Goal: Task Accomplishment & Management: Manage account settings

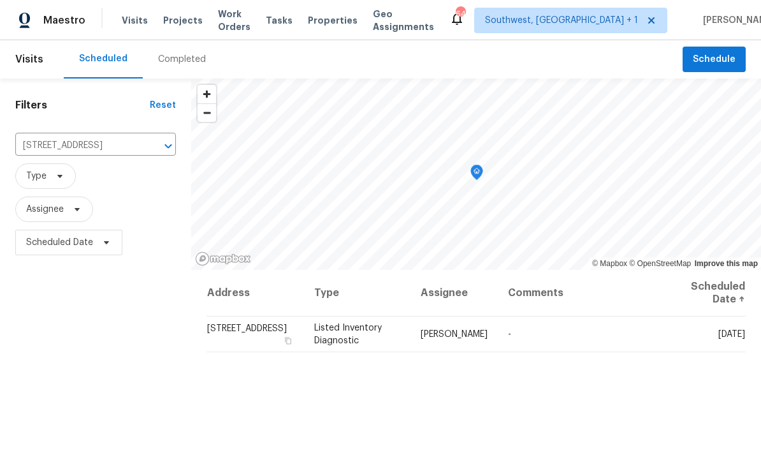
click at [179, 20] on span "Projects" at bounding box center [183, 20] width 40 height 13
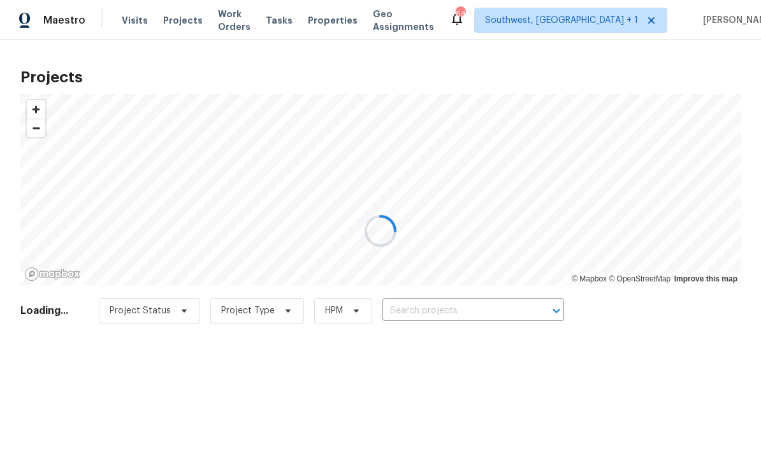
click at [460, 312] on div at bounding box center [380, 231] width 761 height 462
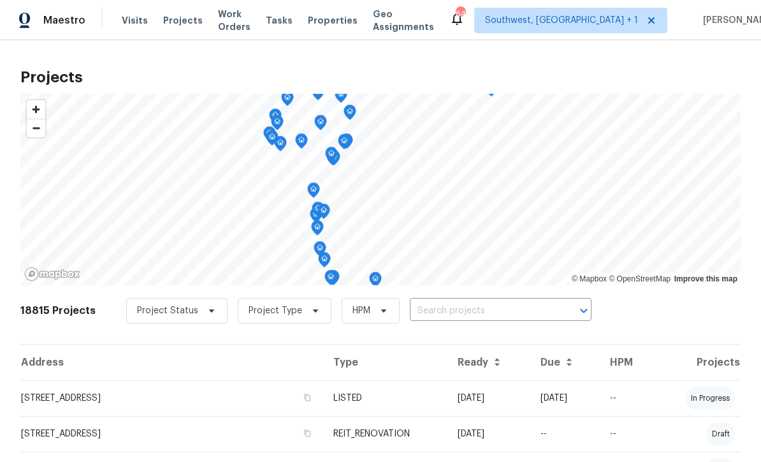
click at [455, 321] on input "text" at bounding box center [483, 311] width 146 height 20
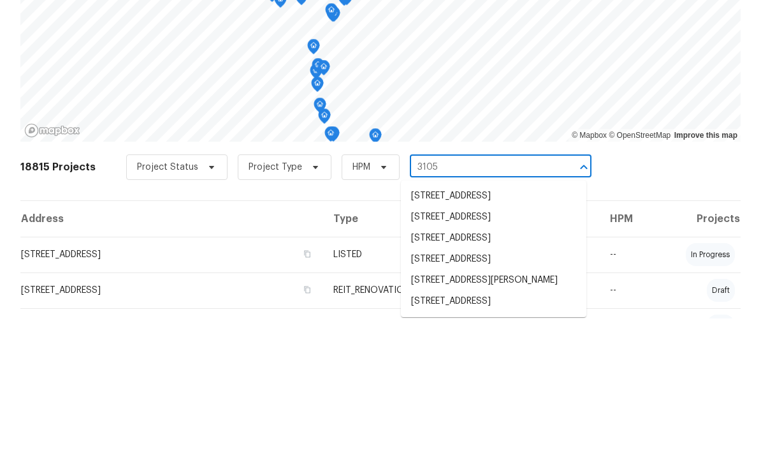
type input "3105 4"
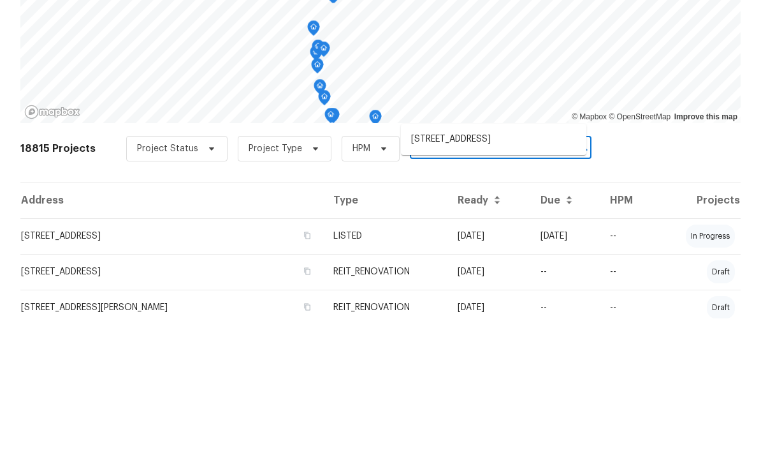
scroll to position [65, 0]
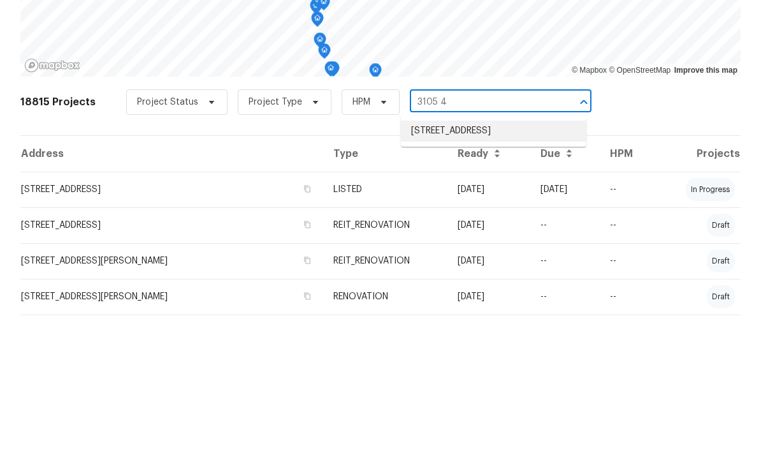
click at [499, 264] on li "3105 46th St E, Palmetto, FL 34221" at bounding box center [494, 274] width 186 height 21
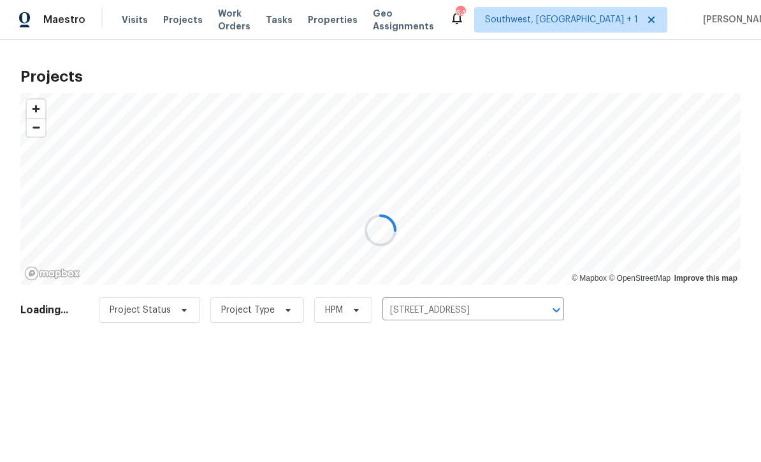
scroll to position [1, 0]
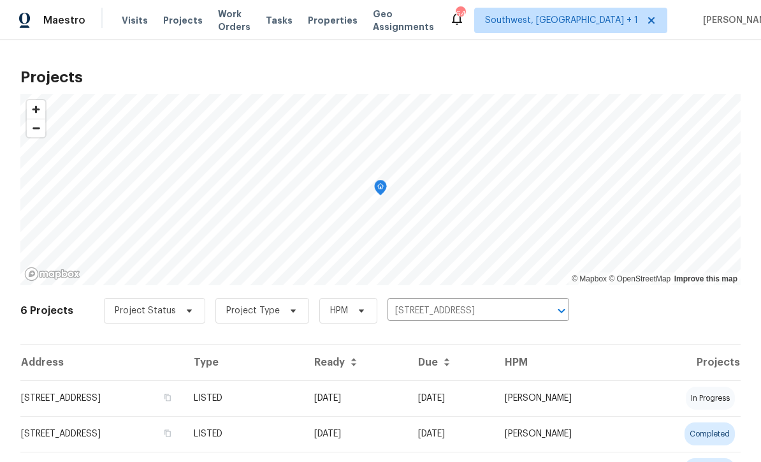
click at [408, 402] on td "08/28/25" at bounding box center [356, 398] width 104 height 36
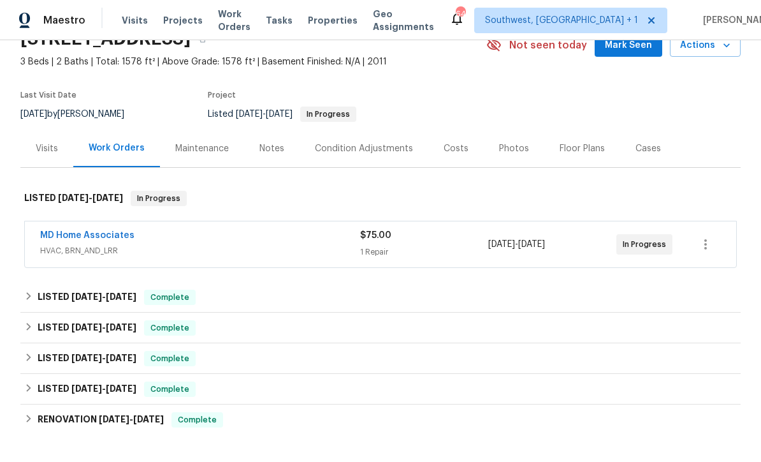
scroll to position [65, 0]
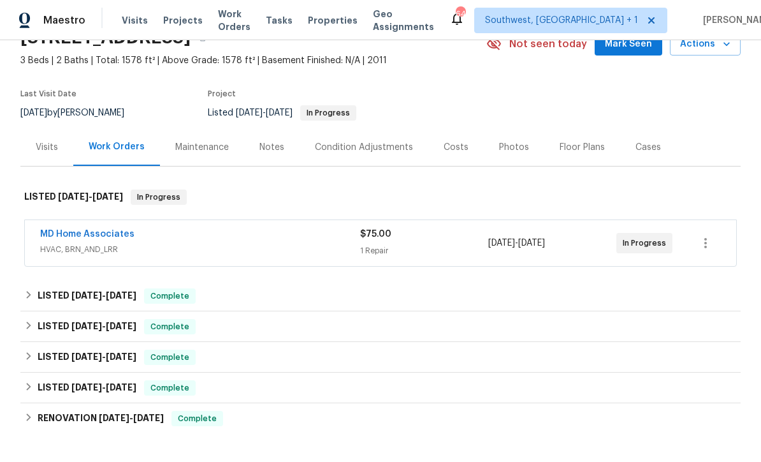
click at [435, 256] on div "1 Repair" at bounding box center [424, 250] width 128 height 13
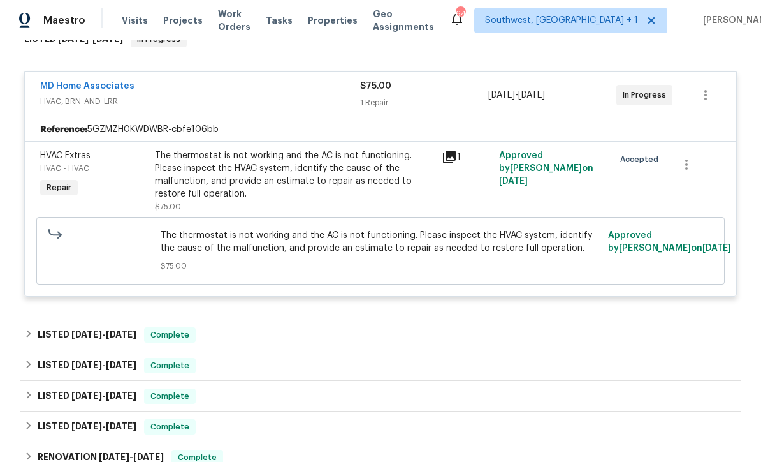
scroll to position [253, 0]
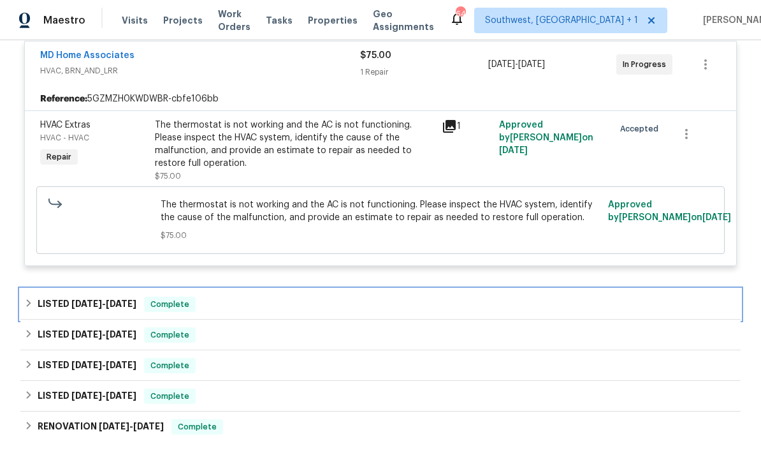
click at [471, 299] on div "LISTED 7/21/25 - 7/31/25 Complete" at bounding box center [380, 303] width 713 height 15
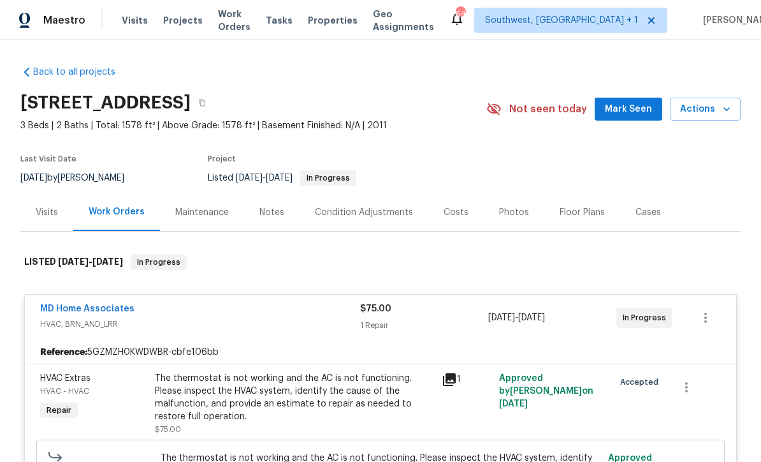
scroll to position [0, 0]
click at [454, 221] on div "Costs" at bounding box center [455, 212] width 55 height 38
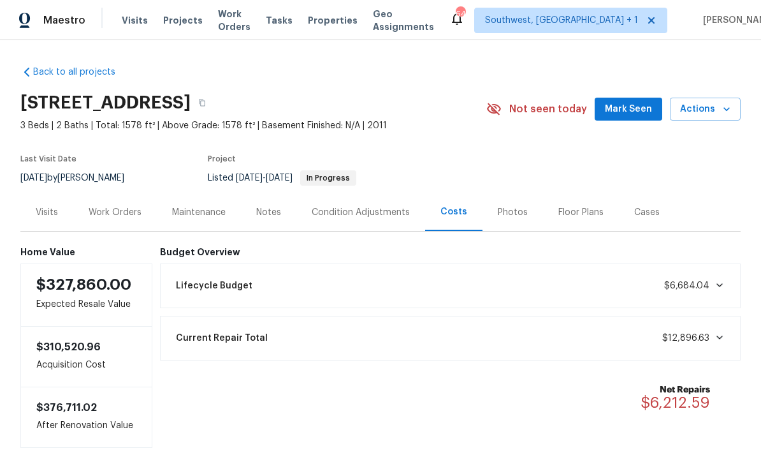
click at [345, 23] on span "Properties" at bounding box center [333, 20] width 50 height 13
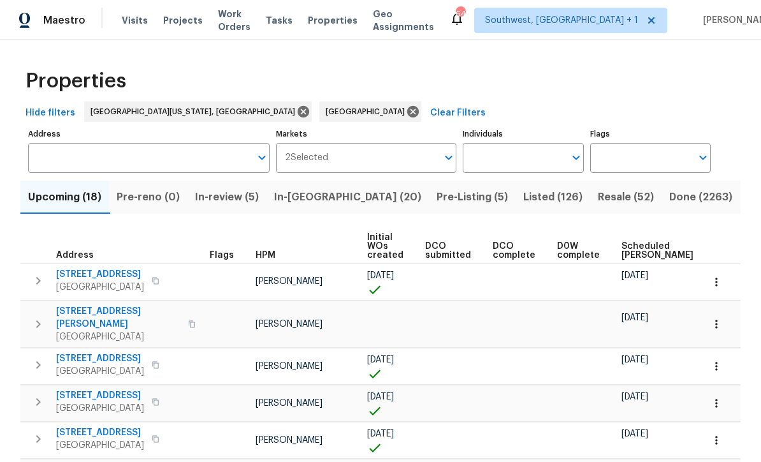
click at [530, 159] on input "Individuals" at bounding box center [513, 158] width 101 height 30
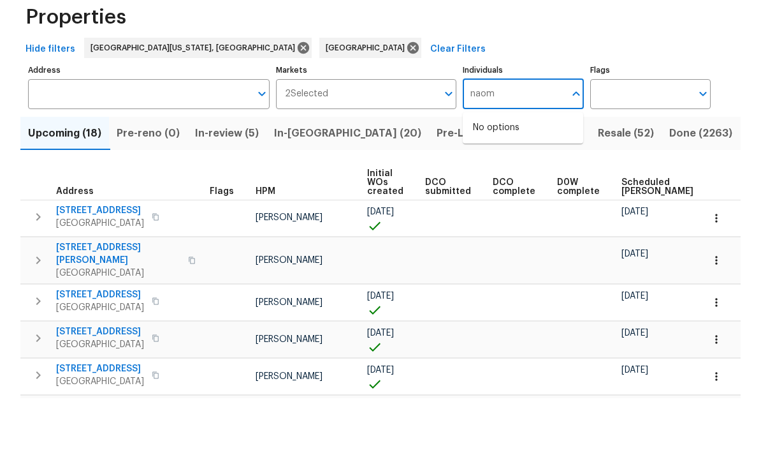
type input "naomi"
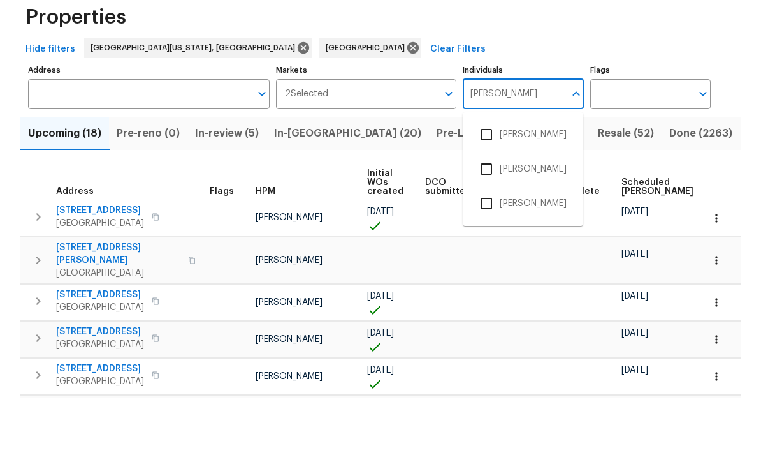
click at [494, 185] on input "checkbox" at bounding box center [486, 198] width 27 height 27
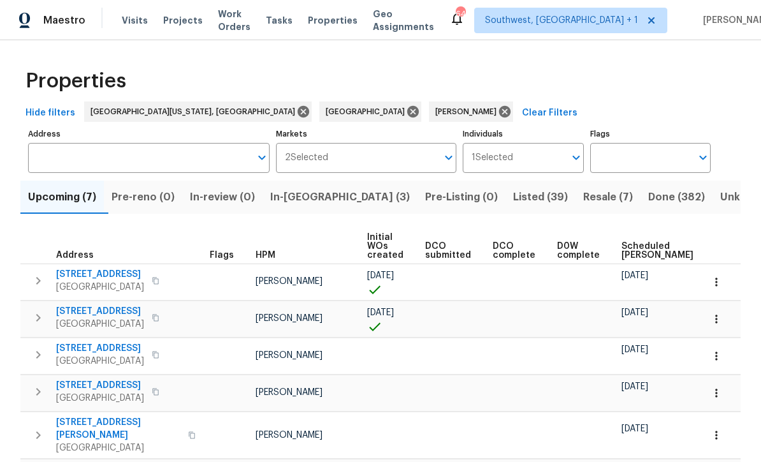
click at [583, 205] on span "Resale (7)" at bounding box center [608, 197] width 50 height 18
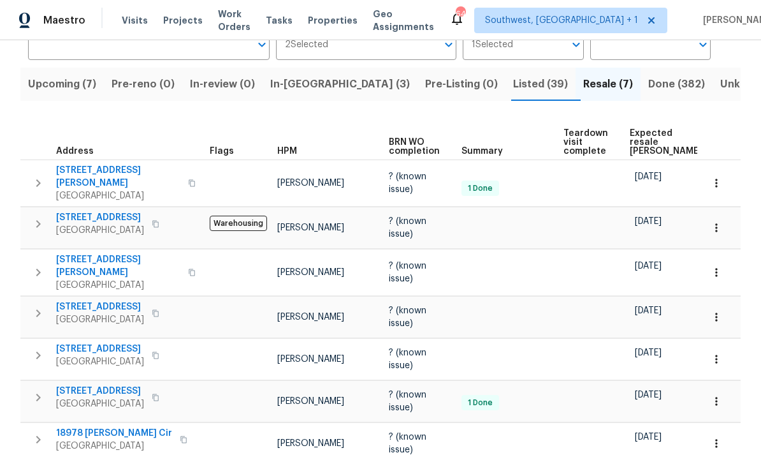
scroll to position [112, 0]
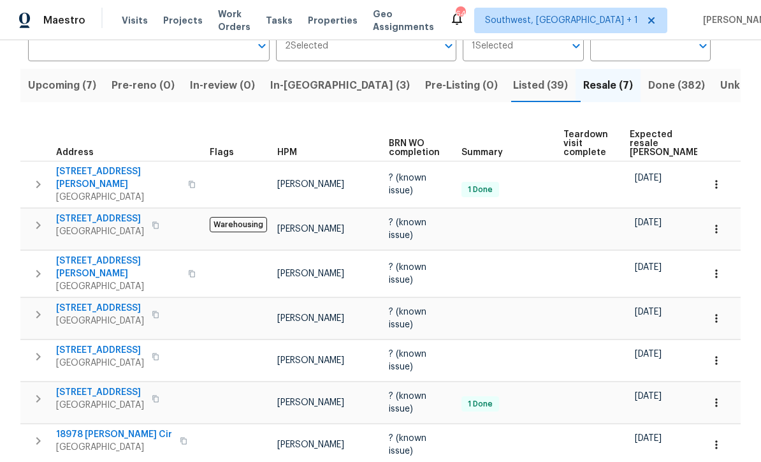
click at [84, 302] on span "3444 97th Ln E" at bounding box center [100, 308] width 88 height 13
click at [513, 89] on span "Listed (39)" at bounding box center [540, 86] width 55 height 18
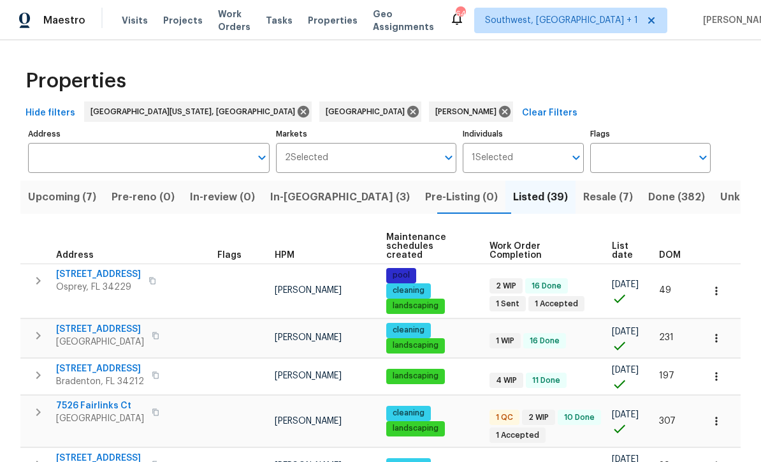
click at [629, 244] on span "List date" at bounding box center [625, 251] width 26 height 18
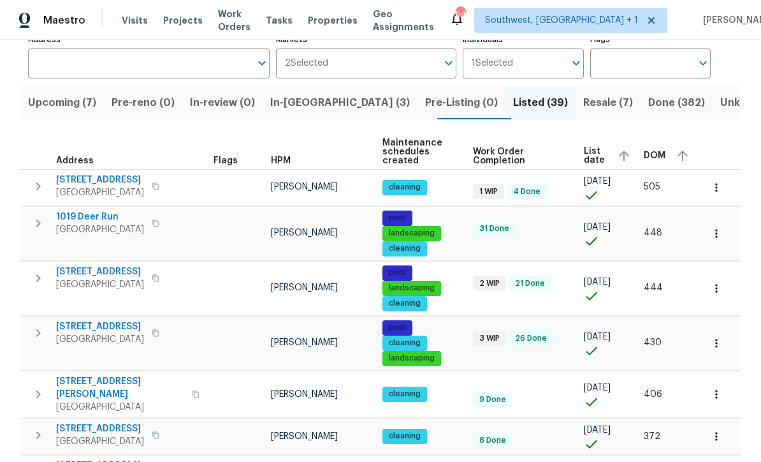
scroll to position [94, 0]
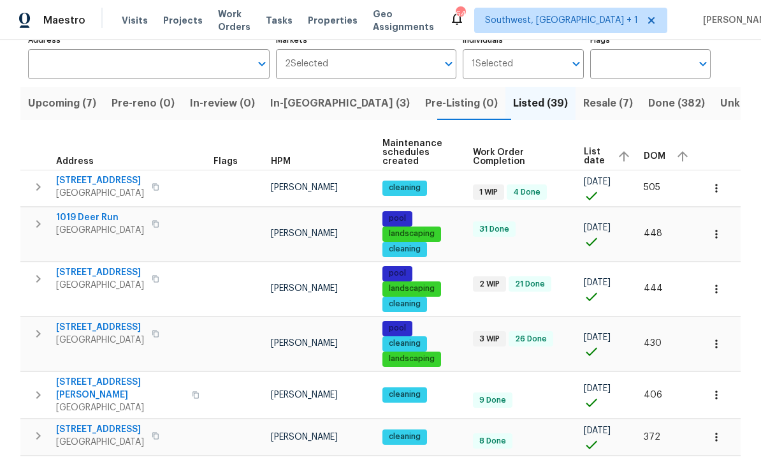
click at [722, 234] on icon "button" at bounding box center [716, 234] width 13 height 13
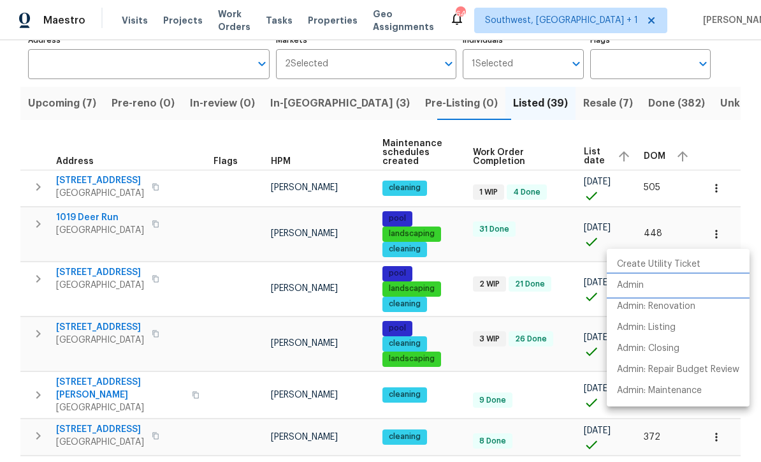
click at [638, 286] on p "Admin" at bounding box center [630, 285] width 27 height 13
click at [475, 328] on div at bounding box center [380, 231] width 761 height 462
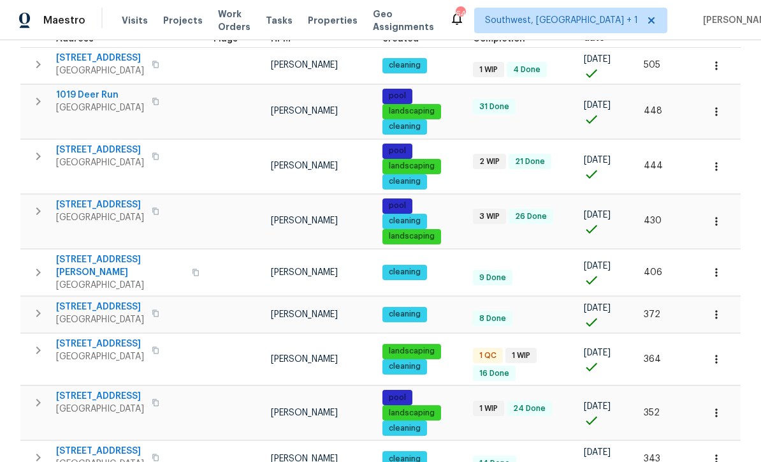
scroll to position [216, 0]
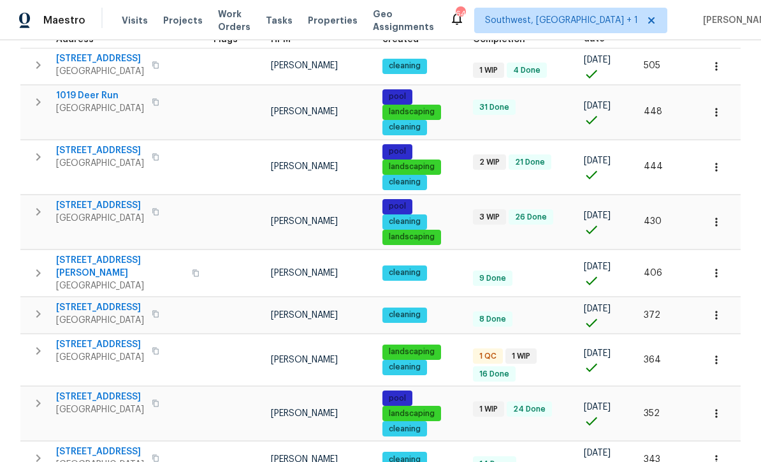
click at [721, 169] on icon "button" at bounding box center [716, 167] width 13 height 13
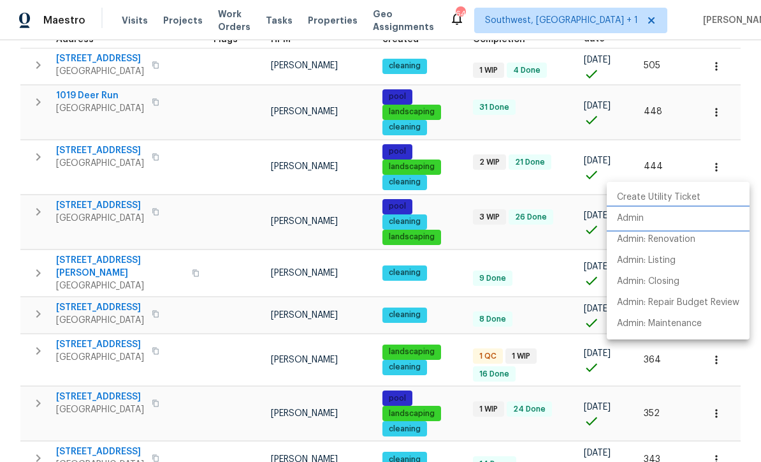
click at [631, 217] on p "Admin" at bounding box center [630, 218] width 27 height 13
click at [119, 61] on div at bounding box center [380, 231] width 761 height 462
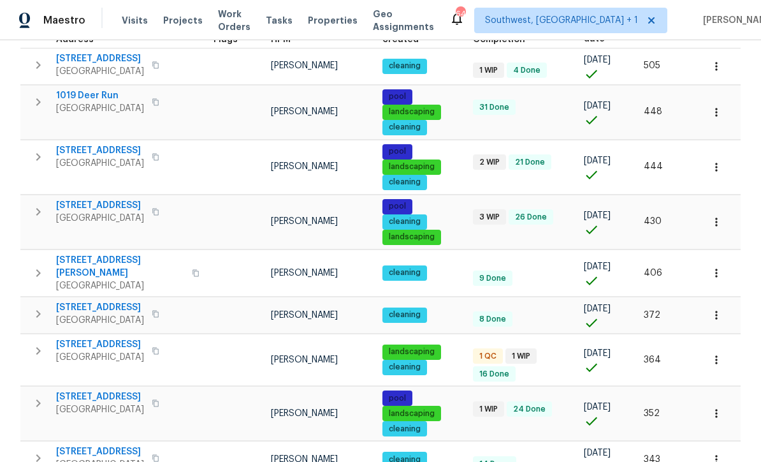
click at [109, 59] on span "525 Manatee Ct Apt 14" at bounding box center [100, 58] width 88 height 13
click at [541, 254] on tr "1052 Longfellow Cir Sarasota, FL 34243 Naomi Ferreira cleaning 9 Done 07/18/24 …" at bounding box center [380, 272] width 720 height 47
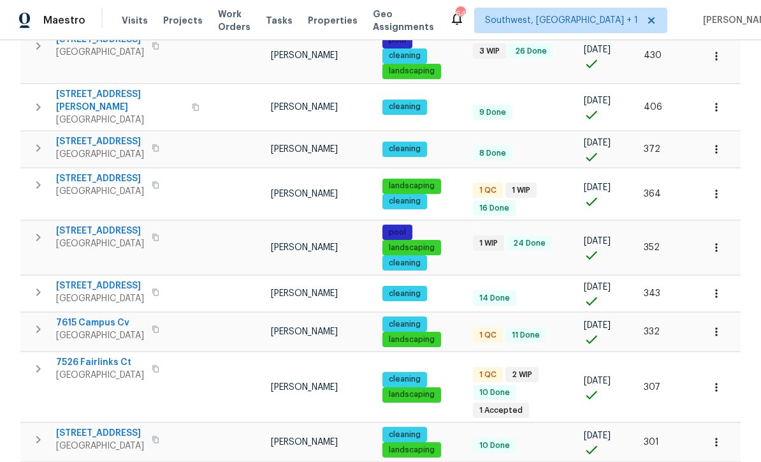
scroll to position [389, 0]
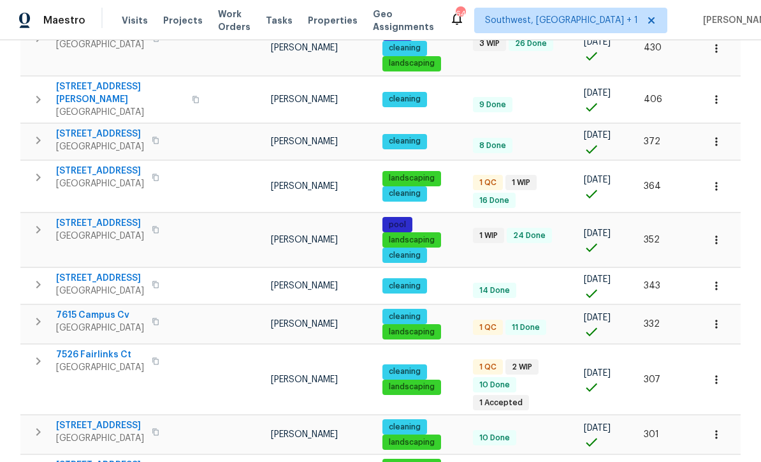
click at [96, 166] on span "790 Harvard St" at bounding box center [100, 171] width 88 height 13
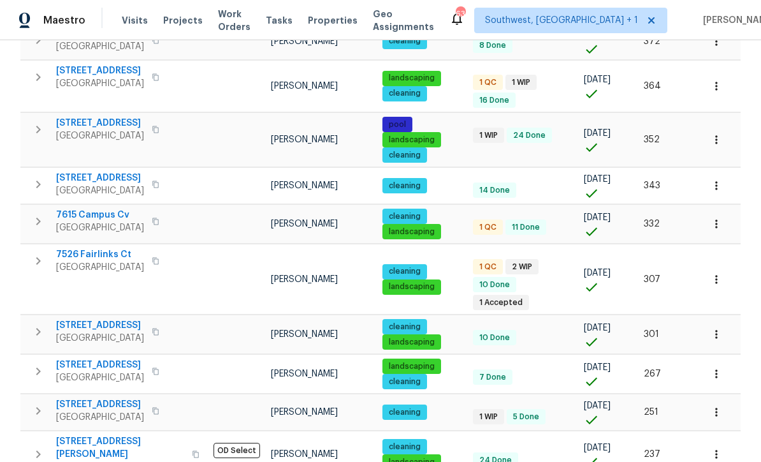
scroll to position [495, 0]
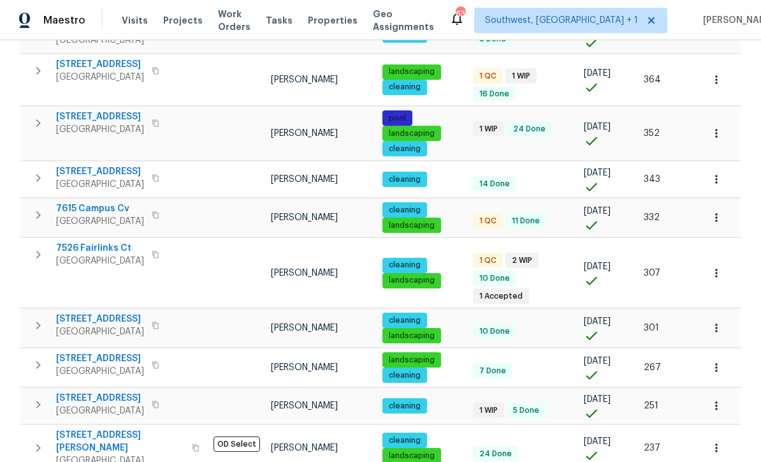
click at [728, 165] on button "button" at bounding box center [717, 179] width 28 height 28
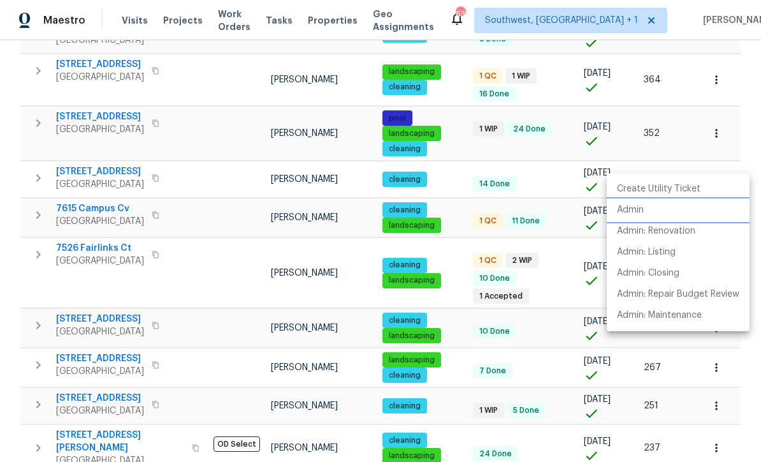
click at [643, 209] on p "Admin" at bounding box center [630, 209] width 27 height 13
click at [546, 163] on div at bounding box center [380, 231] width 761 height 462
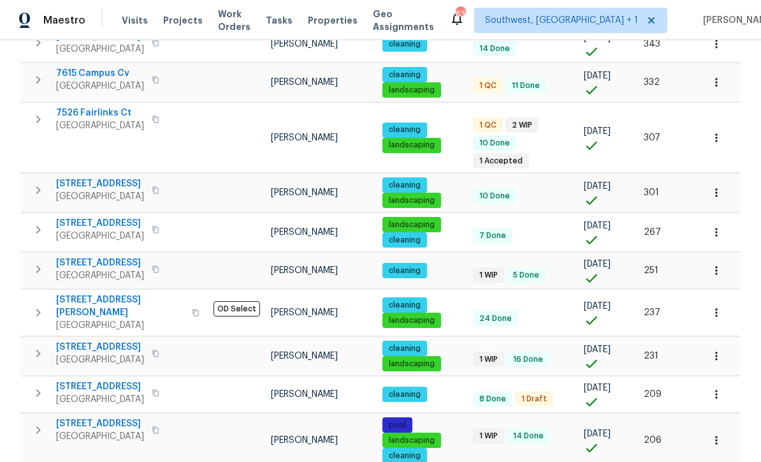
scroll to position [630, 0]
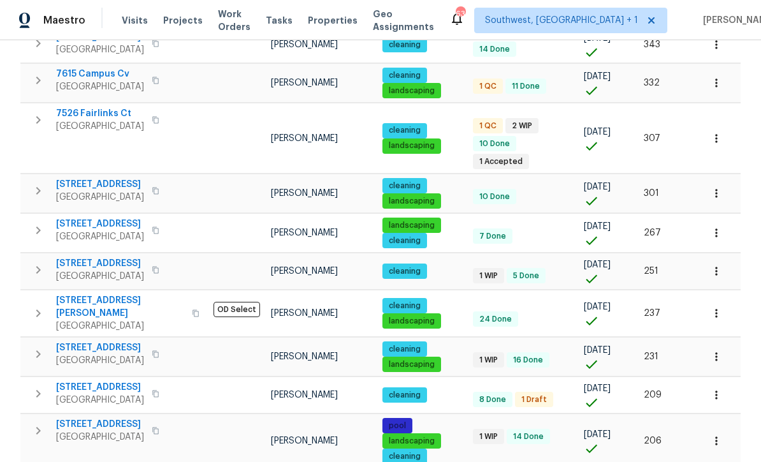
click at [726, 179] on button "button" at bounding box center [717, 193] width 28 height 28
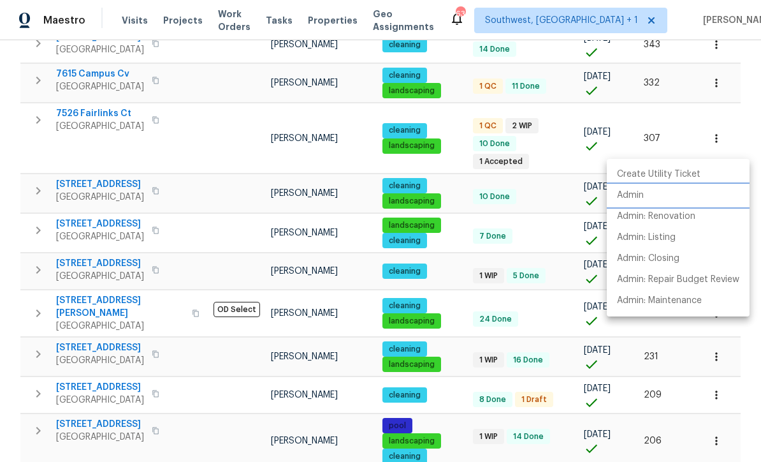
click at [637, 195] on p "Admin" at bounding box center [630, 195] width 27 height 13
click at [546, 193] on div at bounding box center [380, 231] width 761 height 462
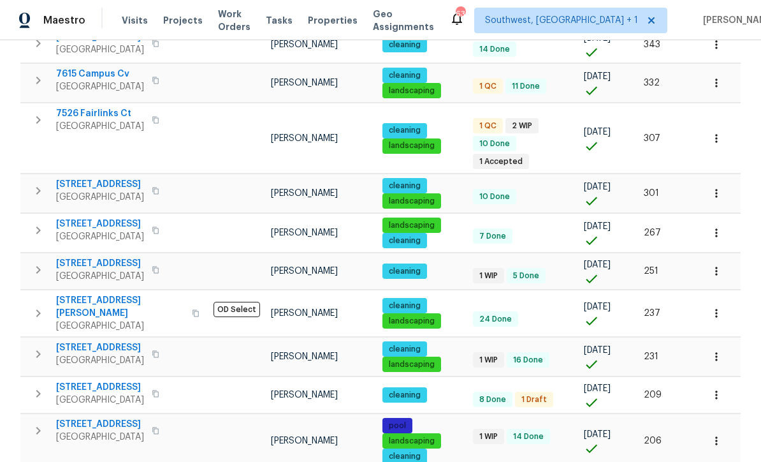
click at [719, 187] on icon "button" at bounding box center [716, 193] width 13 height 13
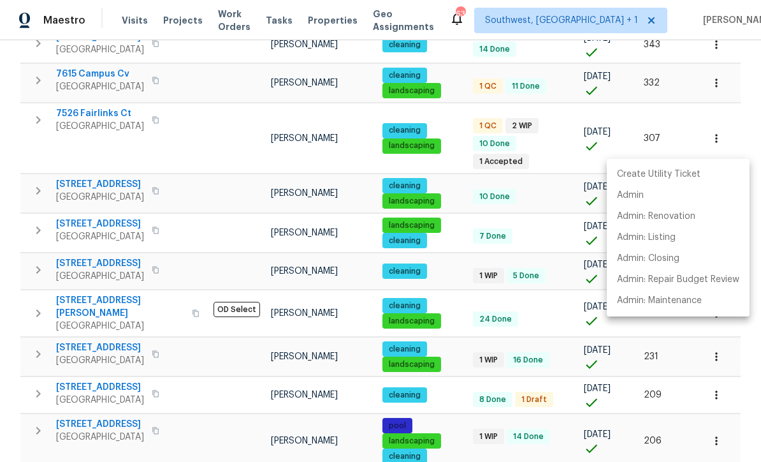
click at [96, 137] on div at bounding box center [380, 231] width 761 height 462
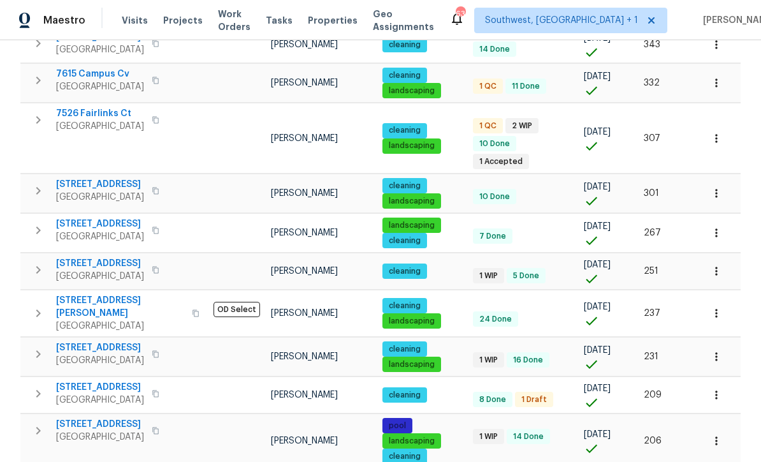
click at [94, 178] on span "8381 Chelsea Ct" at bounding box center [100, 184] width 88 height 13
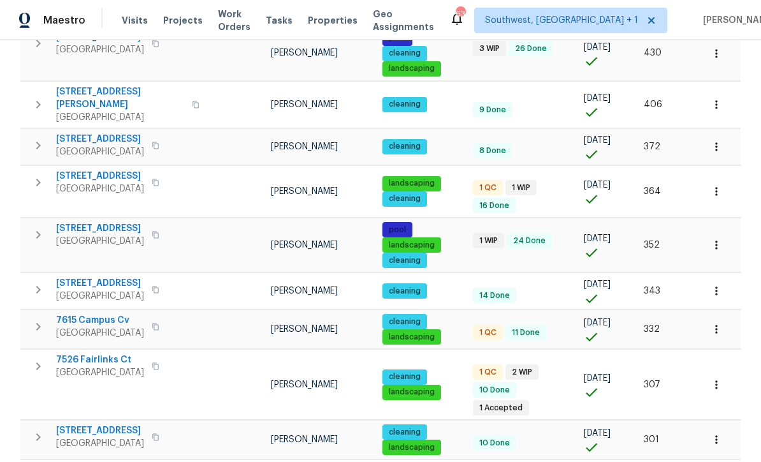
scroll to position [386, 0]
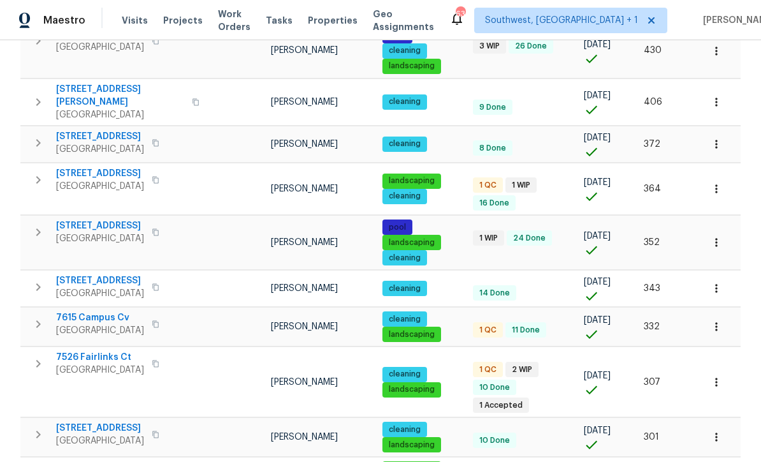
click at [719, 138] on icon "button" at bounding box center [716, 144] width 13 height 13
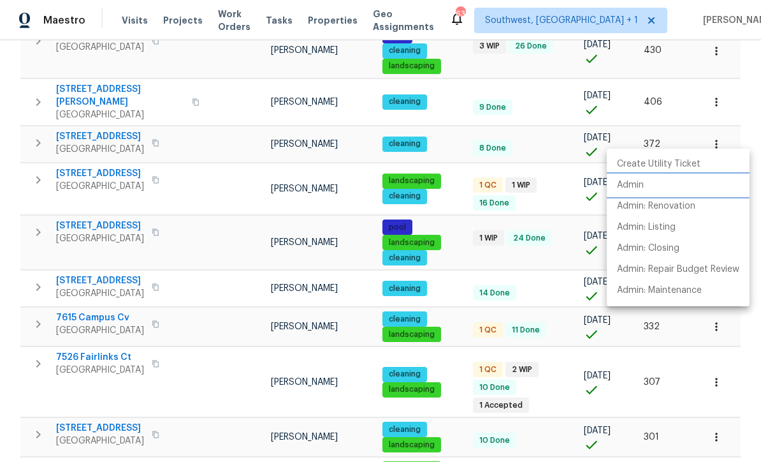
click at [638, 183] on p "Admin" at bounding box center [630, 185] width 27 height 13
click at [140, 122] on div at bounding box center [380, 231] width 761 height 462
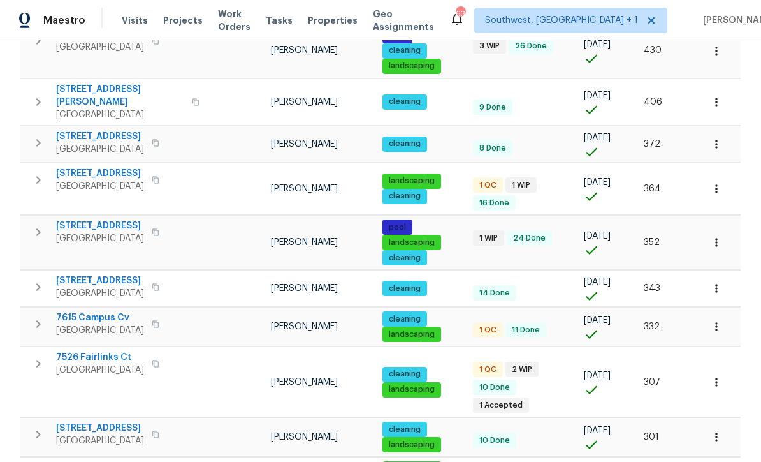
click at [40, 138] on icon "button" at bounding box center [38, 142] width 15 height 15
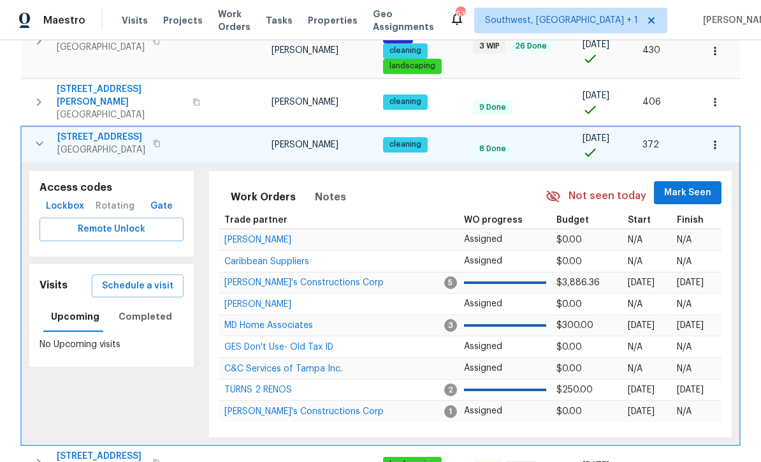
click at [162, 278] on span "Schedule a visit" at bounding box center [137, 286] width 71 height 16
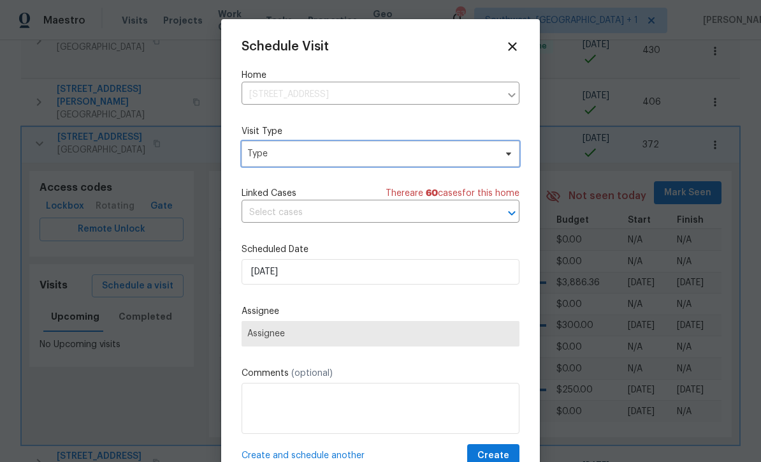
click at [374, 152] on span "Type" at bounding box center [371, 153] width 248 height 13
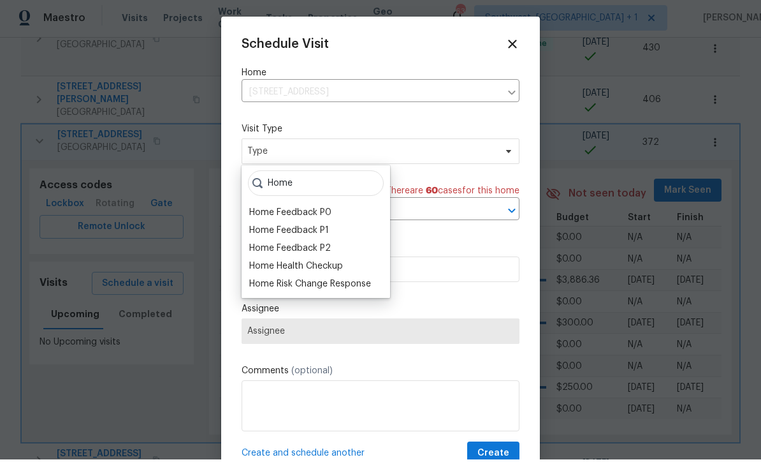
scroll to position [3, 0]
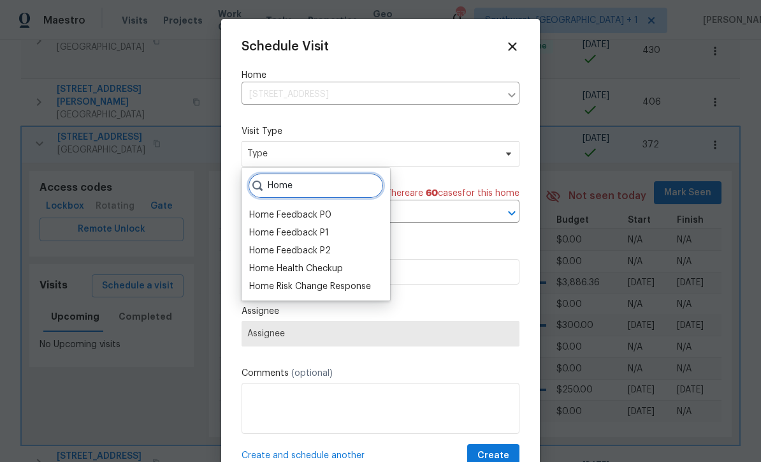
type input "Home"
click at [327, 269] on div "Home Health Checkup" at bounding box center [296, 268] width 94 height 13
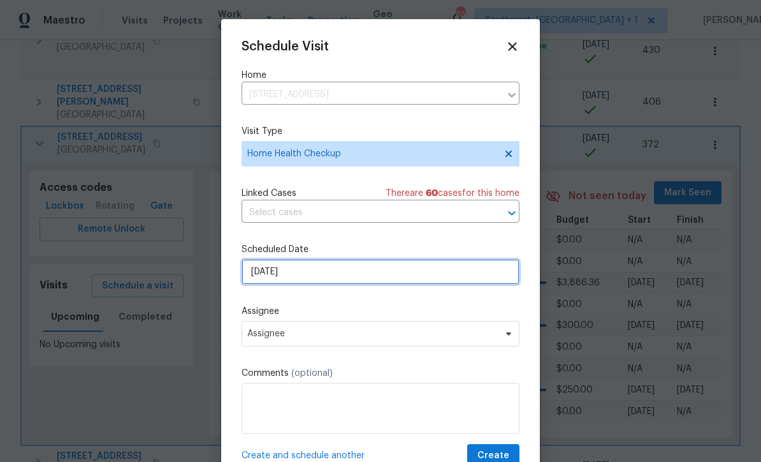
click at [369, 273] on input "8/28/2025" at bounding box center [381, 272] width 278 height 26
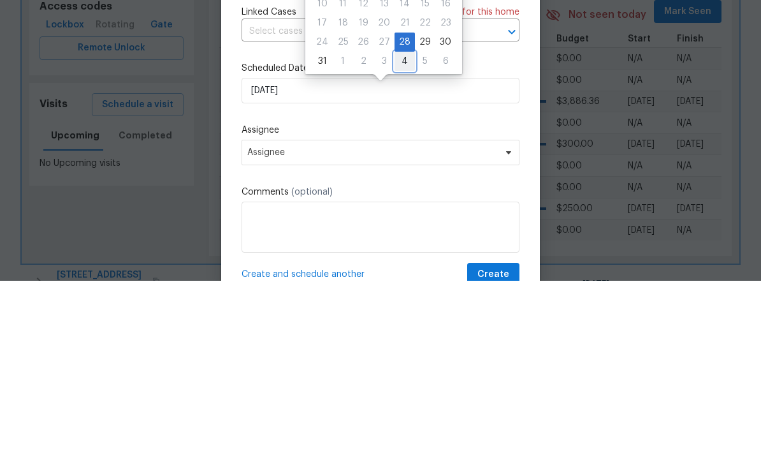
click at [400, 233] on div "4" at bounding box center [405, 242] width 20 height 18
type input "9/4/2025"
select select "8"
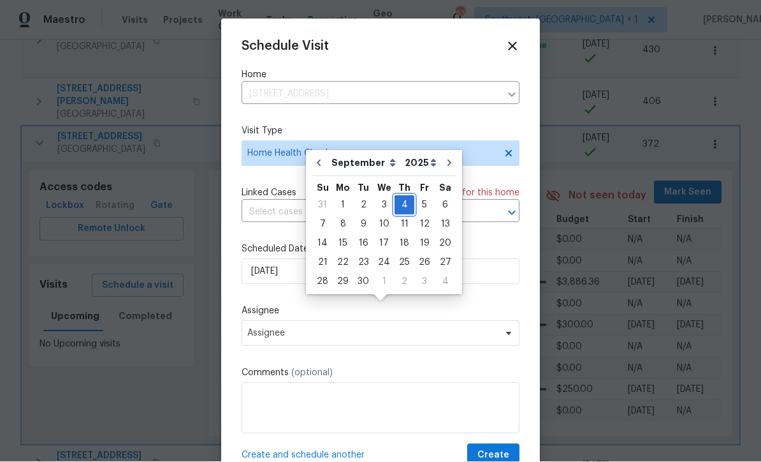
click at [405, 196] on div "4" at bounding box center [405, 205] width 20 height 18
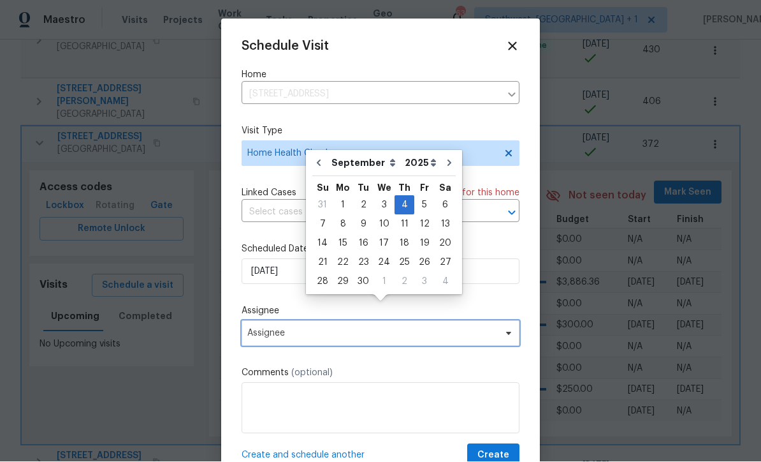
click at [372, 342] on span "Assignee" at bounding box center [381, 334] width 278 height 26
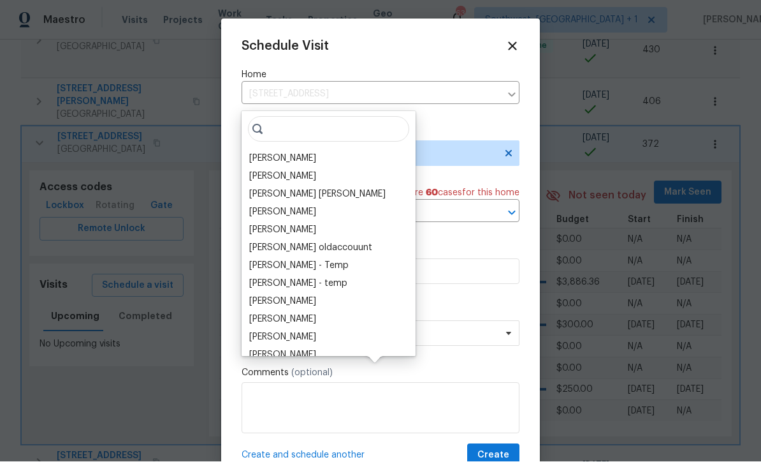
click at [309, 152] on div "[PERSON_NAME]" at bounding box center [282, 158] width 67 height 13
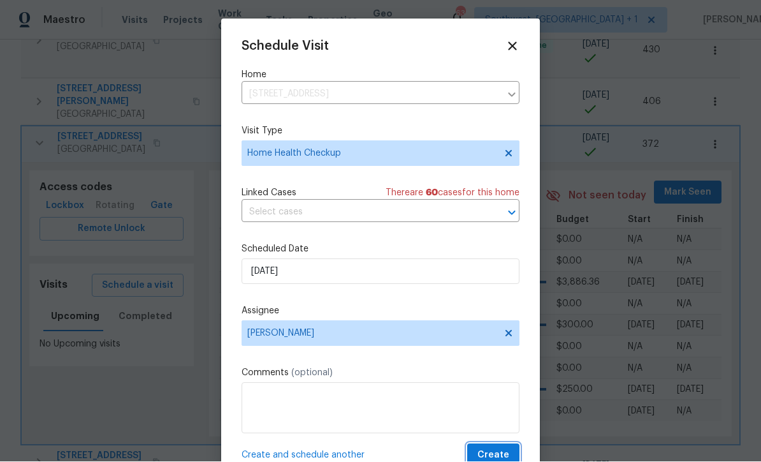
click at [501, 455] on span "Create" at bounding box center [494, 456] width 32 height 16
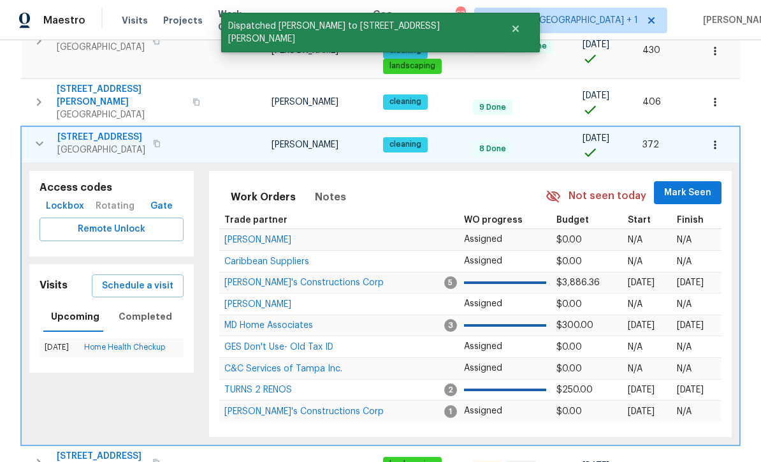
click at [38, 136] on icon "button" at bounding box center [39, 143] width 15 height 15
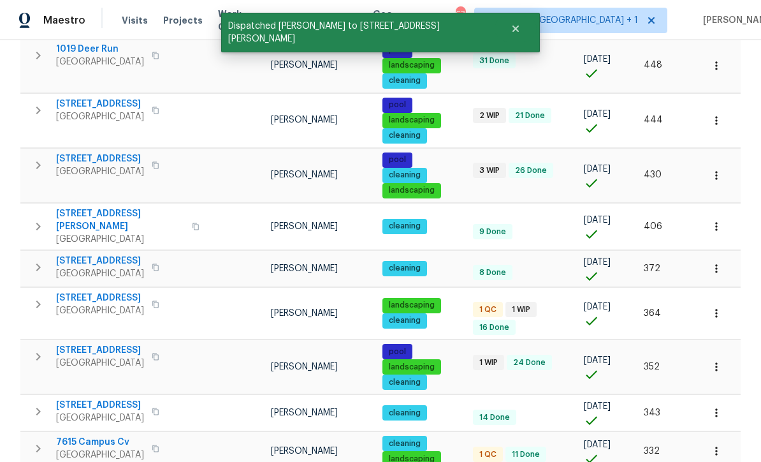
scroll to position [258, 0]
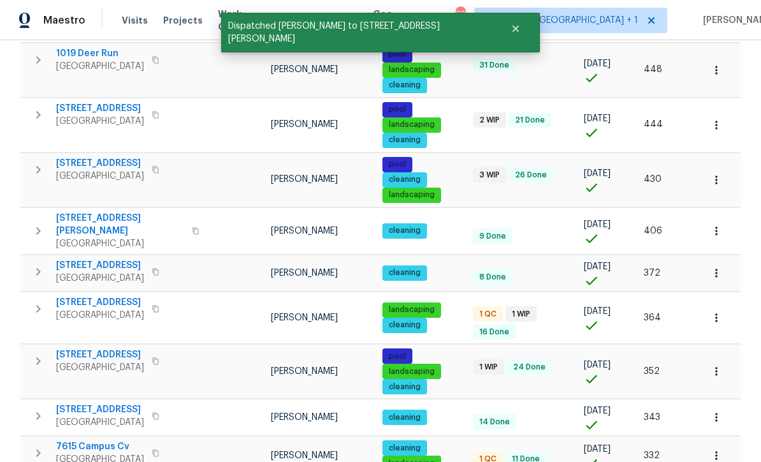
click at [40, 223] on icon "button" at bounding box center [38, 230] width 15 height 15
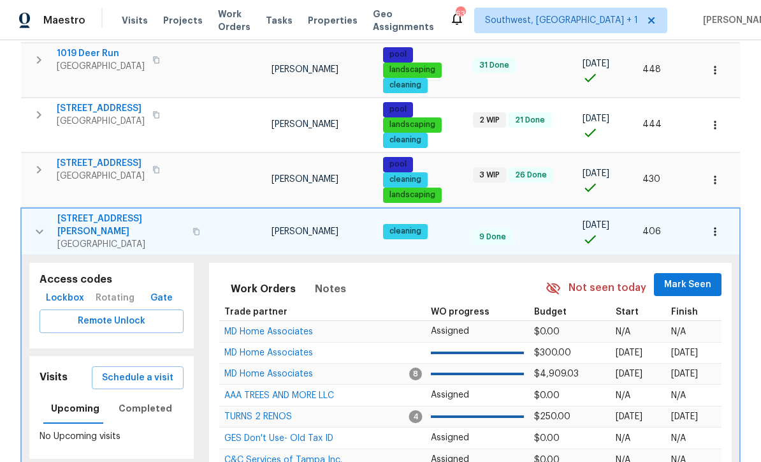
click at [718, 225] on icon "button" at bounding box center [715, 231] width 13 height 13
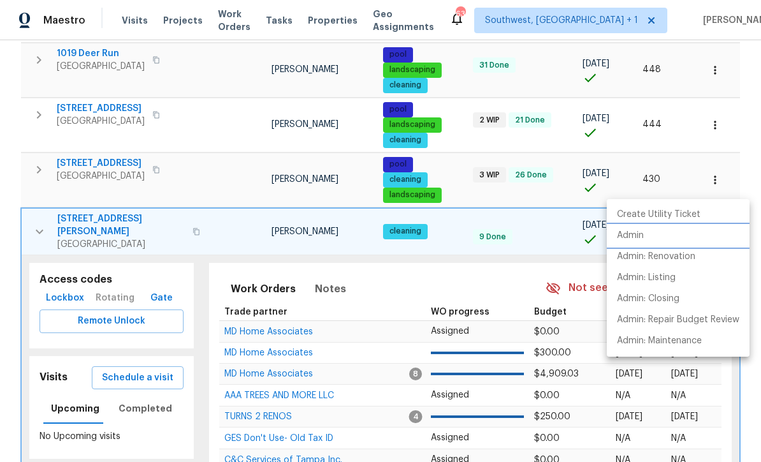
click at [637, 235] on p "Admin" at bounding box center [630, 235] width 27 height 13
click at [145, 326] on div at bounding box center [380, 231] width 761 height 462
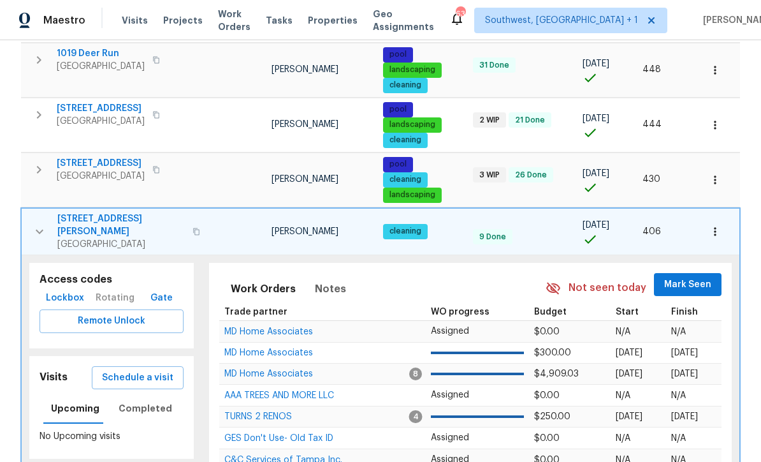
click at [147, 370] on span "Schedule a visit" at bounding box center [137, 378] width 71 height 16
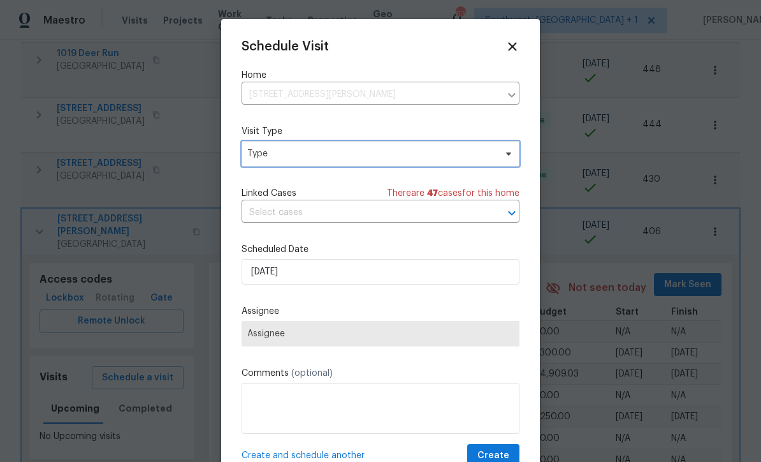
click at [358, 156] on span "Type" at bounding box center [371, 153] width 248 height 13
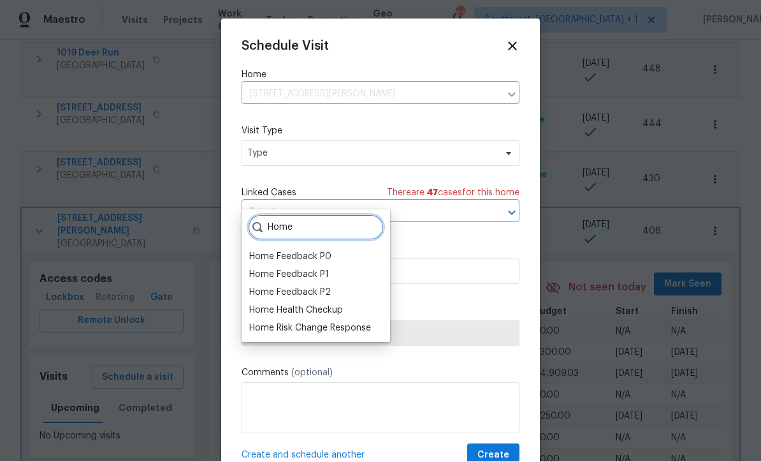
type input "Home"
click at [323, 304] on div "Home Health Checkup" at bounding box center [296, 310] width 94 height 13
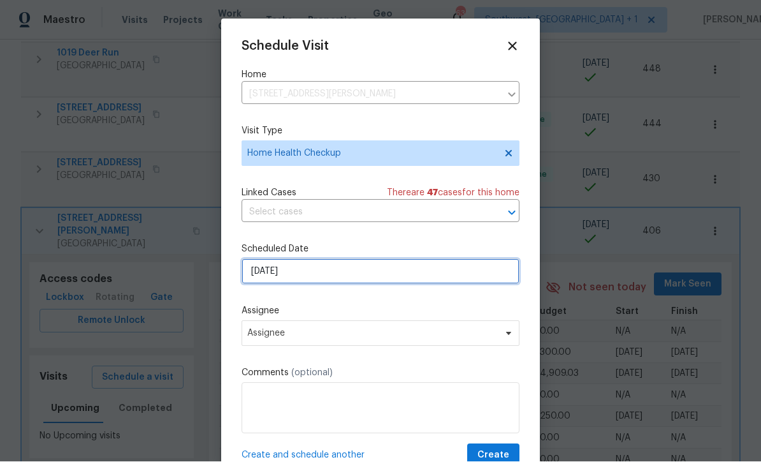
click at [377, 272] on input "8/28/2025" at bounding box center [381, 272] width 278 height 26
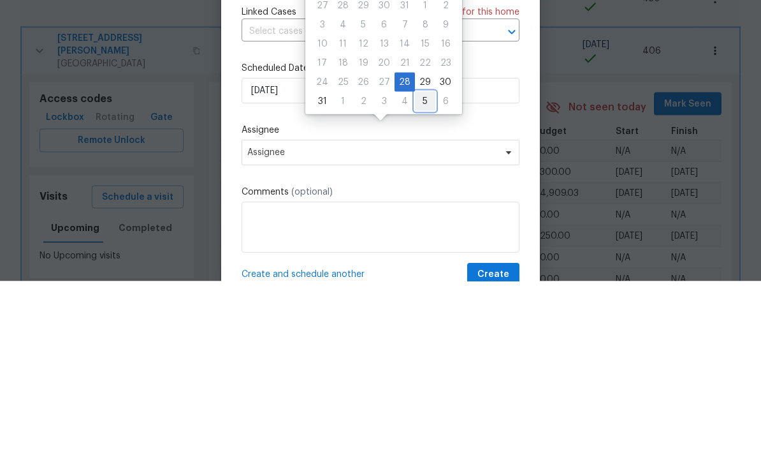
click at [419, 273] on div "5" at bounding box center [425, 282] width 20 height 18
type input "9/5/2025"
select select "8"
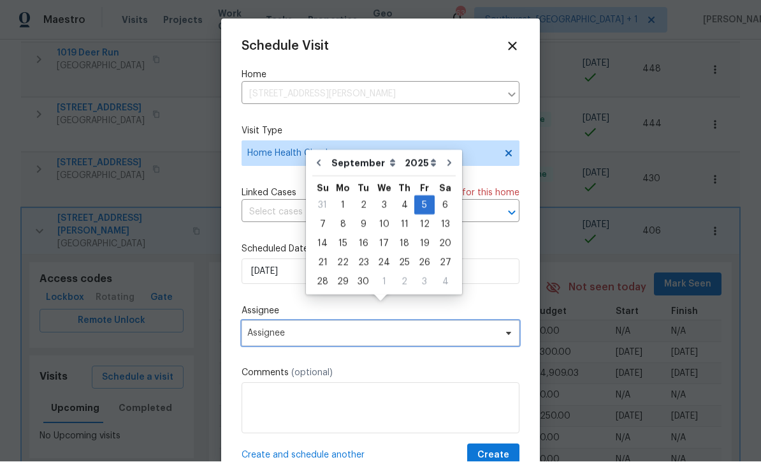
click at [349, 342] on span "Assignee" at bounding box center [381, 334] width 278 height 26
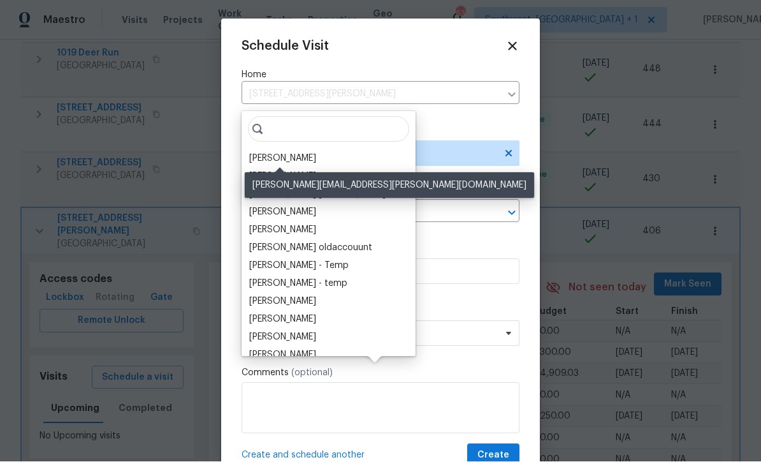
click at [305, 152] on div "[PERSON_NAME]" at bounding box center [282, 158] width 67 height 13
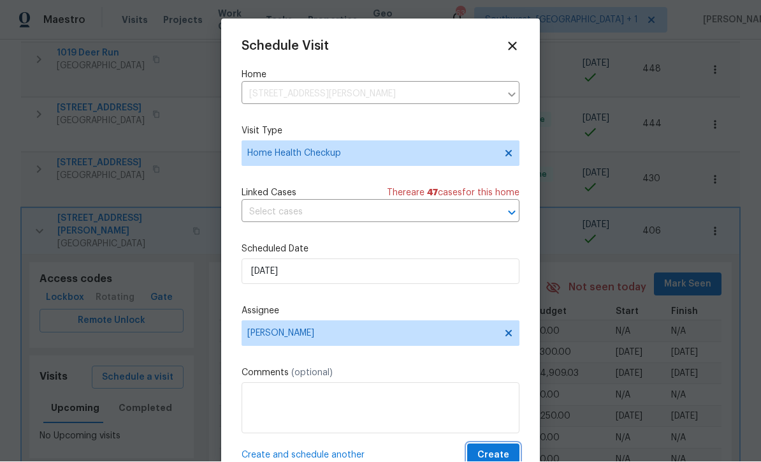
click at [494, 451] on span "Create" at bounding box center [494, 456] width 32 height 16
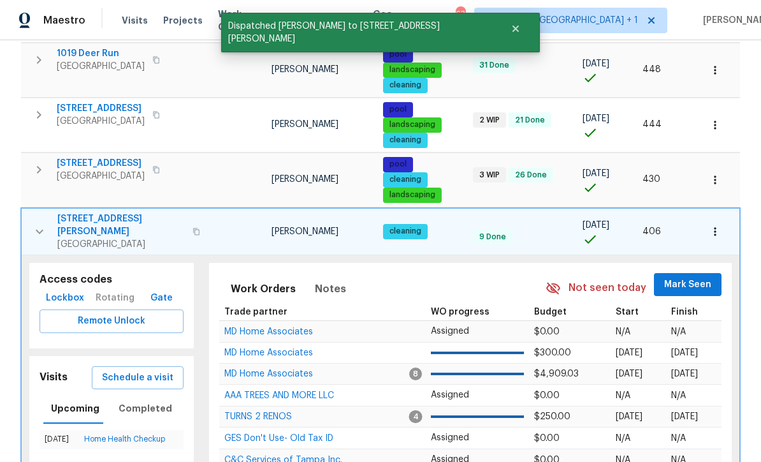
click at [41, 224] on icon "button" at bounding box center [39, 231] width 15 height 15
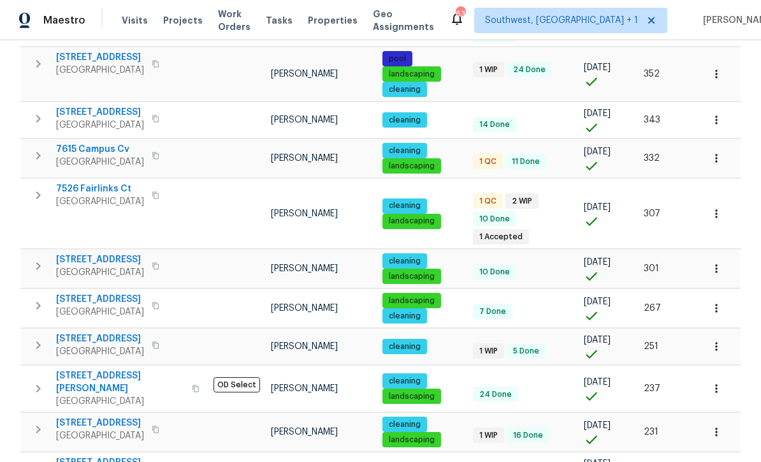
scroll to position [554, 0]
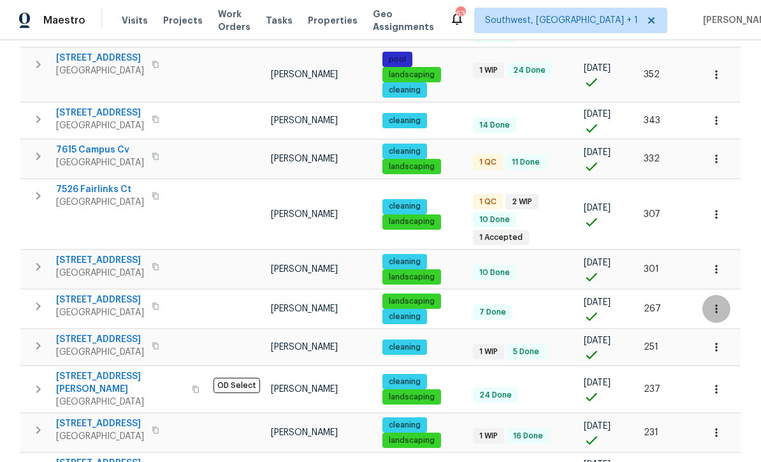
click at [726, 295] on button "button" at bounding box center [717, 309] width 28 height 28
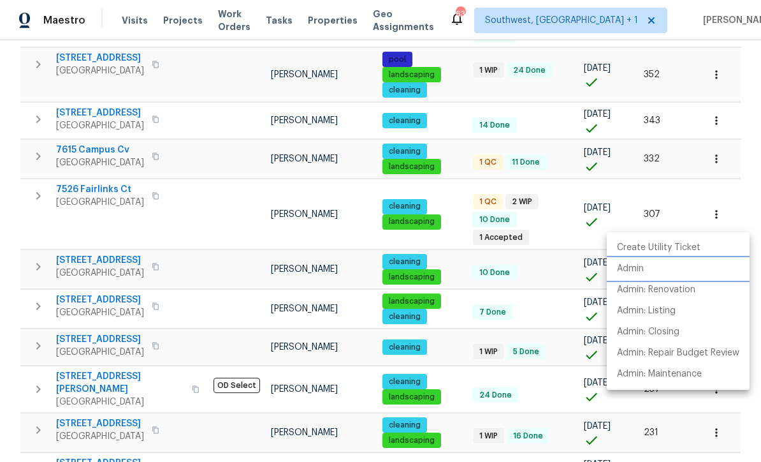
click at [642, 269] on p "Admin" at bounding box center [630, 268] width 27 height 13
click at [563, 263] on div at bounding box center [380, 231] width 761 height 462
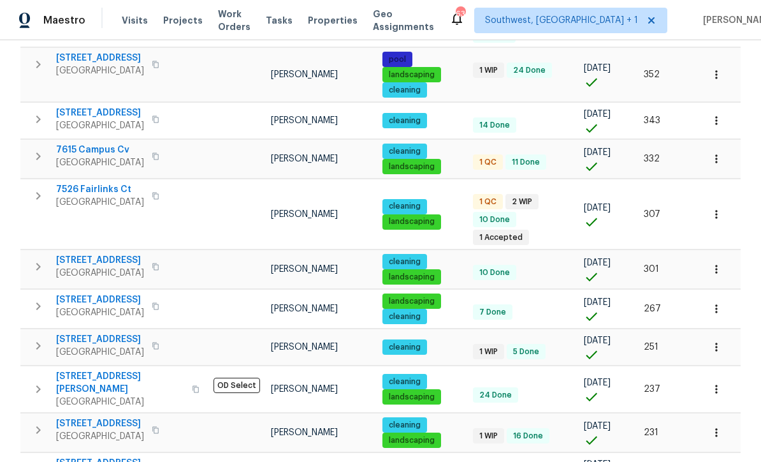
click at [38, 298] on icon "button" at bounding box center [38, 305] width 15 height 15
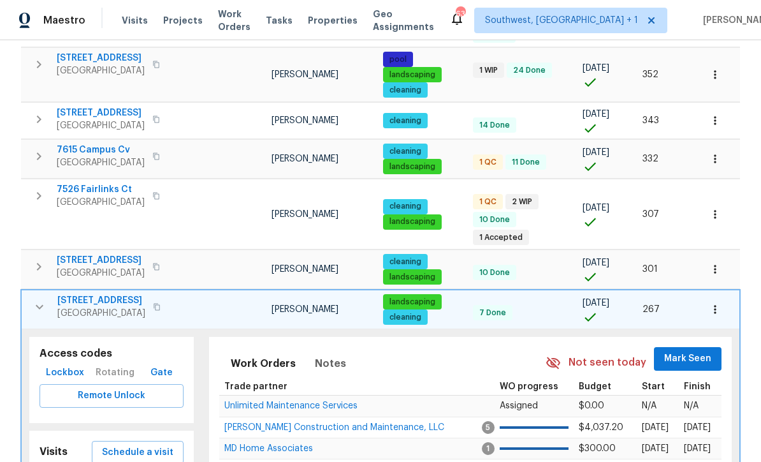
click at [154, 444] on span "Schedule a visit" at bounding box center [137, 452] width 71 height 16
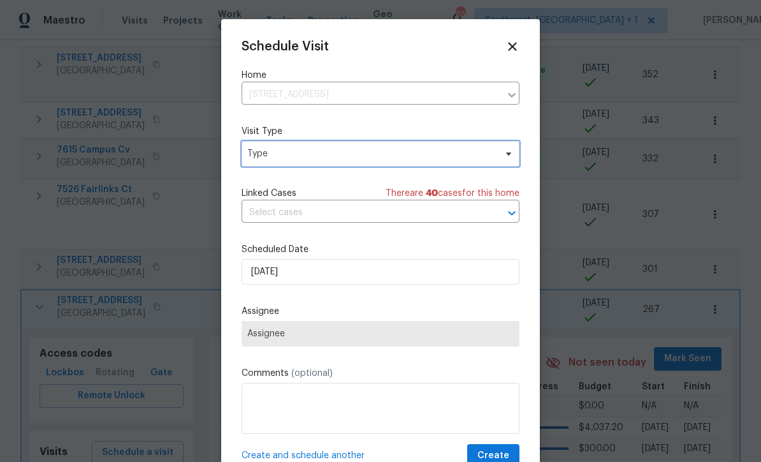
click at [319, 154] on span "Type" at bounding box center [371, 153] width 248 height 13
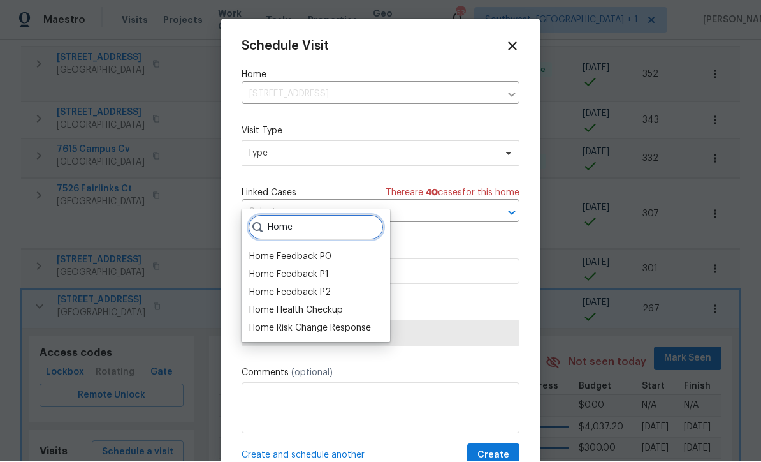
type input "Home"
click at [318, 304] on div "Home Health Checkup" at bounding box center [296, 310] width 94 height 13
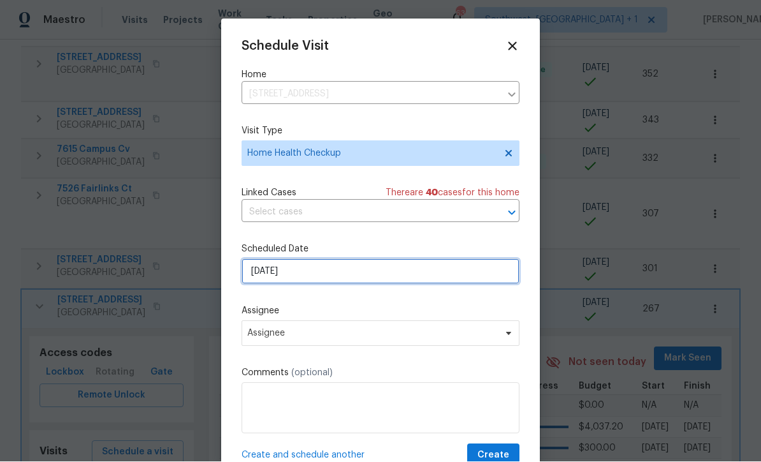
click at [374, 275] on input "8/28/2025" at bounding box center [381, 272] width 278 height 26
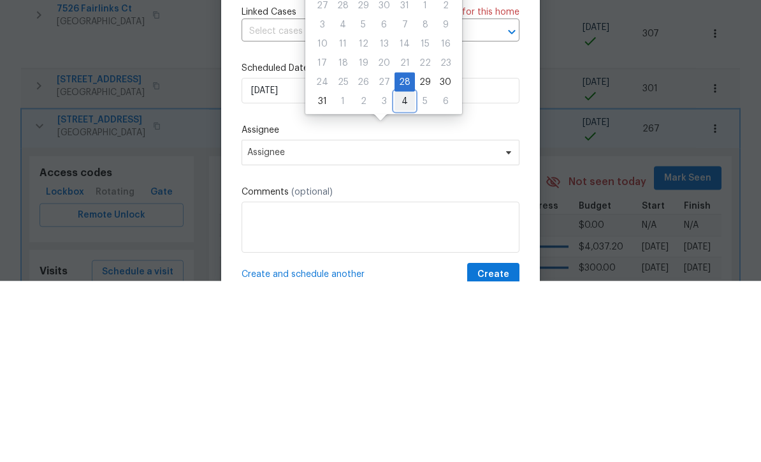
click at [402, 273] on div "4" at bounding box center [405, 282] width 20 height 18
type input "9/4/2025"
select select "8"
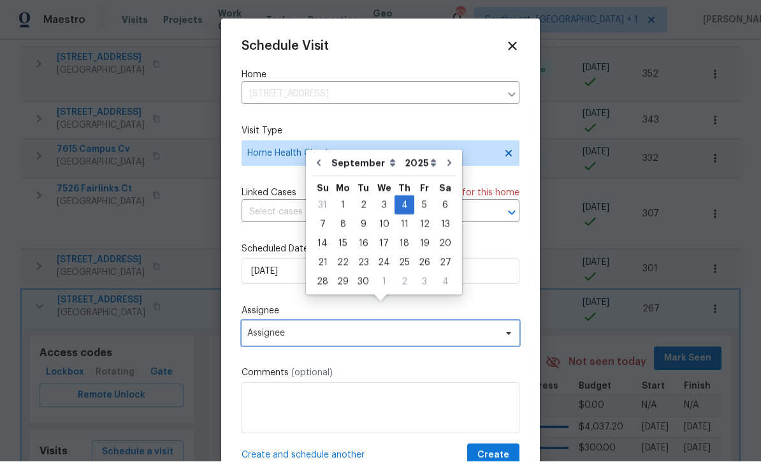
click at [325, 339] on span "Assignee" at bounding box center [372, 333] width 250 height 10
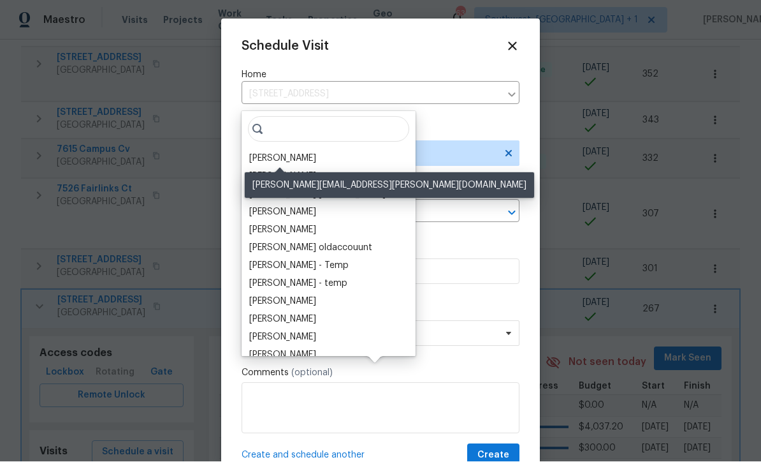
click at [309, 152] on div "[PERSON_NAME]" at bounding box center [282, 158] width 67 height 13
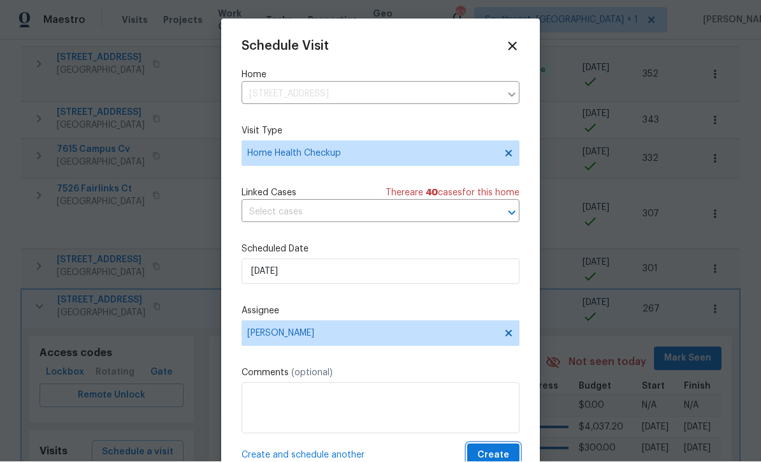
click at [501, 453] on span "Create" at bounding box center [494, 456] width 32 height 16
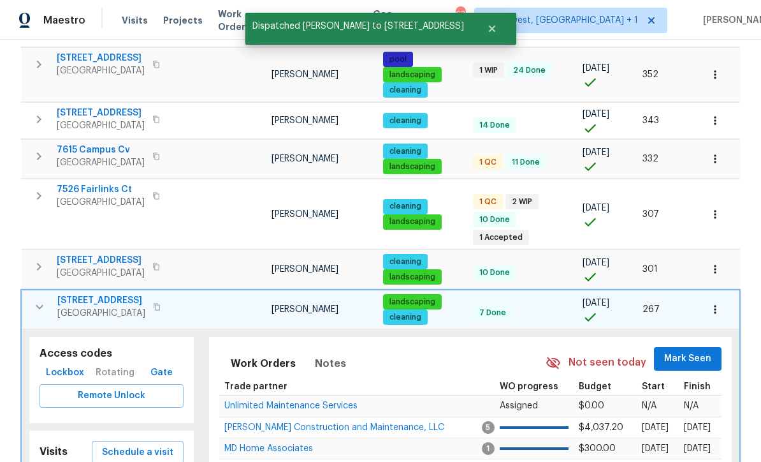
click at [32, 299] on icon "button" at bounding box center [39, 306] width 15 height 15
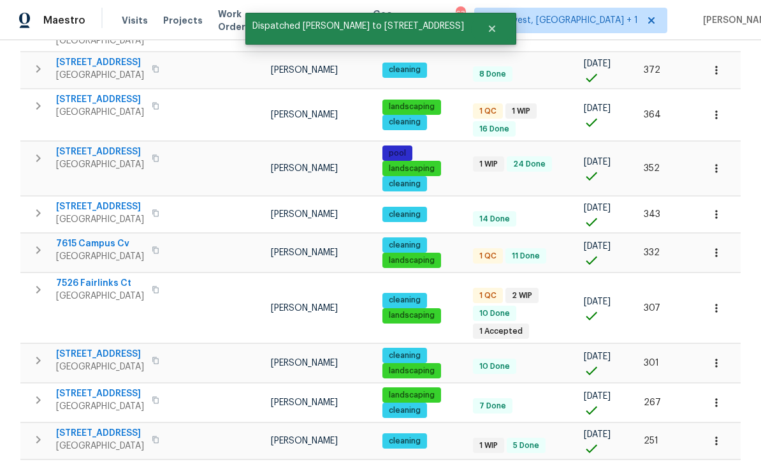
scroll to position [460, 0]
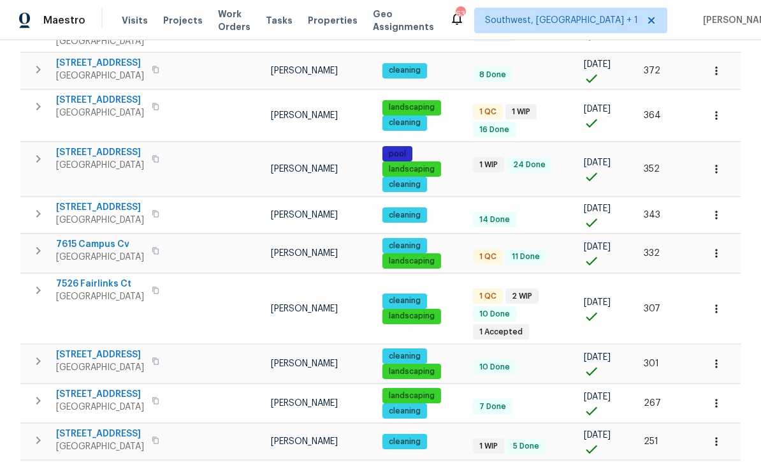
click at [35, 243] on icon "button" at bounding box center [38, 250] width 15 height 15
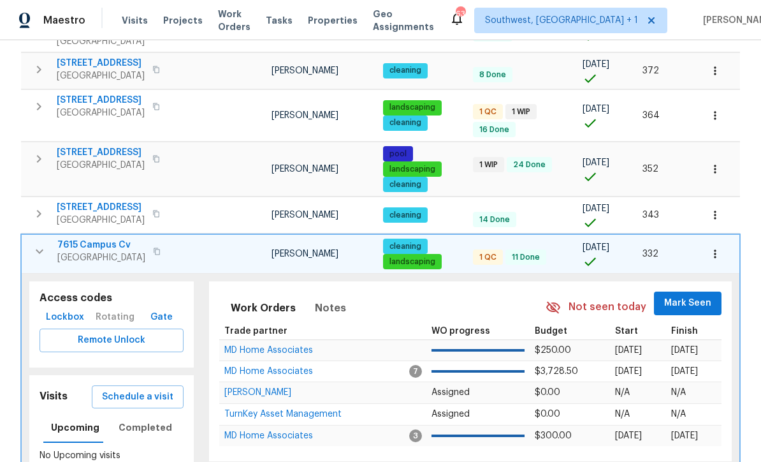
click at [152, 389] on span "Schedule a visit" at bounding box center [137, 397] width 71 height 16
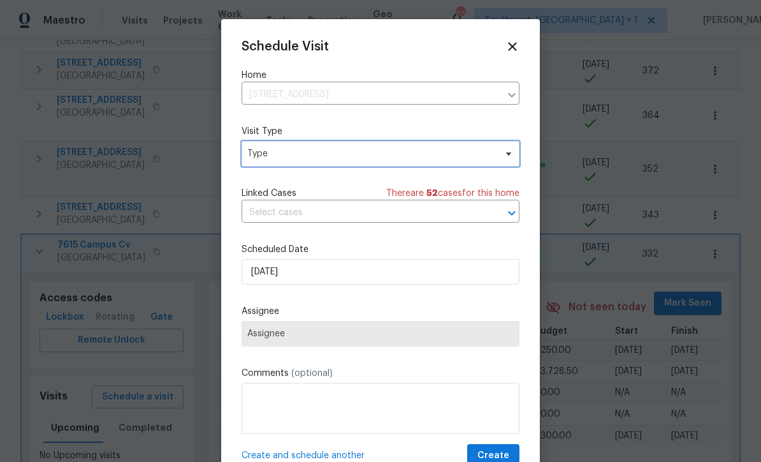
click at [304, 157] on span "Type" at bounding box center [371, 153] width 248 height 13
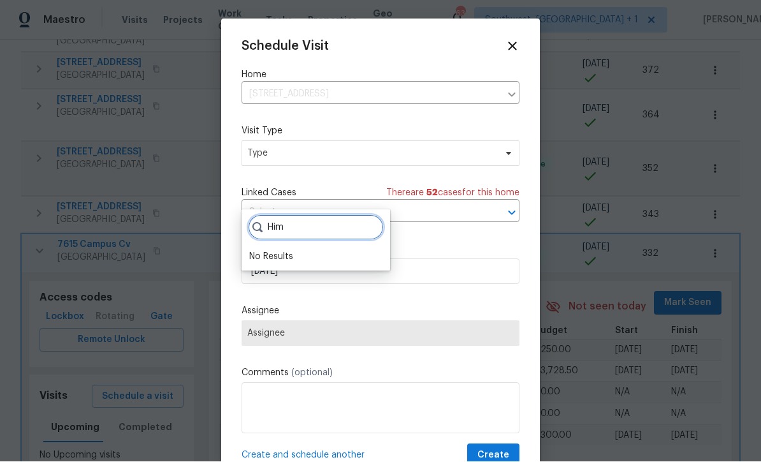
click at [325, 215] on input "Him" at bounding box center [316, 228] width 136 height 26
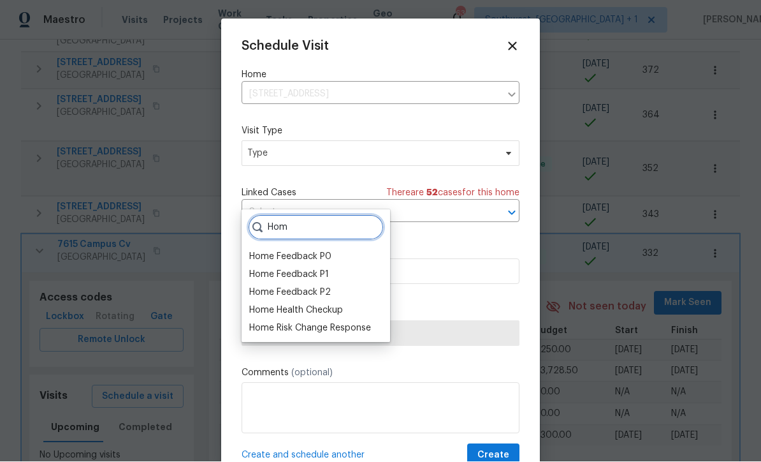
type input "Hom"
click at [322, 304] on div "Home Health Checkup" at bounding box center [296, 310] width 94 height 13
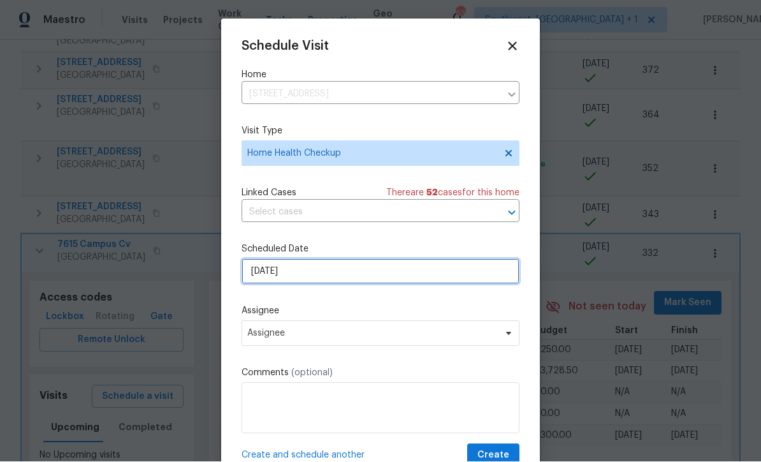
click at [341, 278] on input "8/28/2025" at bounding box center [381, 272] width 278 height 26
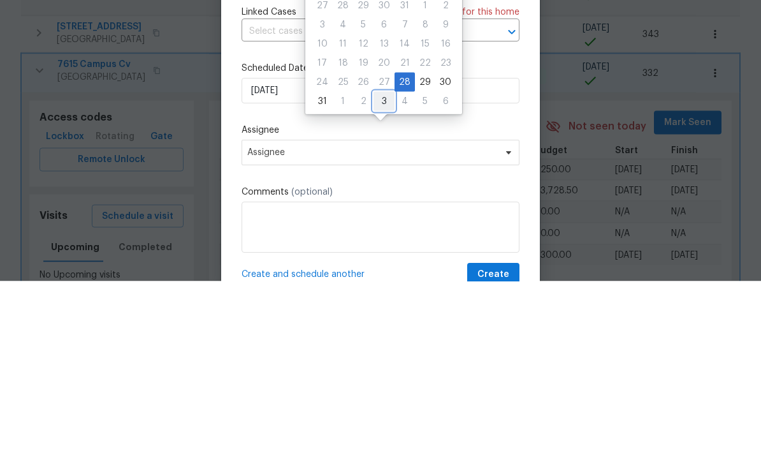
click at [384, 273] on div "3" at bounding box center [384, 282] width 21 height 18
type input "9/3/2025"
select select "8"
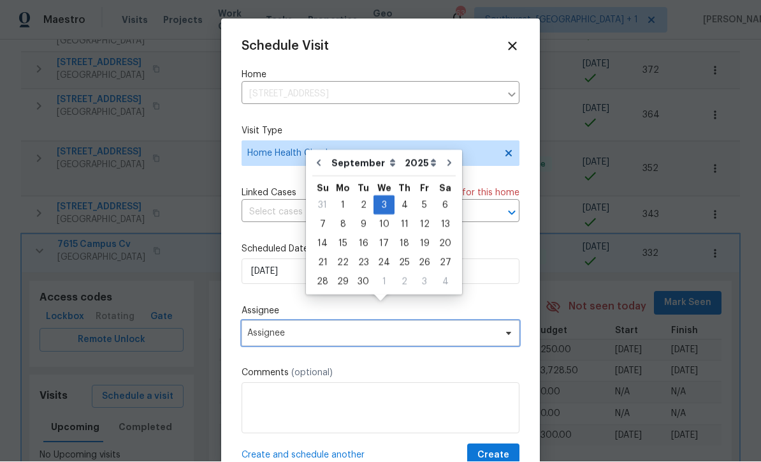
click at [345, 339] on span "Assignee" at bounding box center [372, 333] width 250 height 10
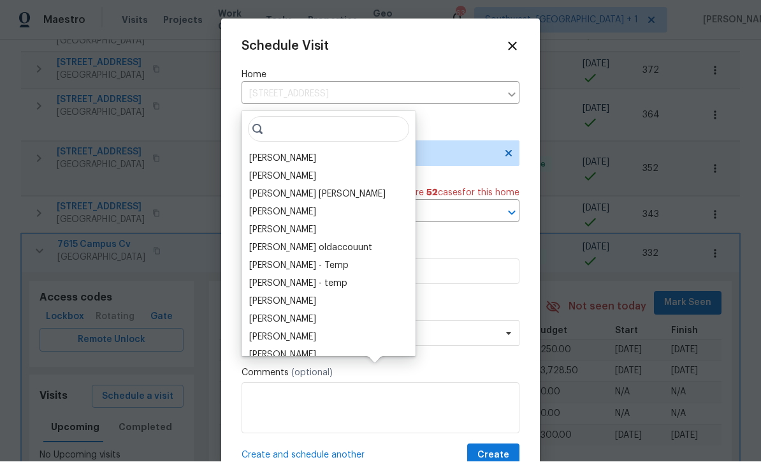
click at [309, 150] on div "[PERSON_NAME]" at bounding box center [328, 159] width 166 height 18
click at [282, 152] on div "[PERSON_NAME]" at bounding box center [282, 158] width 67 height 13
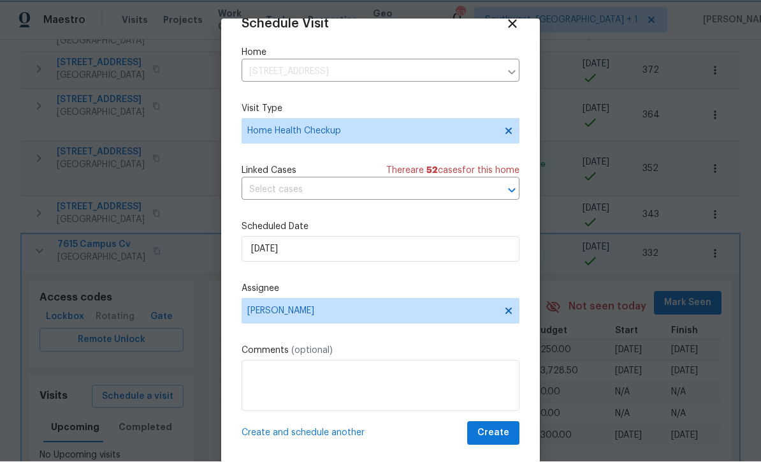
scroll to position [25, 0]
click at [500, 441] on button "Create" at bounding box center [493, 433] width 52 height 24
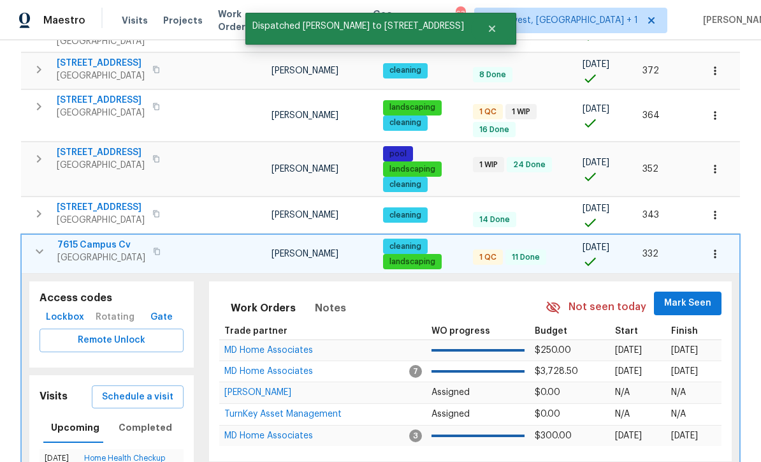
click at [32, 244] on icon "button" at bounding box center [39, 251] width 15 height 15
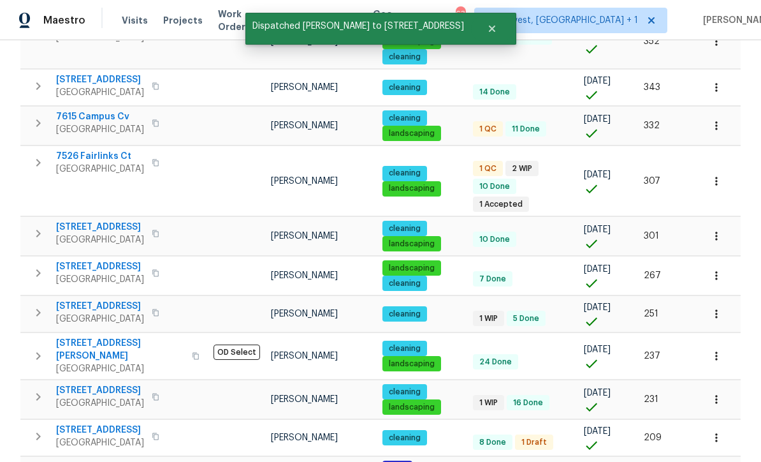
scroll to position [587, 0]
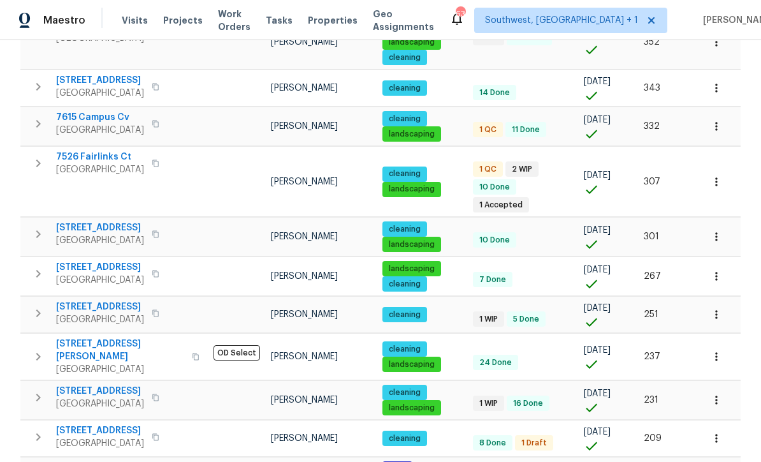
click at [724, 342] on button "button" at bounding box center [717, 356] width 28 height 28
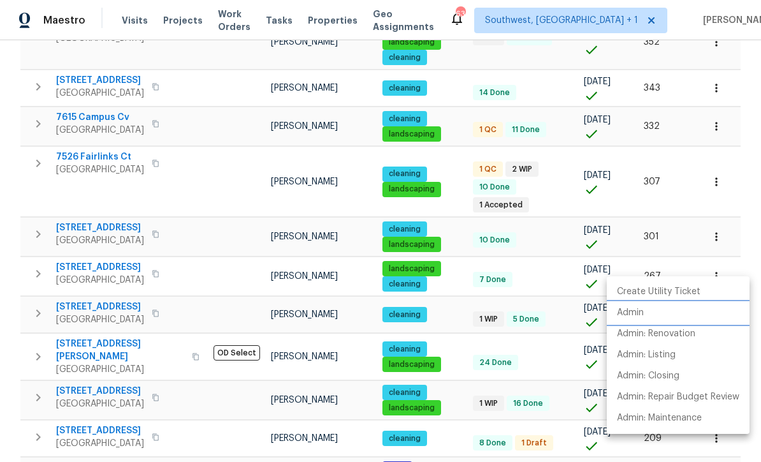
click at [634, 311] on p "Admin" at bounding box center [630, 312] width 27 height 13
click at [41, 263] on div at bounding box center [380, 231] width 761 height 462
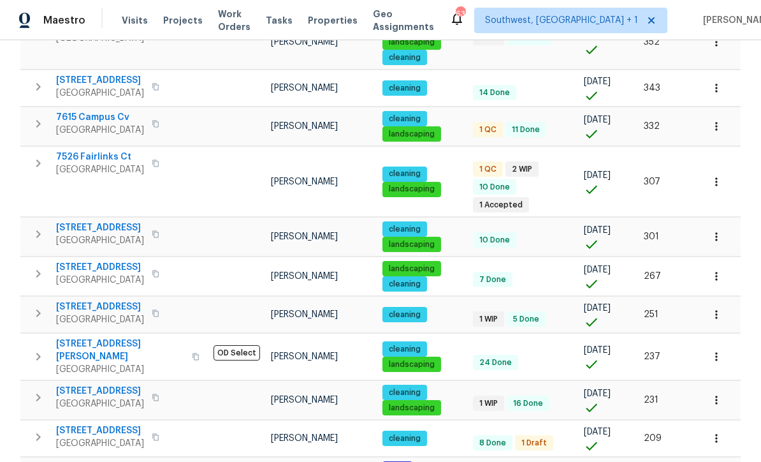
click at [41, 349] on icon "button" at bounding box center [38, 356] width 15 height 15
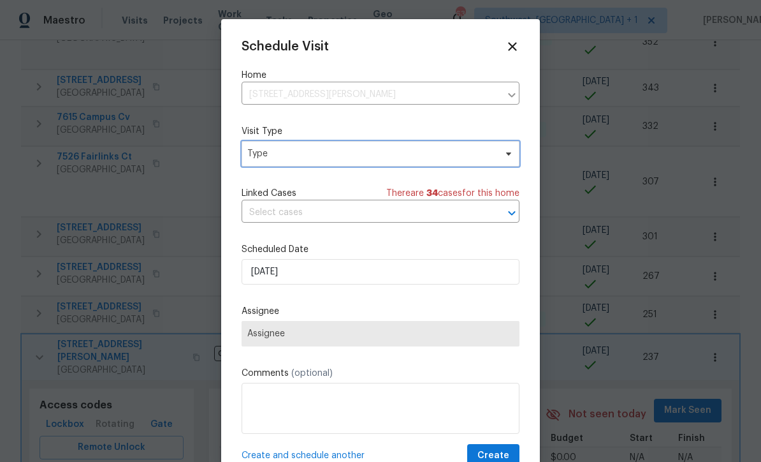
click at [403, 151] on span "Type" at bounding box center [371, 153] width 248 height 13
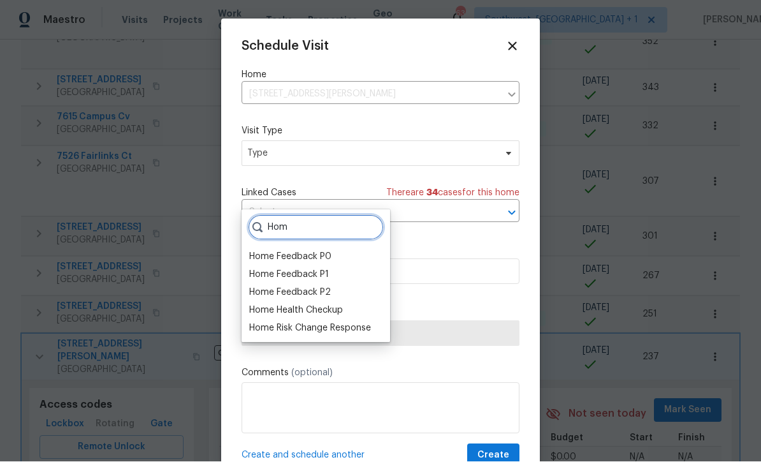
type input "Hom"
click at [322, 304] on div "Home Health Checkup" at bounding box center [296, 310] width 94 height 13
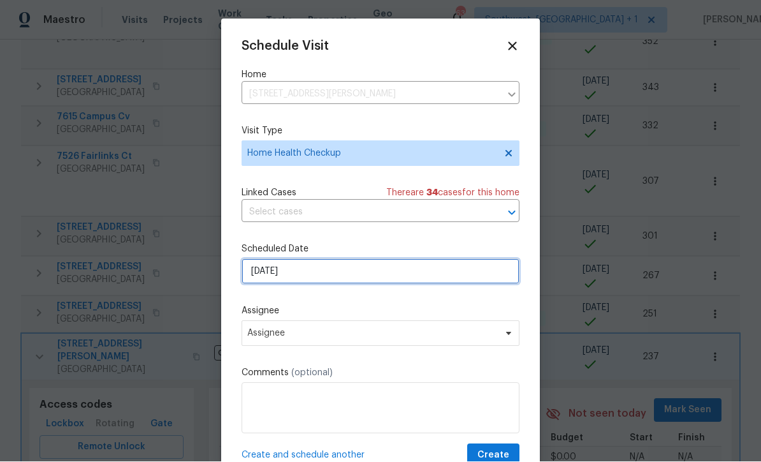
click at [381, 278] on input "8/28/2025" at bounding box center [381, 272] width 278 height 26
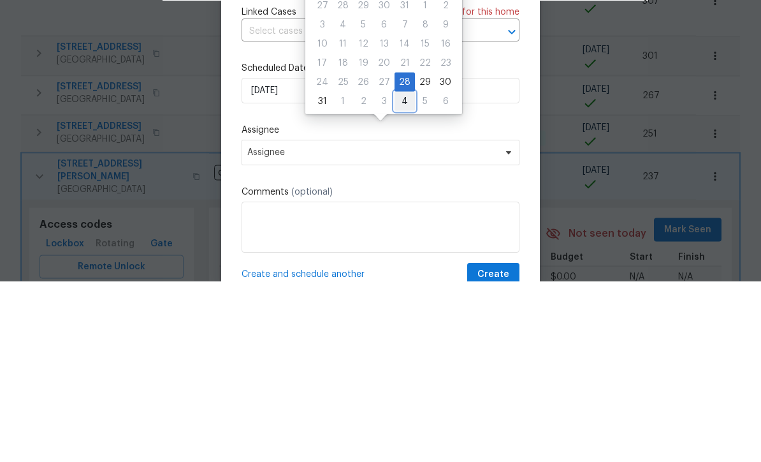
click at [404, 273] on div "4" at bounding box center [405, 282] width 20 height 18
type input "9/4/2025"
select select "8"
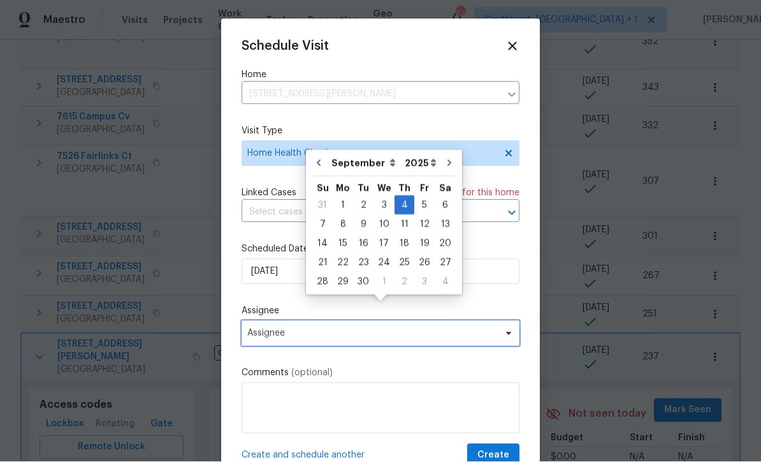
click at [328, 345] on span "Assignee" at bounding box center [381, 334] width 278 height 26
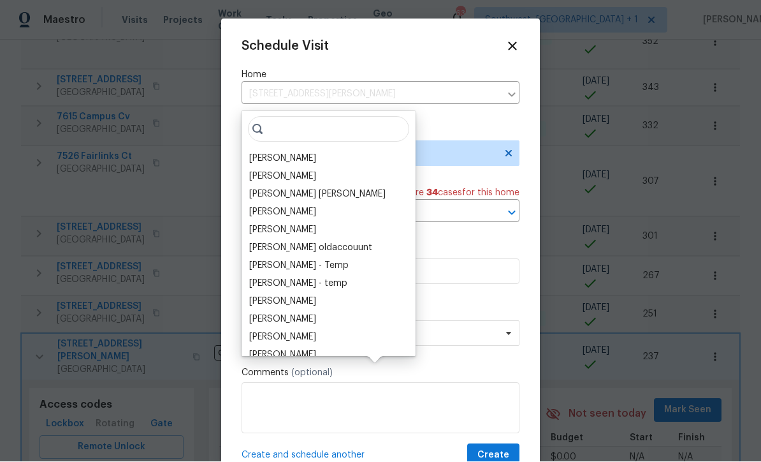
click at [305, 152] on div "[PERSON_NAME]" at bounding box center [282, 158] width 67 height 13
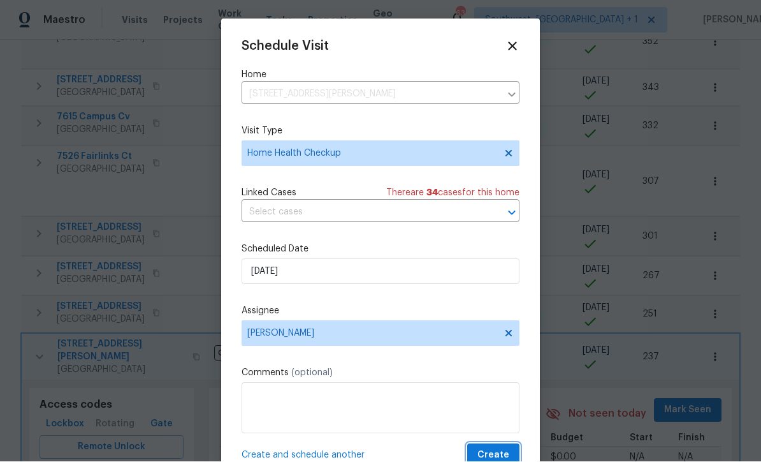
click at [499, 453] on span "Create" at bounding box center [494, 456] width 32 height 16
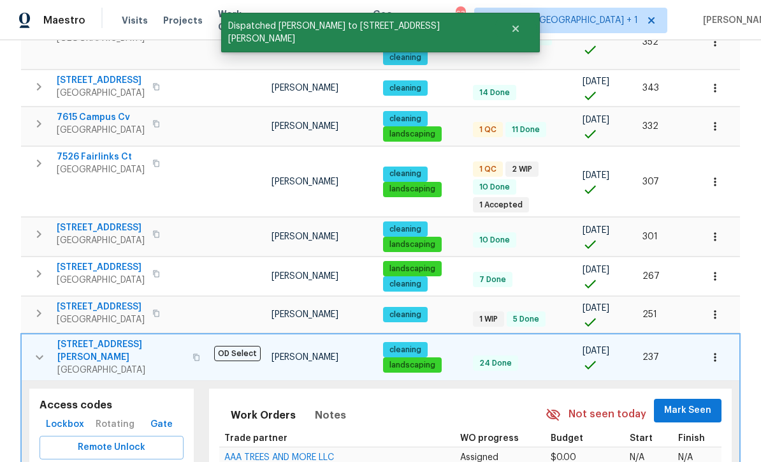
click at [37, 349] on icon "button" at bounding box center [39, 356] width 15 height 15
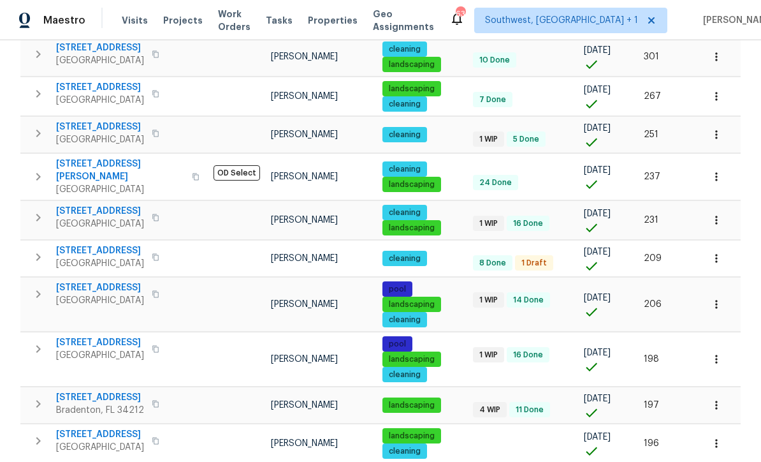
scroll to position [766, 0]
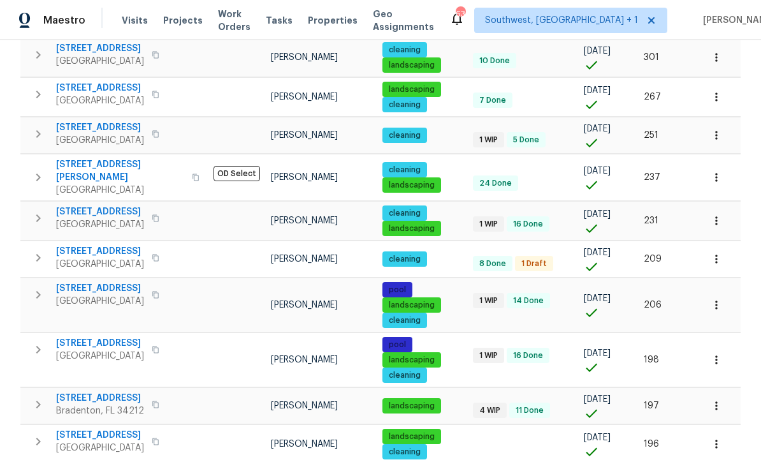
click at [715, 214] on icon "button" at bounding box center [716, 220] width 13 height 13
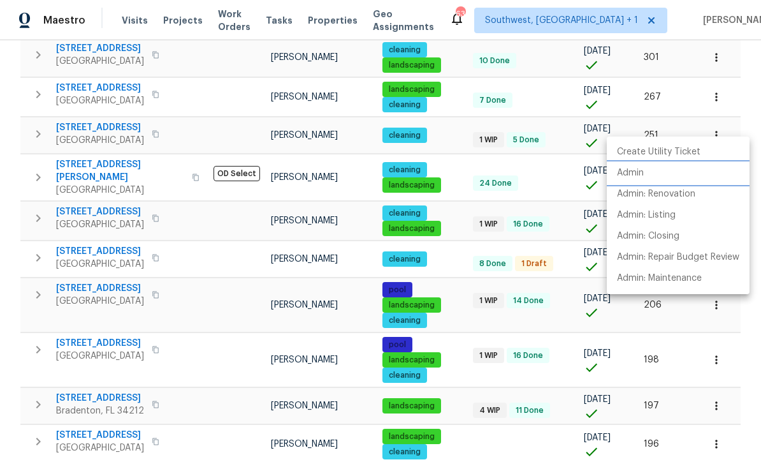
click at [634, 171] on p "Admin" at bounding box center [630, 172] width 27 height 13
click at [124, 159] on div at bounding box center [380, 231] width 761 height 462
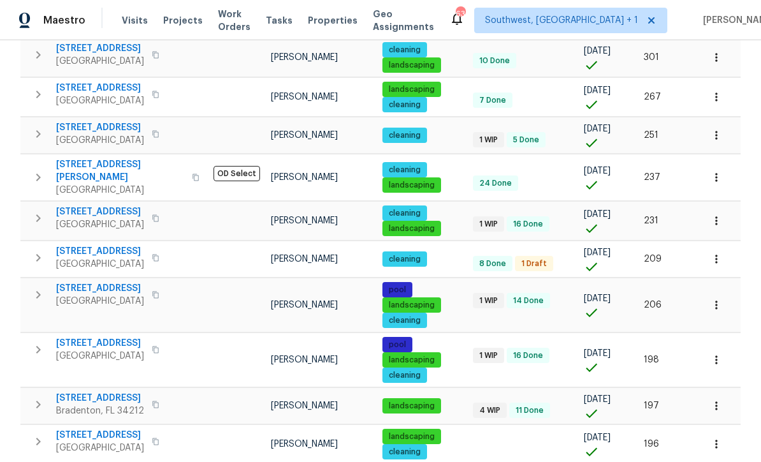
click at [127, 245] on span "3473 Parkridge Cir # 17-101" at bounding box center [100, 251] width 88 height 13
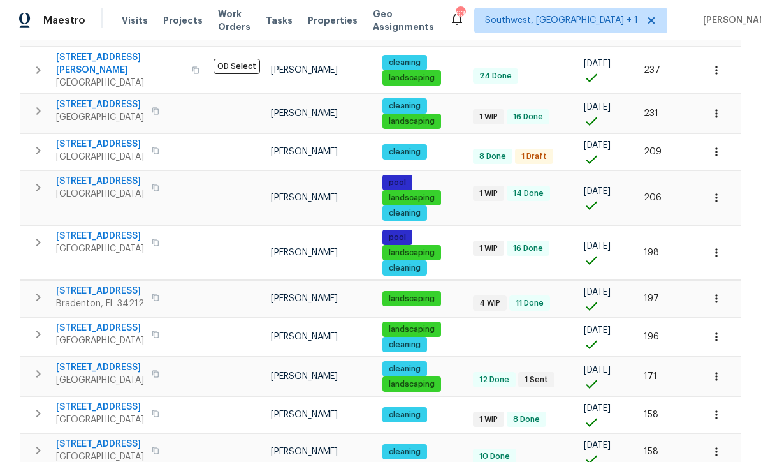
scroll to position [872, 0]
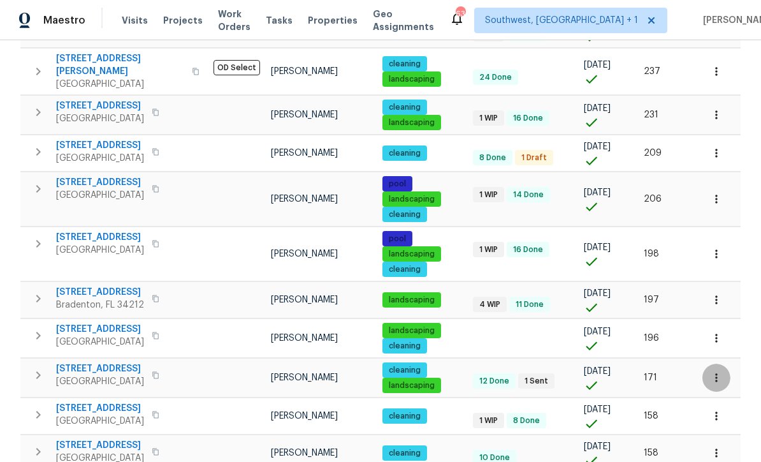
click at [718, 371] on icon "button" at bounding box center [716, 377] width 13 height 13
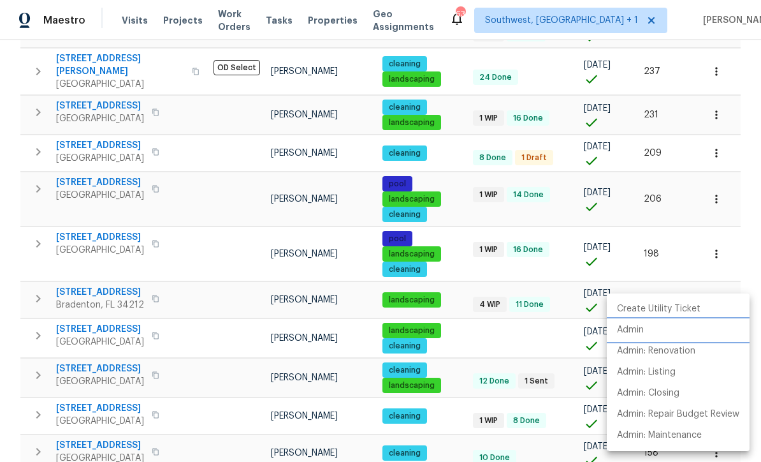
click at [634, 327] on p "Admin" at bounding box center [630, 329] width 27 height 13
click at [552, 243] on div at bounding box center [380, 231] width 761 height 462
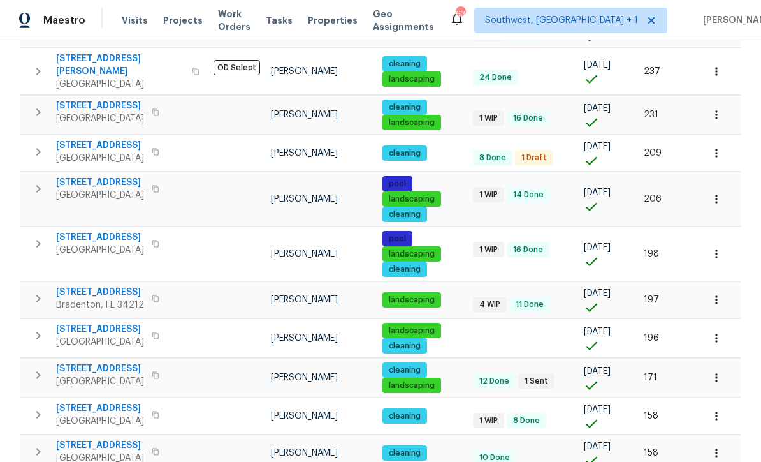
click at [719, 371] on icon "button" at bounding box center [716, 377] width 13 height 13
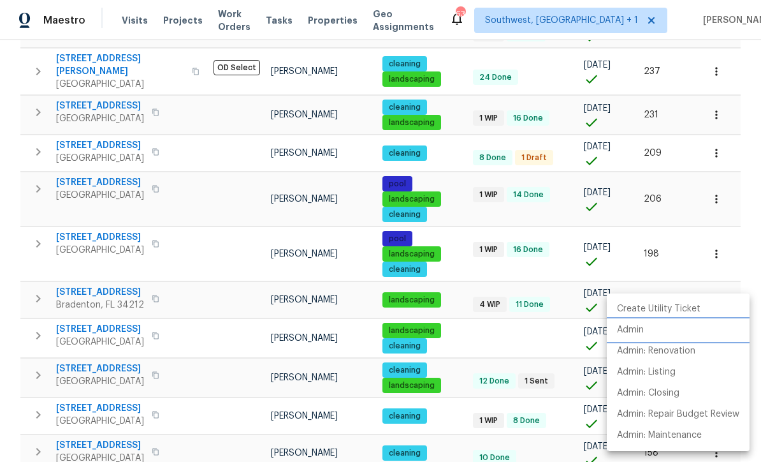
click at [635, 325] on p "Admin" at bounding box center [630, 329] width 27 height 13
click at [461, 321] on div at bounding box center [380, 231] width 761 height 462
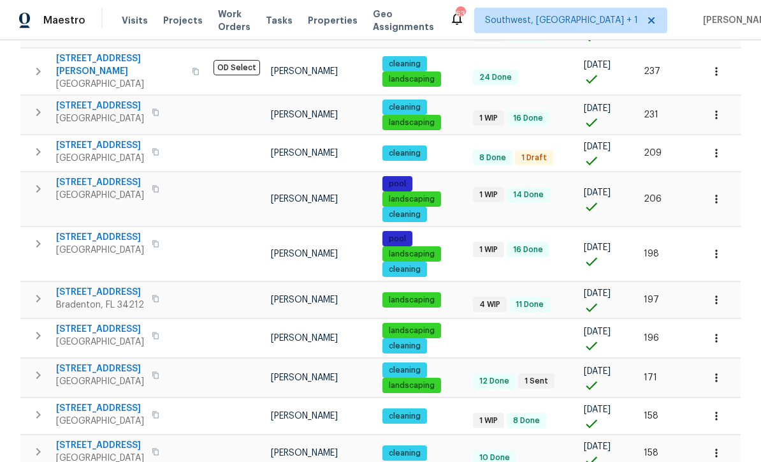
click at [121, 402] on span "8110 Enclave Way Unit 101" at bounding box center [100, 408] width 88 height 13
click at [568, 409] on td "1 WIP 8 Done" at bounding box center [523, 420] width 110 height 23
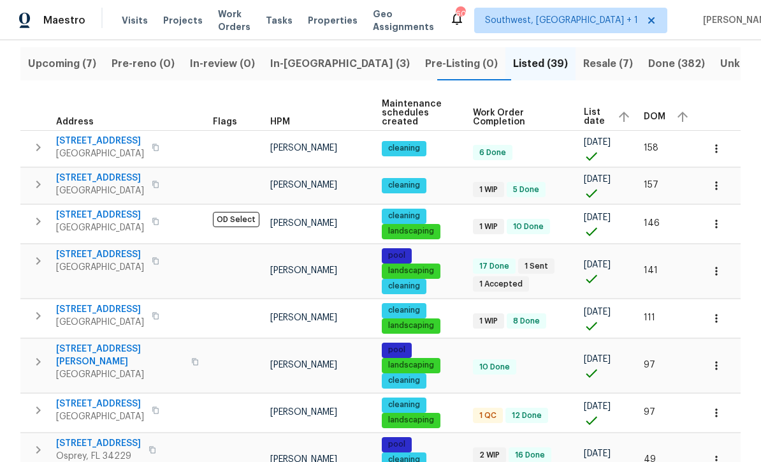
scroll to position [136, 0]
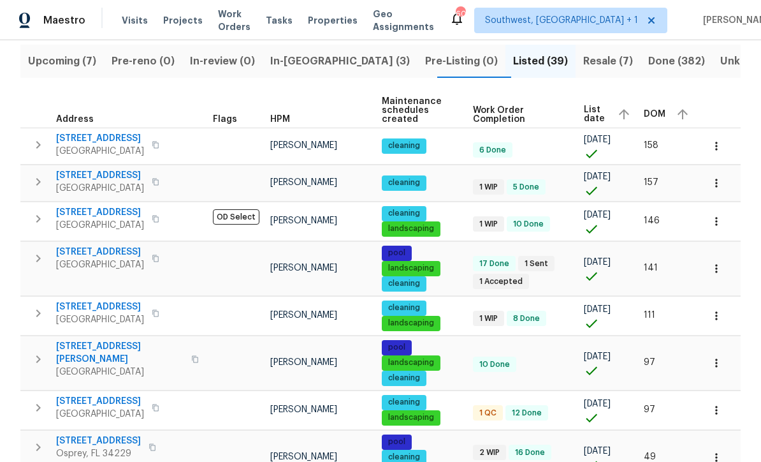
click at [717, 147] on icon "button" at bounding box center [716, 146] width 2 height 8
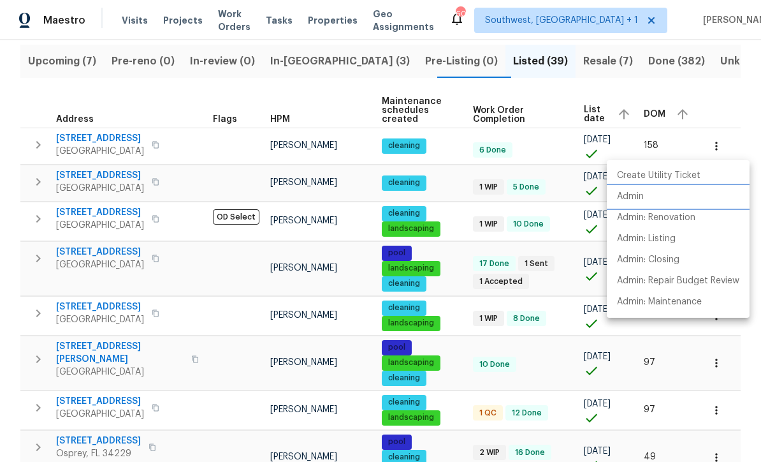
click at [636, 197] on p "Admin" at bounding box center [630, 196] width 27 height 13
click at [569, 273] on div at bounding box center [380, 231] width 761 height 462
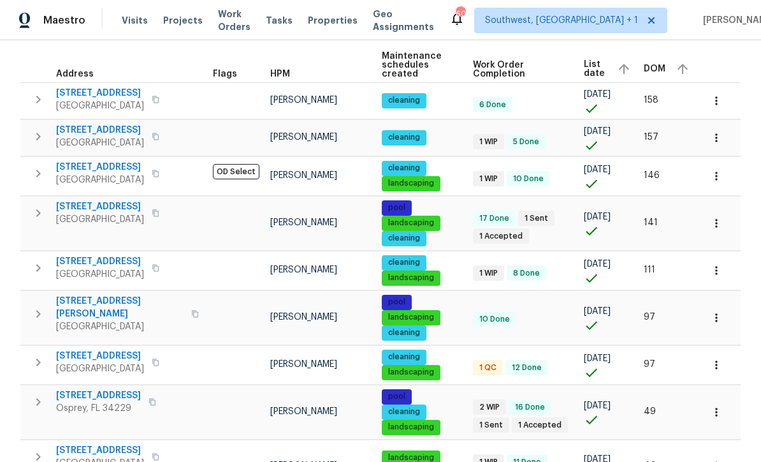
scroll to position [180, 0]
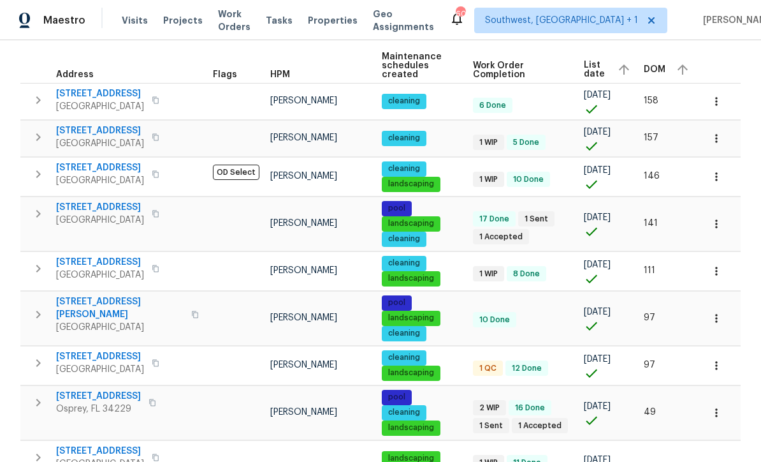
click at [717, 142] on icon "button" at bounding box center [716, 138] width 2 height 8
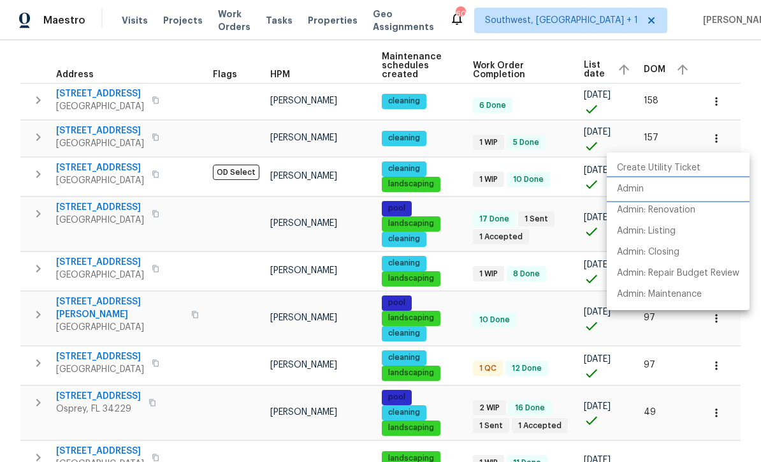
click at [636, 187] on p "Admin" at bounding box center [630, 188] width 27 height 13
click at [553, 254] on div at bounding box center [380, 231] width 761 height 462
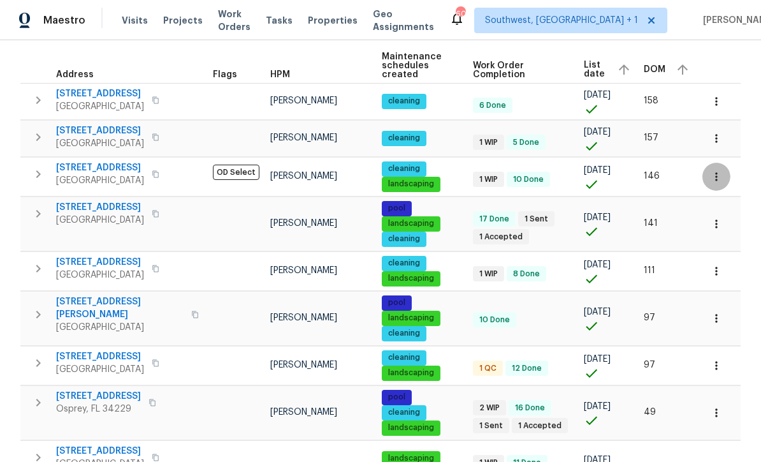
click at [714, 179] on icon "button" at bounding box center [716, 176] width 13 height 13
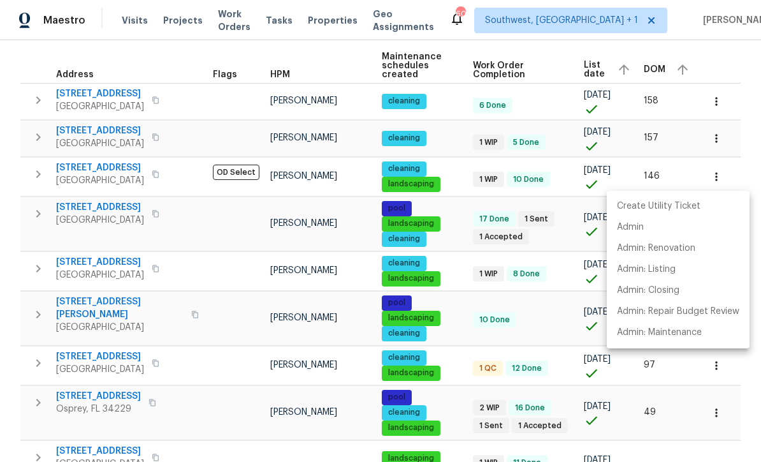
click at [111, 171] on div at bounding box center [380, 231] width 761 height 462
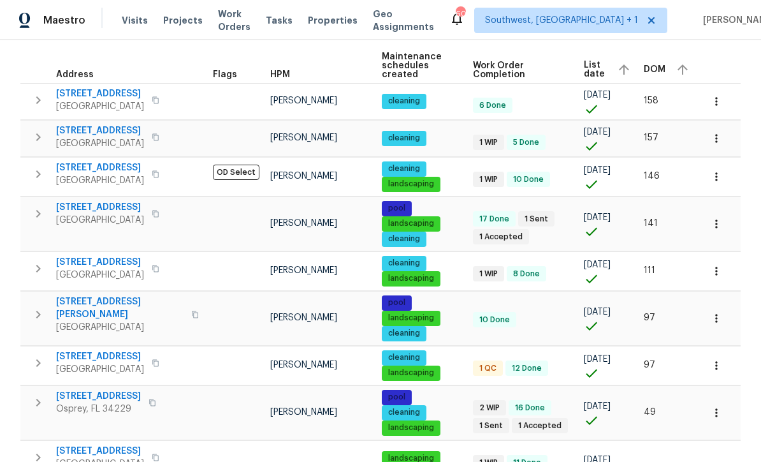
click at [100, 171] on span "961 Charlotte Ave" at bounding box center [100, 167] width 88 height 13
click at [552, 318] on td "10 Done" at bounding box center [523, 319] width 111 height 23
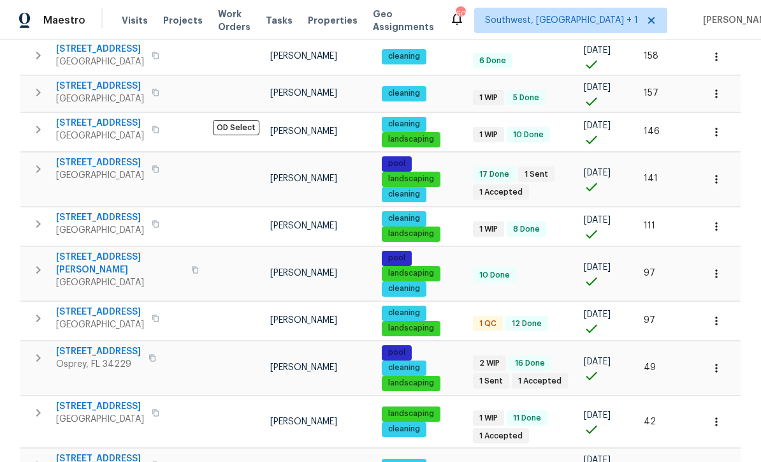
scroll to position [234, 0]
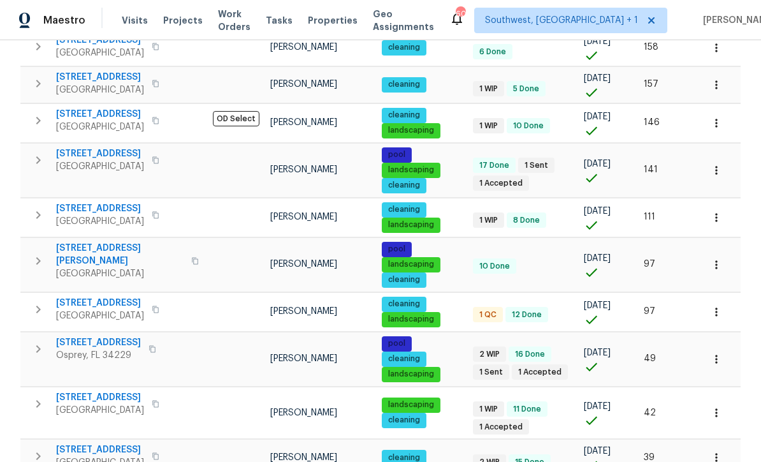
click at [98, 214] on span "18019 Avonsdale Cir" at bounding box center [100, 208] width 88 height 13
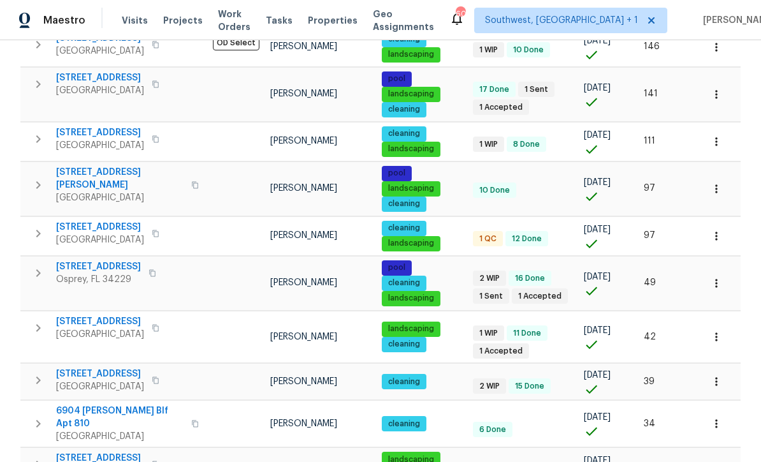
scroll to position [309, 0]
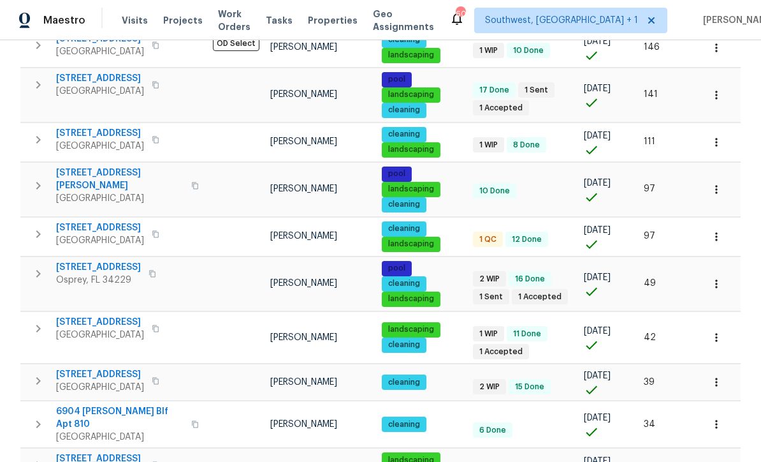
click at [720, 189] on icon "button" at bounding box center [716, 189] width 13 height 13
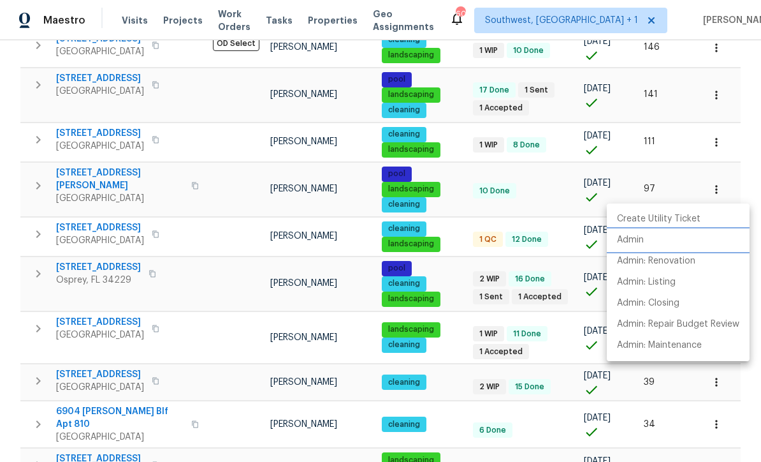
click at [632, 242] on p "Admin" at bounding box center [630, 239] width 27 height 13
click at [472, 211] on div at bounding box center [380, 231] width 761 height 462
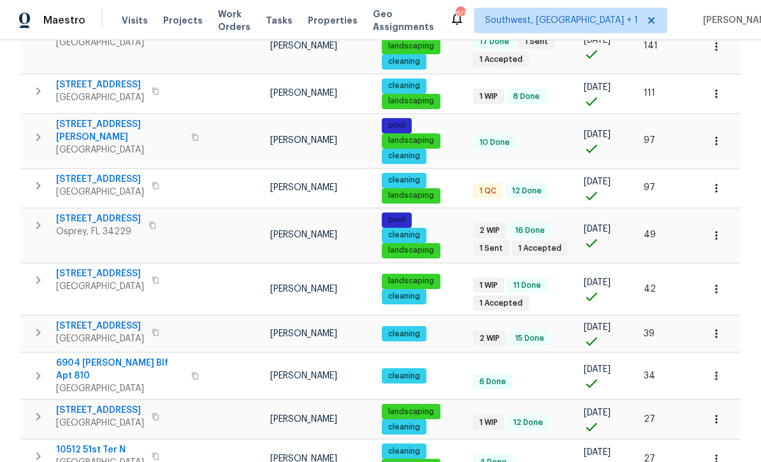
scroll to position [357, 0]
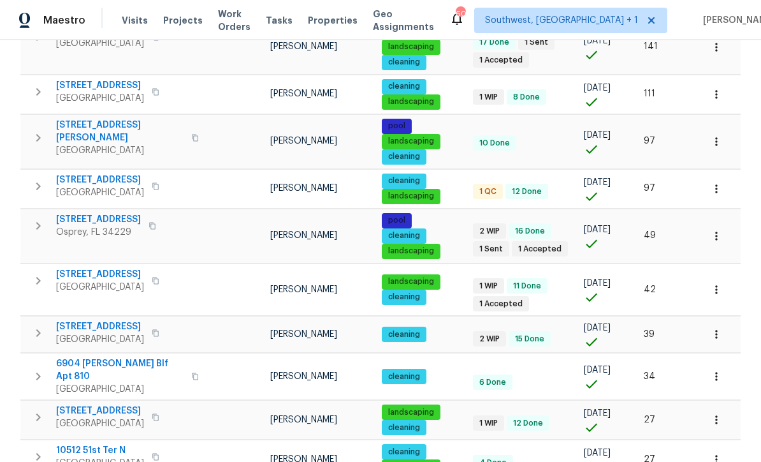
click at [96, 179] on span "[STREET_ADDRESS]" at bounding box center [100, 179] width 88 height 13
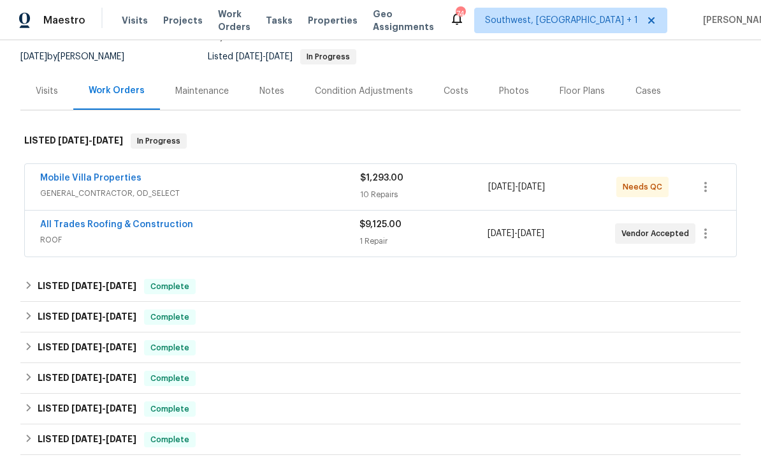
scroll to position [121, 0]
click at [136, 228] on link "All Trades Roofing & Construction" at bounding box center [116, 225] width 153 height 9
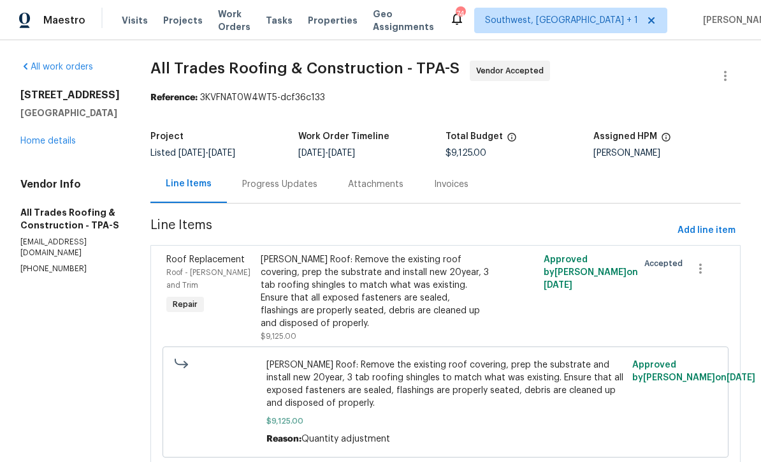
scroll to position [32, 0]
click at [282, 178] on div "Progress Updates" at bounding box center [279, 184] width 75 height 13
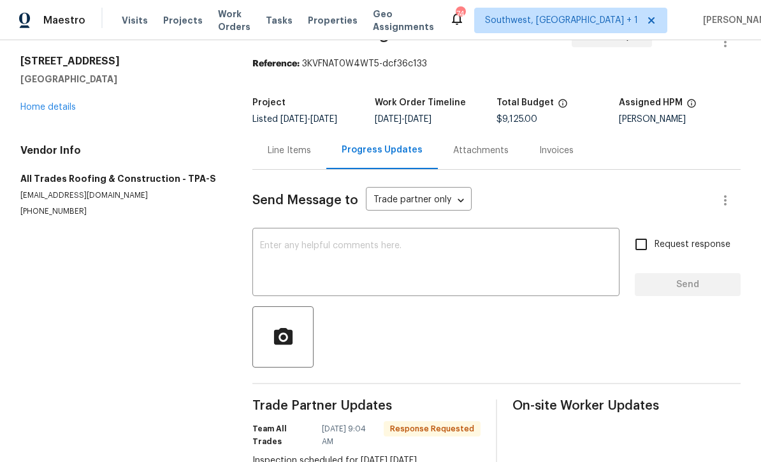
scroll to position [33, 0]
click at [330, 242] on textarea at bounding box center [436, 264] width 352 height 45
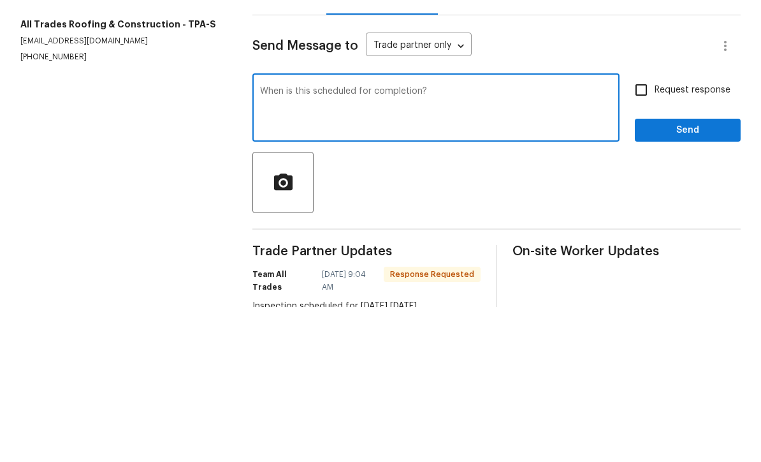
type textarea "When is this scheduled for completion?"
click at [643, 231] on input "Request response" at bounding box center [641, 244] width 27 height 27
checkbox input "true"
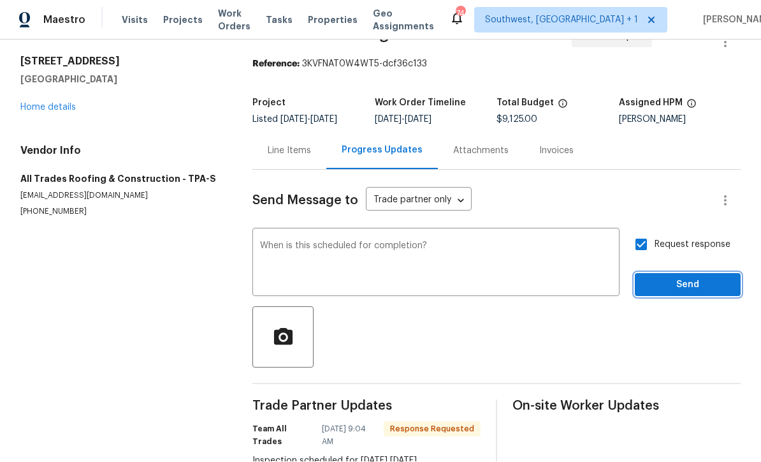
click at [673, 277] on span "Send" at bounding box center [687, 285] width 85 height 16
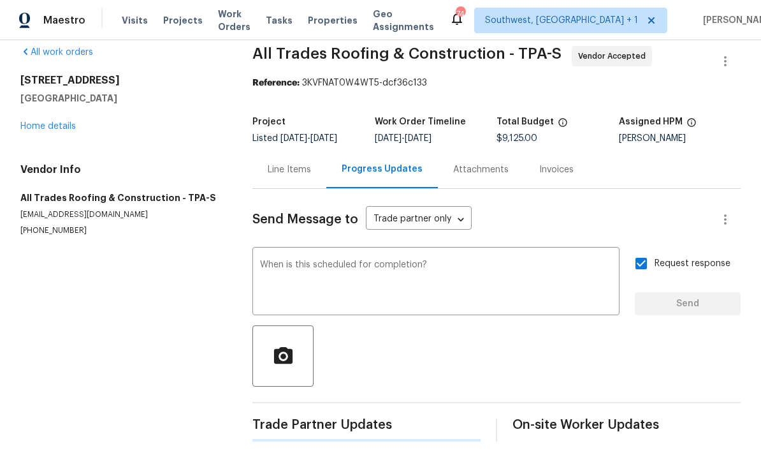
scroll to position [0, 0]
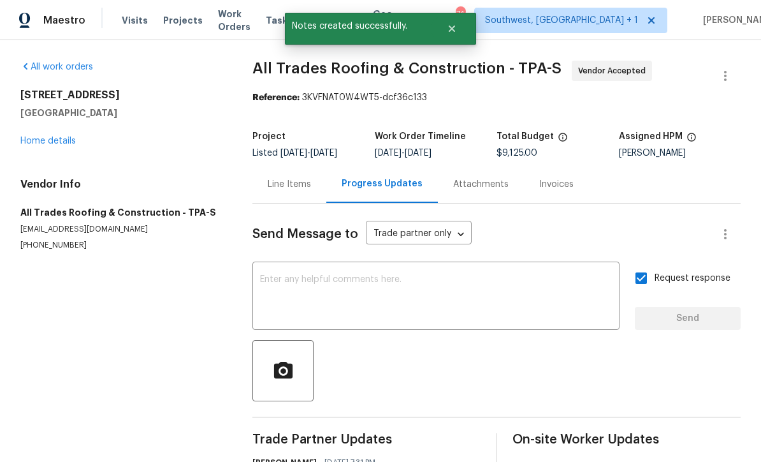
click at [47, 136] on link "Home details" at bounding box center [47, 140] width 55 height 9
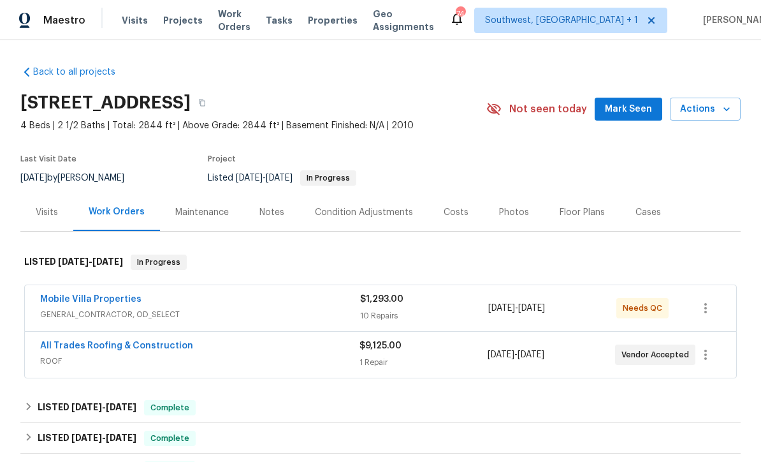
click at [169, 26] on span "Projects" at bounding box center [183, 20] width 40 height 13
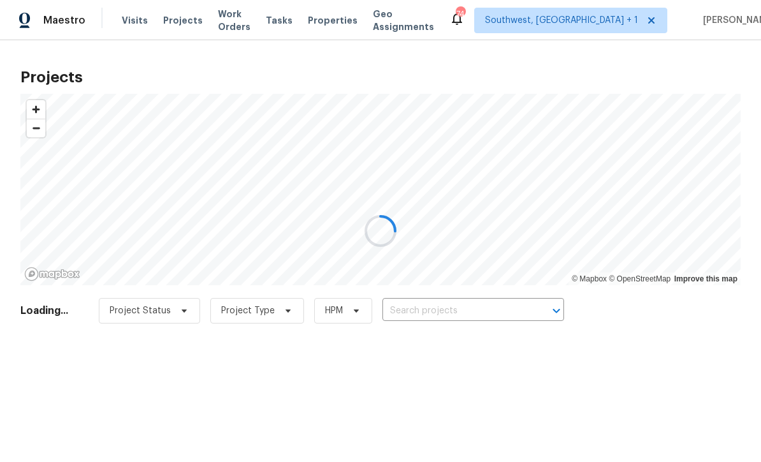
click at [497, 311] on div at bounding box center [380, 231] width 761 height 462
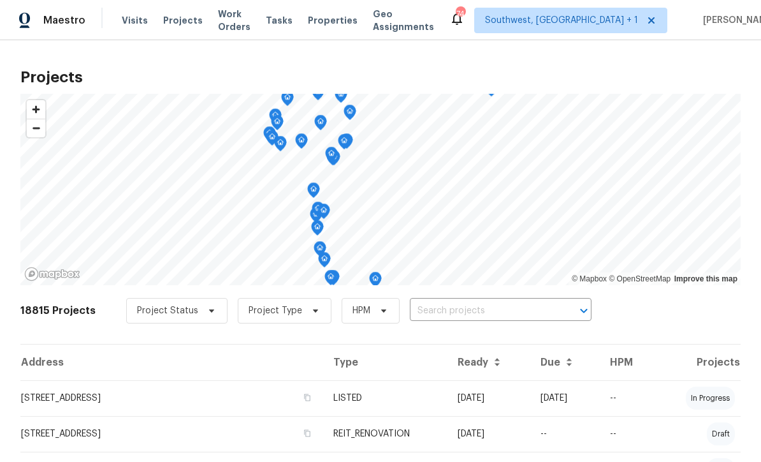
click at [499, 314] on input "text" at bounding box center [483, 311] width 146 height 20
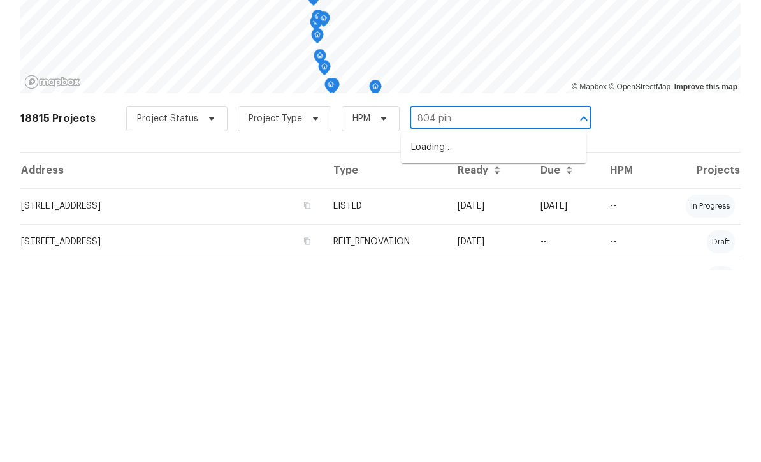
type input "804 pine"
click at [510, 329] on li "804 Pineland Ave, Venice, FL 34285" at bounding box center [494, 339] width 186 height 21
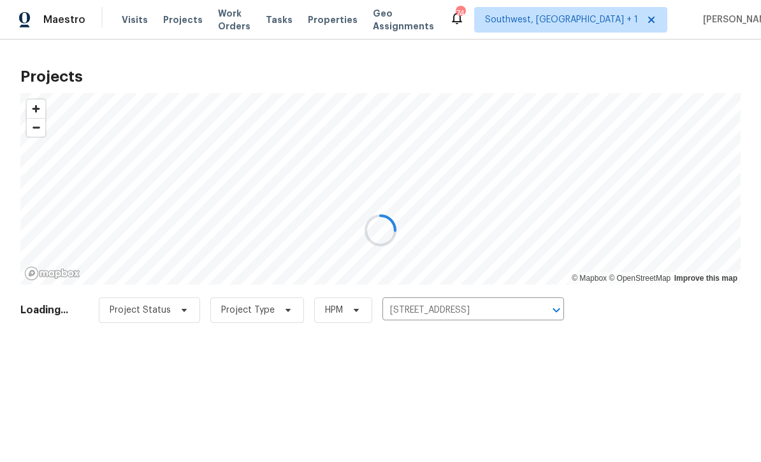
scroll to position [1, 0]
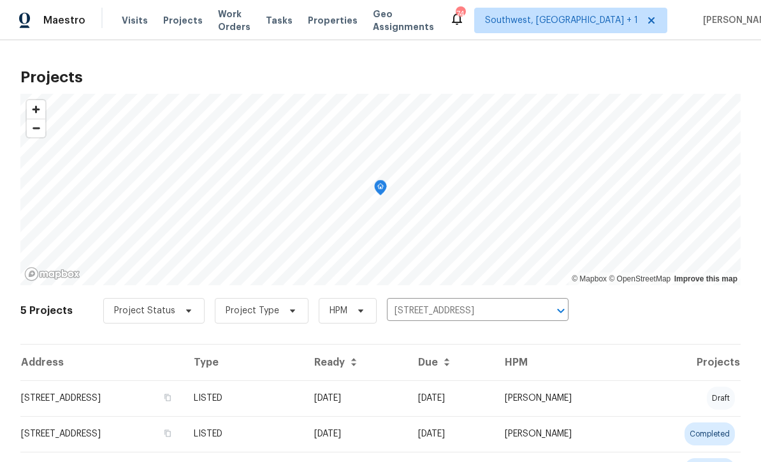
click at [485, 400] on td "09/05/25" at bounding box center [451, 398] width 87 height 36
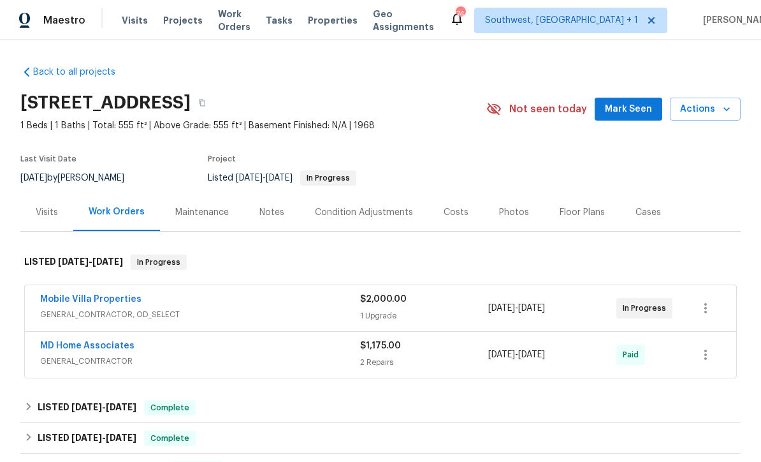
click at [115, 300] on link "Mobile Villa Properties" at bounding box center [90, 299] width 101 height 9
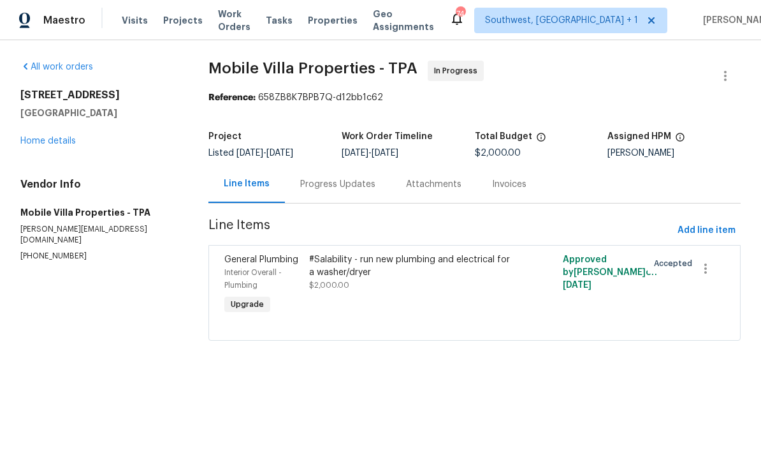
click at [342, 200] on div "Progress Updates" at bounding box center [338, 184] width 106 height 38
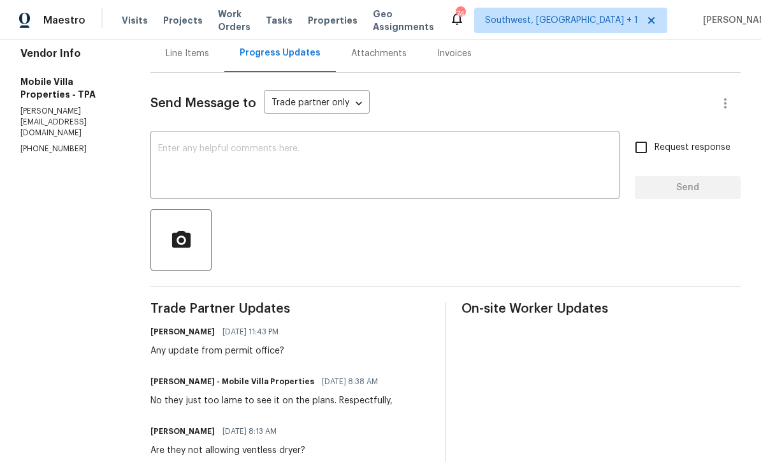
scroll to position [129, 0]
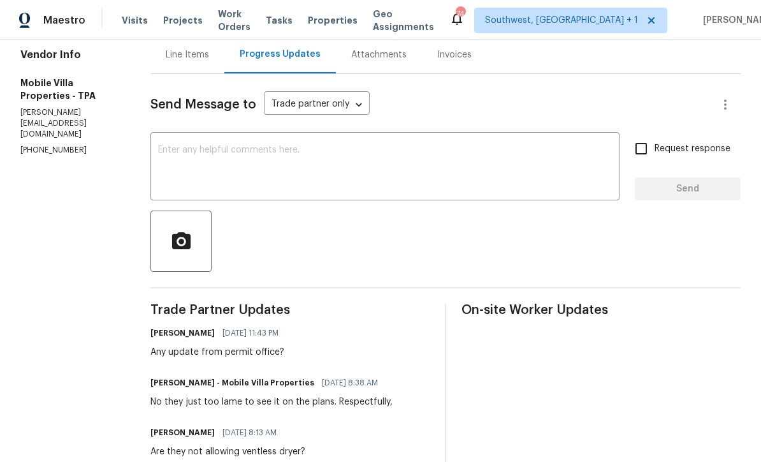
click at [400, 160] on textarea at bounding box center [385, 167] width 454 height 45
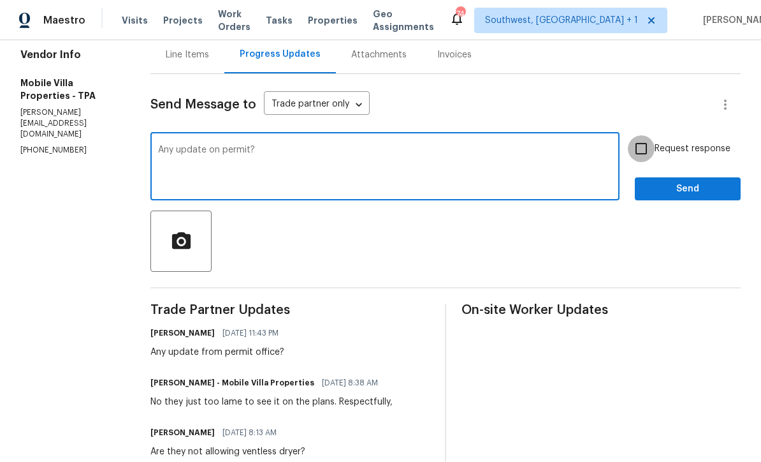
type textarea "Any update on permit?"
click at [647, 156] on input "Request response" at bounding box center [641, 148] width 27 height 27
checkbox input "true"
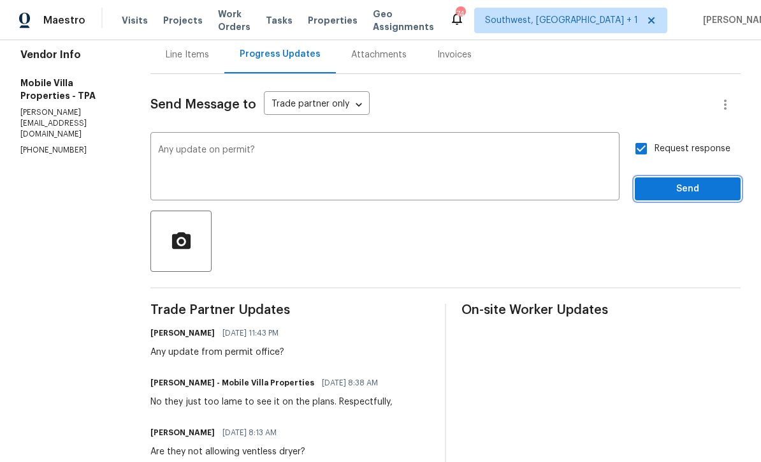
click at [680, 196] on span "Send" at bounding box center [687, 189] width 85 height 16
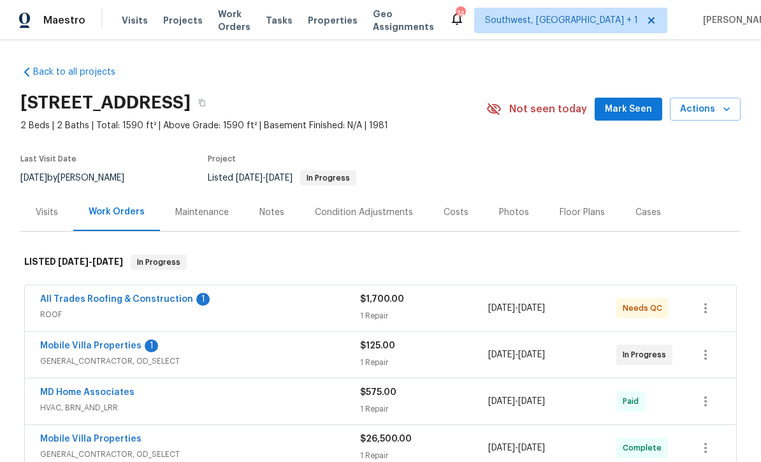
click at [279, 216] on div "Notes" at bounding box center [272, 212] width 25 height 13
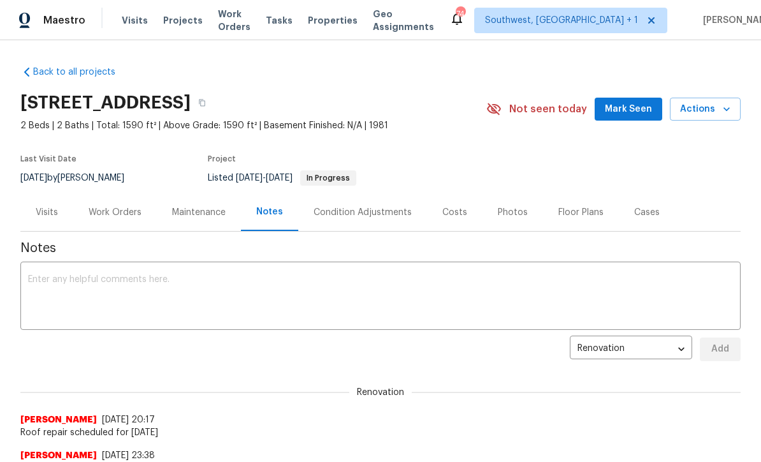
click at [306, 283] on textarea at bounding box center [380, 297] width 705 height 45
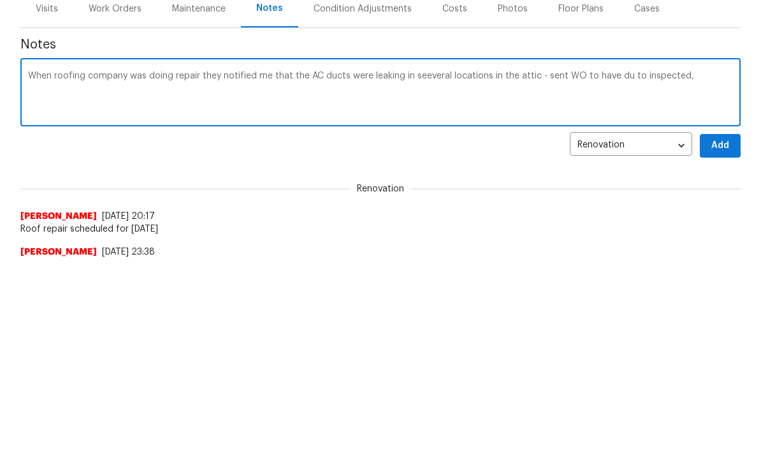
click at [627, 275] on textarea "When roofing company was doing repair they notified me that the AC ducts were l…" at bounding box center [380, 297] width 705 height 45
type textarea "When roofing company was doing repair they notified me that the AC ducts were l…"
click at [722, 341] on span "Add" at bounding box center [720, 349] width 20 height 16
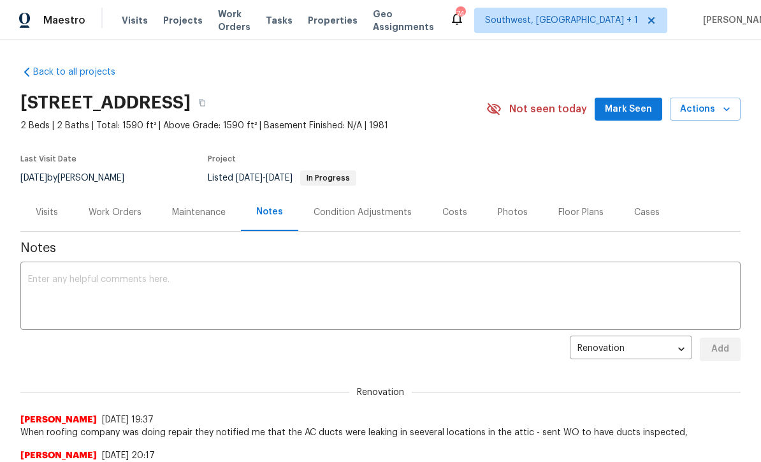
click at [117, 213] on div "Work Orders" at bounding box center [115, 212] width 53 height 13
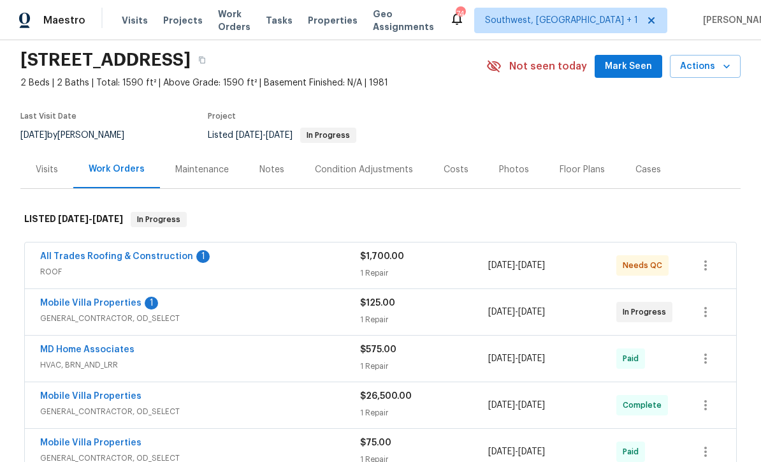
scroll to position [96, 0]
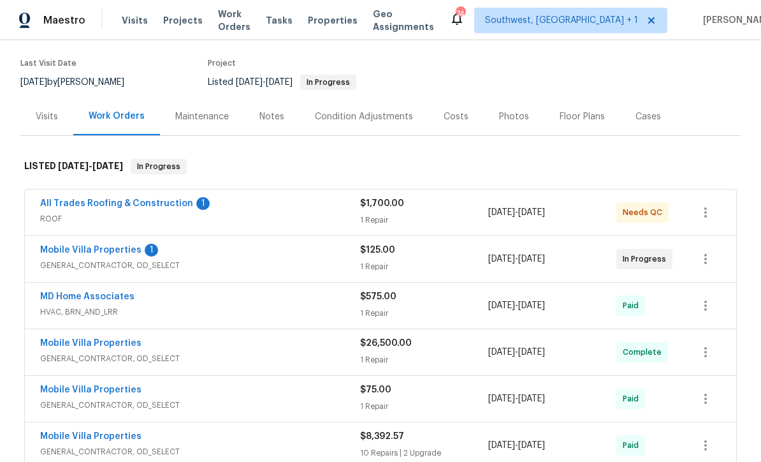
click at [429, 223] on div "1 Repair" at bounding box center [424, 220] width 128 height 13
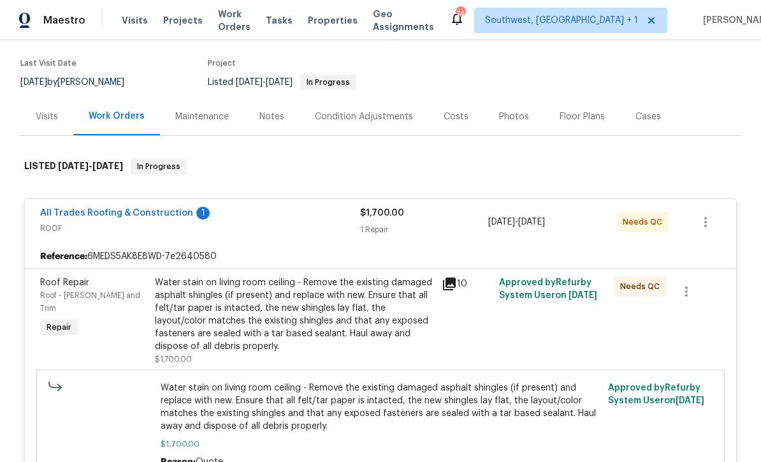
click at [143, 215] on link "All Trades Roofing & Construction" at bounding box center [116, 212] width 153 height 9
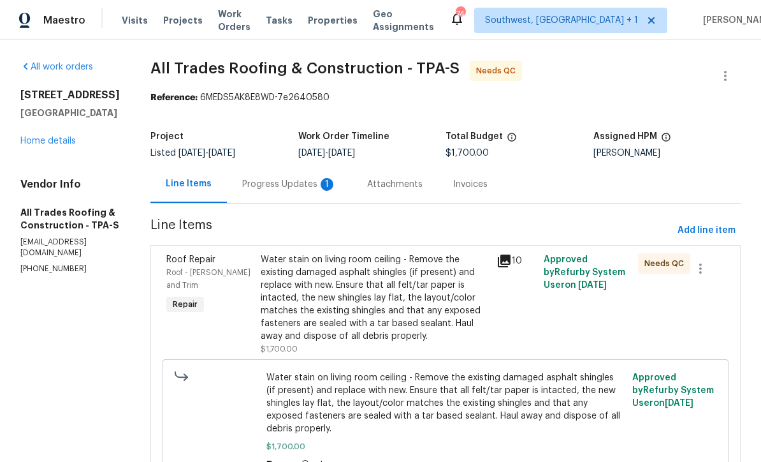
click at [281, 190] on div "Progress Updates 1" at bounding box center [289, 184] width 94 height 13
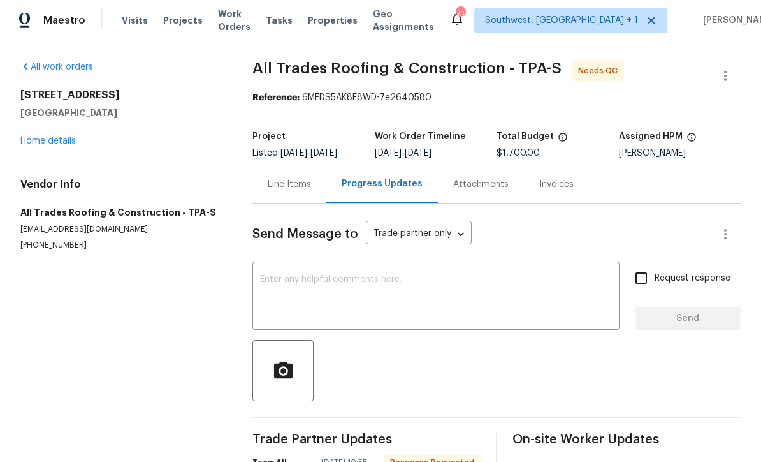
click at [289, 189] on div "Line Items" at bounding box center [289, 184] width 43 height 13
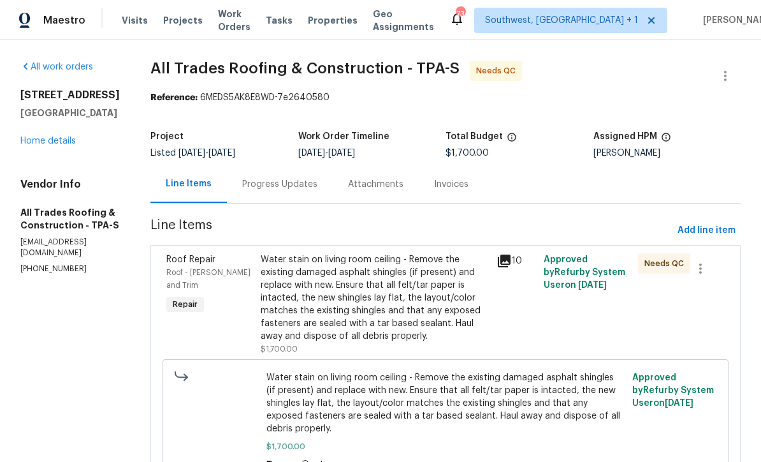
click at [403, 291] on div "Water stain on living room ceiling - Remove the existing damaged asphalt shingl…" at bounding box center [375, 297] width 228 height 89
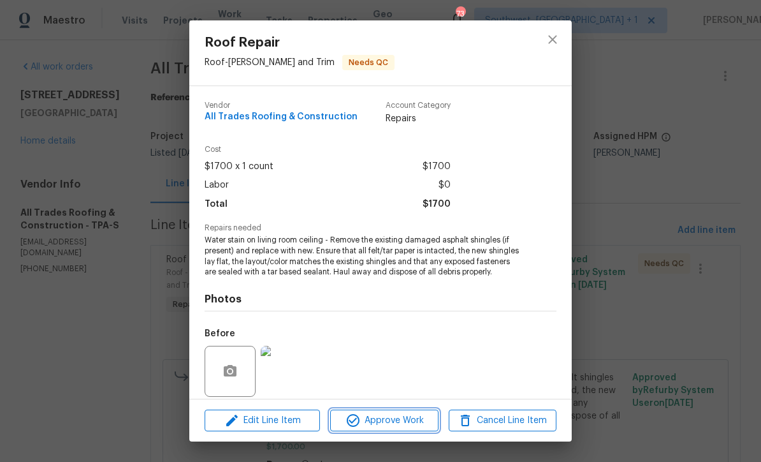
click at [418, 421] on span "Approve Work" at bounding box center [384, 421] width 100 height 16
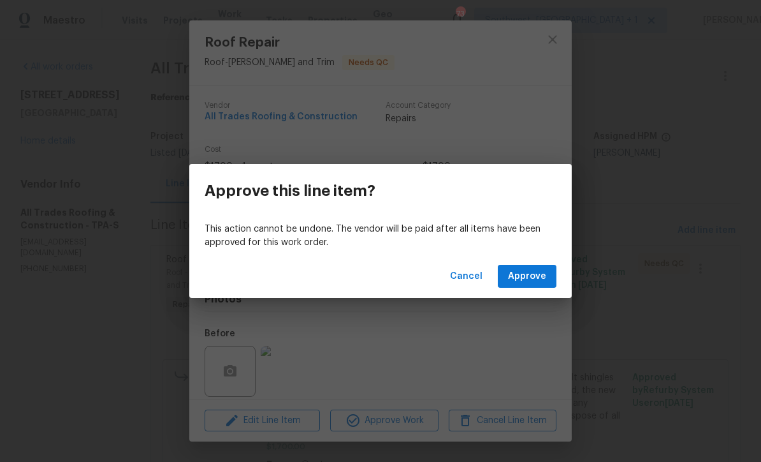
click at [540, 277] on span "Approve" at bounding box center [527, 276] width 38 height 16
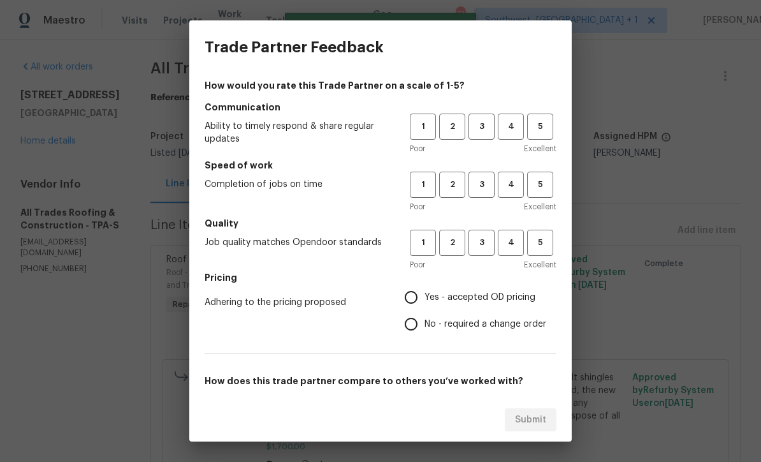
click at [479, 125] on span "3" at bounding box center [482, 126] width 24 height 15
click at [486, 172] on button "3" at bounding box center [482, 185] width 26 height 26
click at [483, 233] on button "3" at bounding box center [482, 243] width 26 height 26
click at [419, 298] on input "Yes - accepted OD pricing" at bounding box center [411, 297] width 27 height 27
radio input "true"
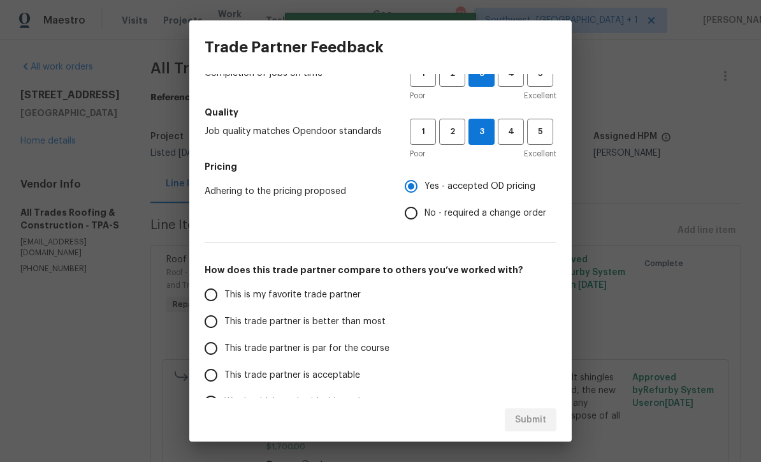
scroll to position [128, 0]
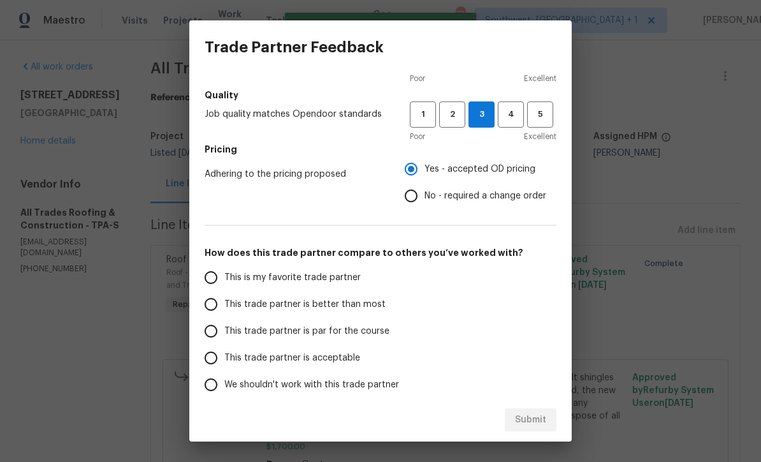
click at [210, 325] on input "This trade partner is par for the course" at bounding box center [211, 331] width 27 height 27
click at [546, 425] on button "Submit" at bounding box center [531, 420] width 52 height 24
radio input "true"
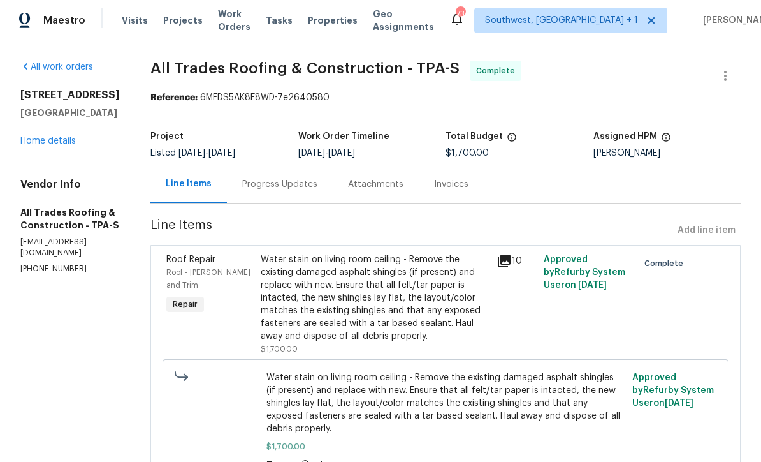
click at [50, 145] on link "Home details" at bounding box center [47, 140] width 55 height 9
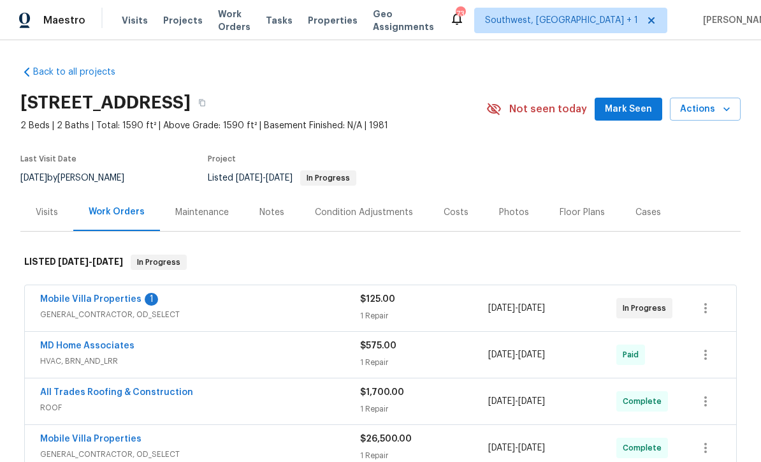
click at [95, 301] on link "Mobile Villa Properties" at bounding box center [90, 299] width 101 height 9
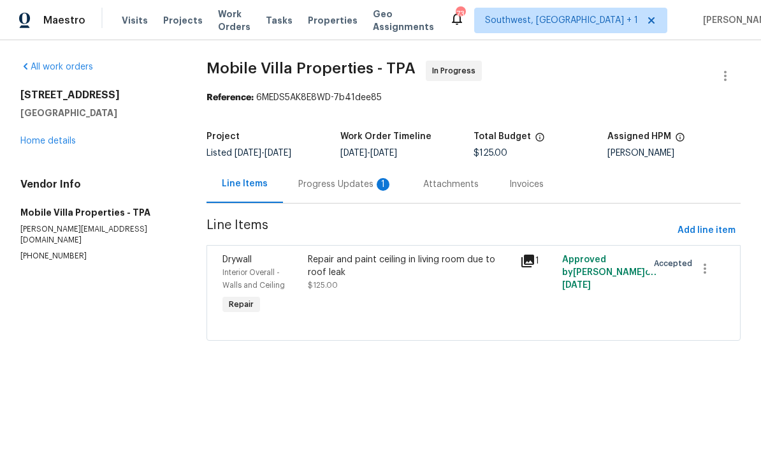
click at [357, 193] on div "Progress Updates 1" at bounding box center [345, 184] width 125 height 38
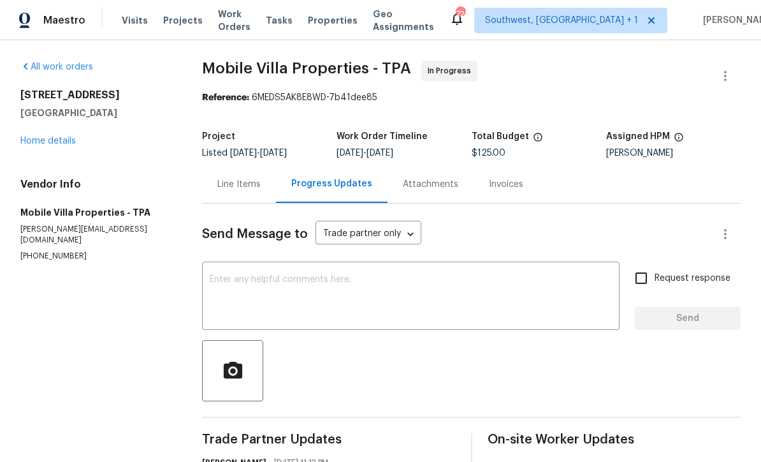
click at [52, 144] on link "Home details" at bounding box center [47, 140] width 55 height 9
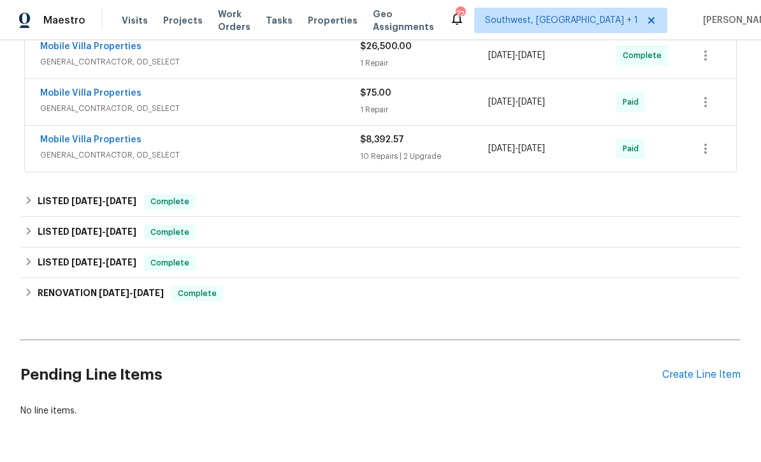
scroll to position [391, 0]
click at [692, 375] on div "Create Line Item" at bounding box center [701, 375] width 78 height 12
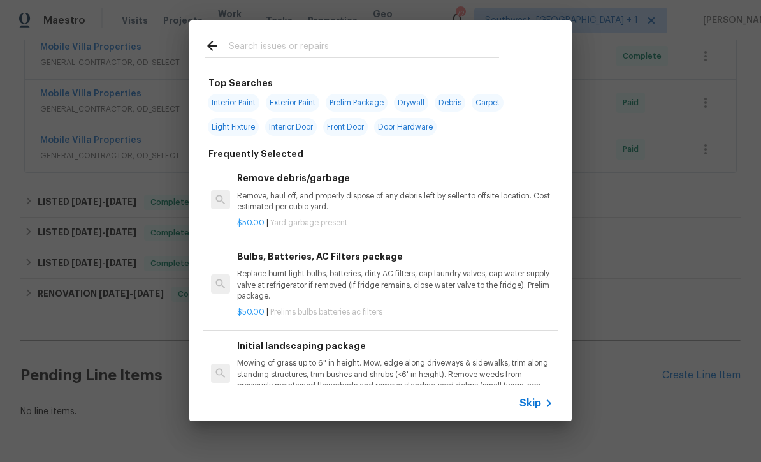
click at [530, 408] on span "Skip" at bounding box center [531, 403] width 22 height 13
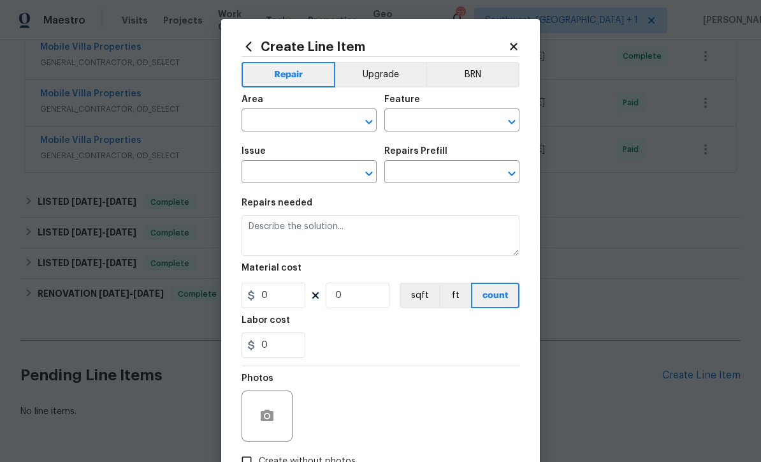
click at [272, 124] on input "text" at bounding box center [291, 122] width 99 height 20
click at [283, 157] on li "HVAC" at bounding box center [309, 150] width 135 height 21
type input "HVAC"
click at [430, 121] on input "text" at bounding box center [433, 122] width 99 height 20
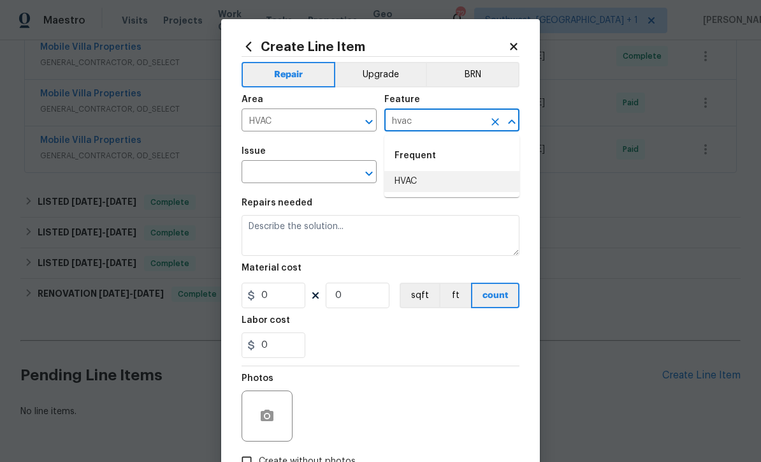
click at [420, 173] on li "HVAC" at bounding box center [451, 181] width 135 height 21
type input "HVAC"
click at [318, 173] on input "text" at bounding box center [291, 173] width 99 height 20
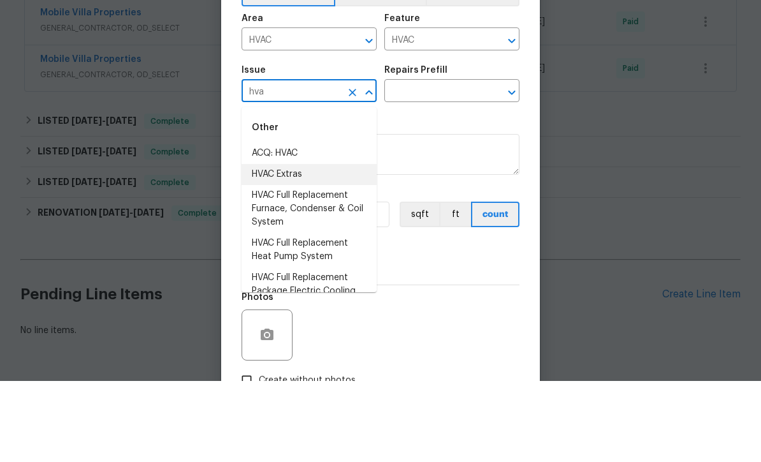
click at [289, 245] on li "HVAC Extras" at bounding box center [309, 255] width 135 height 21
type input "HVAC Extras"
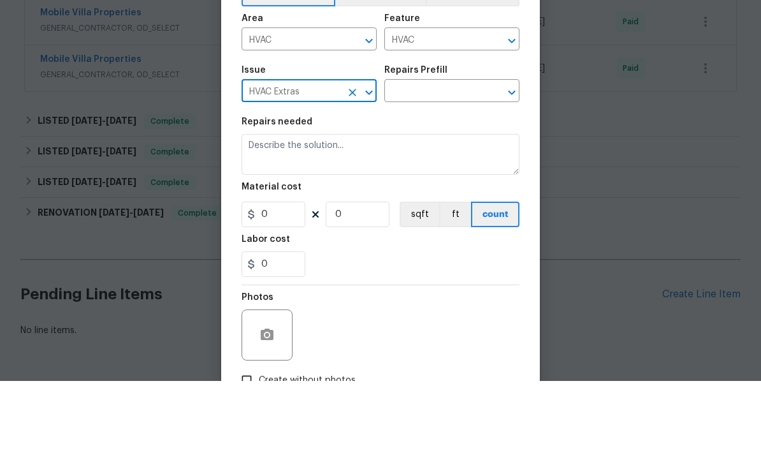
click at [455, 147] on div "Repairs Prefill" at bounding box center [451, 155] width 135 height 17
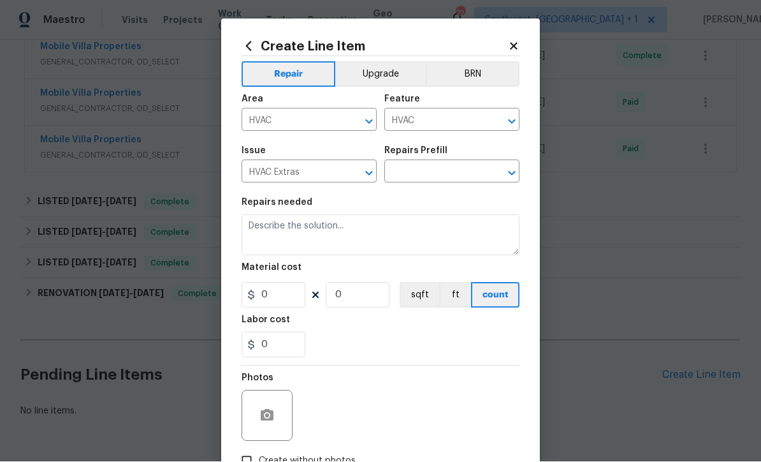
click at [464, 173] on input "text" at bounding box center [433, 173] width 99 height 20
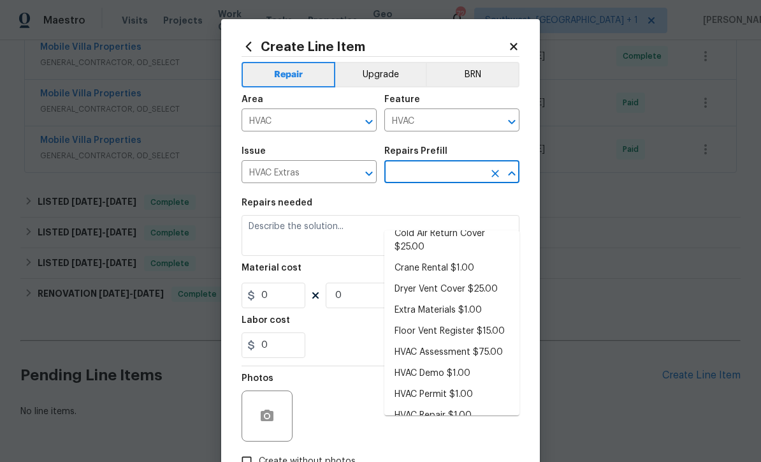
scroll to position [67, 0]
click at [479, 342] on li "HVAC Assessment $75.00" at bounding box center [451, 352] width 135 height 21
type input "HVAC Assessment $75.00"
type textarea "HVAC not working properly. Inspect system and diagnose problem."
type input "1"
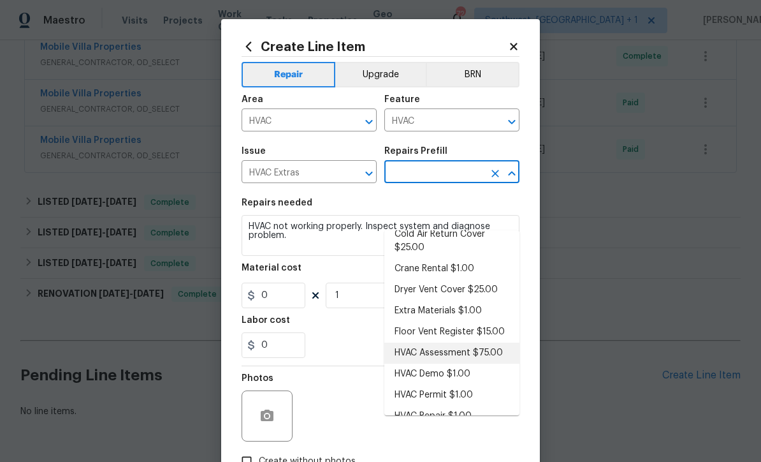
type input "HVAC Assessment $75.00"
type input "75"
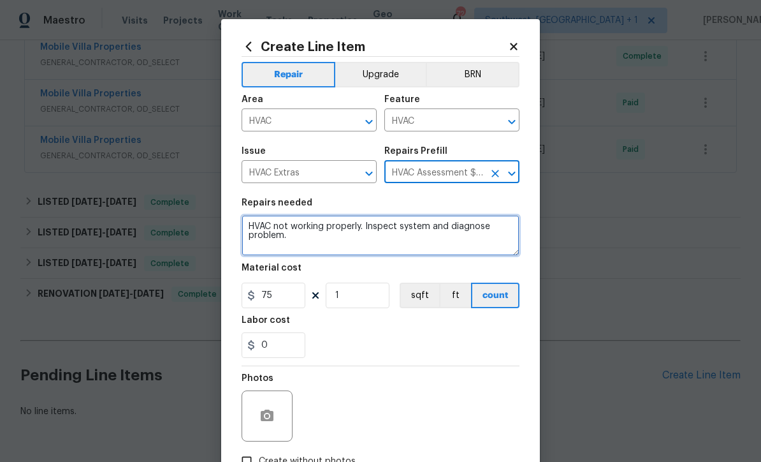
click at [351, 249] on textarea "HVAC not working properly. Inspect system and diagnose problem." at bounding box center [381, 235] width 278 height 41
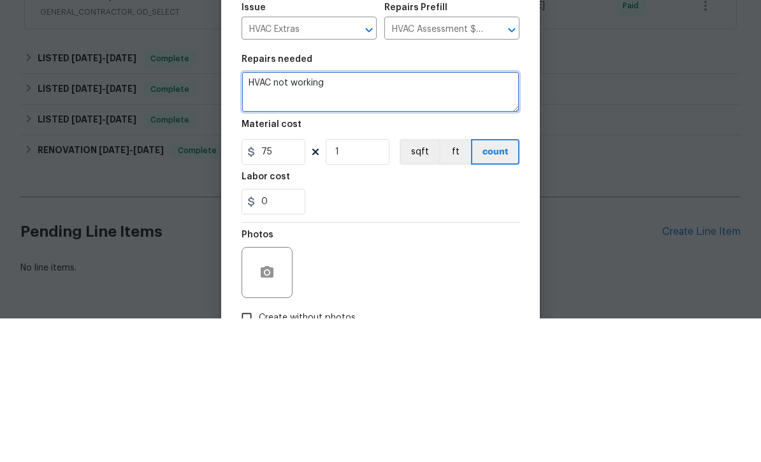
type textarea "HVAC"
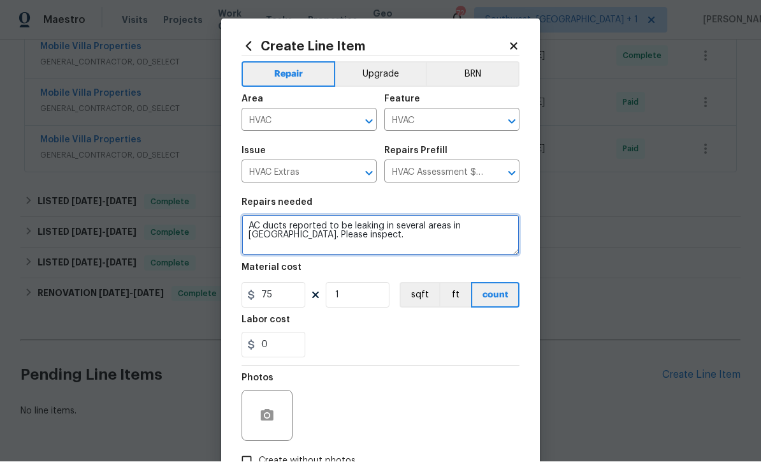
type textarea "AC ducts reported to be leaking in several areas in attic. Please inspect."
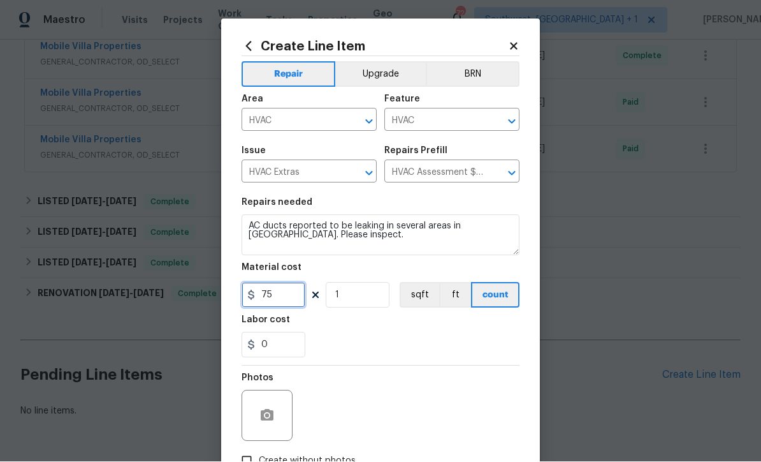
click at [273, 295] on input "75" at bounding box center [274, 295] width 64 height 26
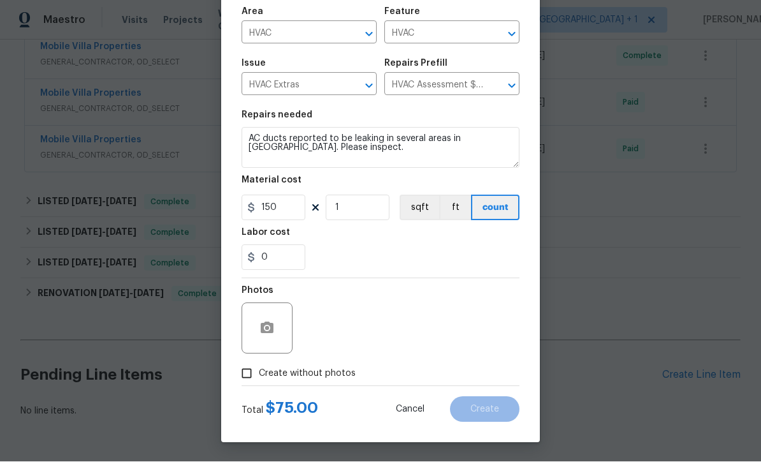
scroll to position [90, 0]
type input "150"
click at [247, 375] on div "Photos Create without photos" at bounding box center [381, 332] width 278 height 107
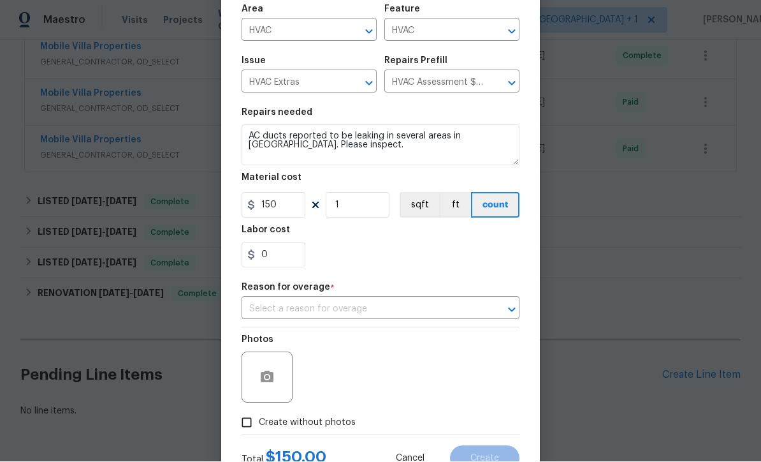
click at [386, 326] on div "Repair Upgrade BRN Area HVAC ​ Feature HVAC ​ Issue HVAC Extras ​ Repairs Prefi…" at bounding box center [381, 201] width 278 height 468
click at [399, 307] on input "text" at bounding box center [363, 310] width 242 height 20
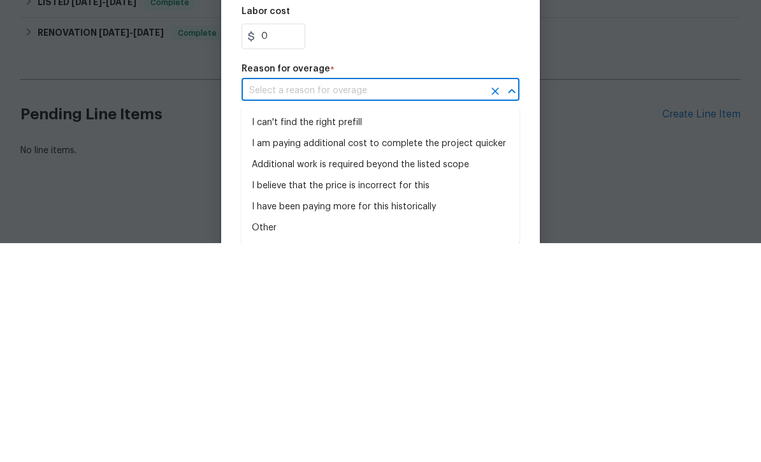
click at [344, 331] on li "I can't find the right prefill" at bounding box center [381, 341] width 278 height 21
type input "I can't find the right prefill"
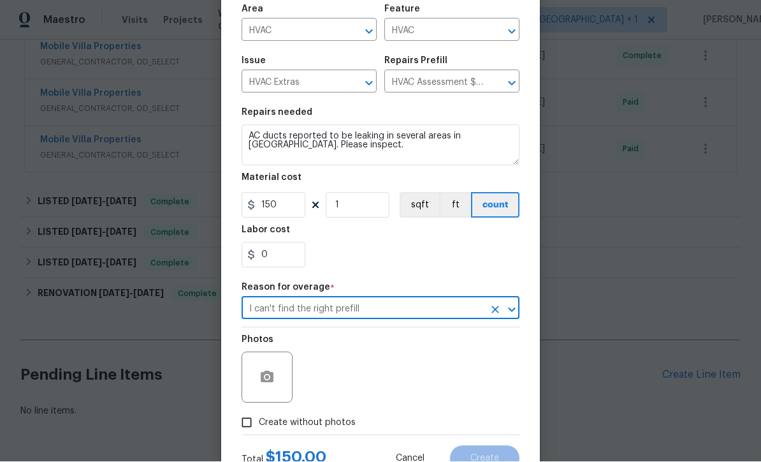
click at [249, 422] on input "Create without photos" at bounding box center [247, 423] width 24 height 24
checkbox input "true"
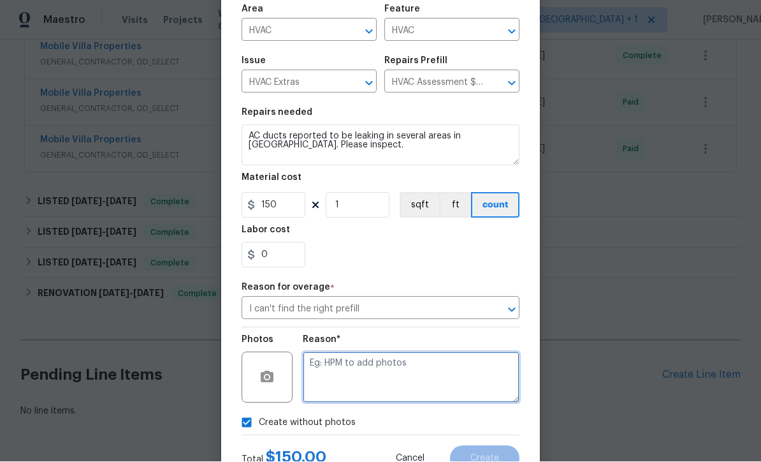
click at [414, 386] on textarea at bounding box center [411, 377] width 217 height 51
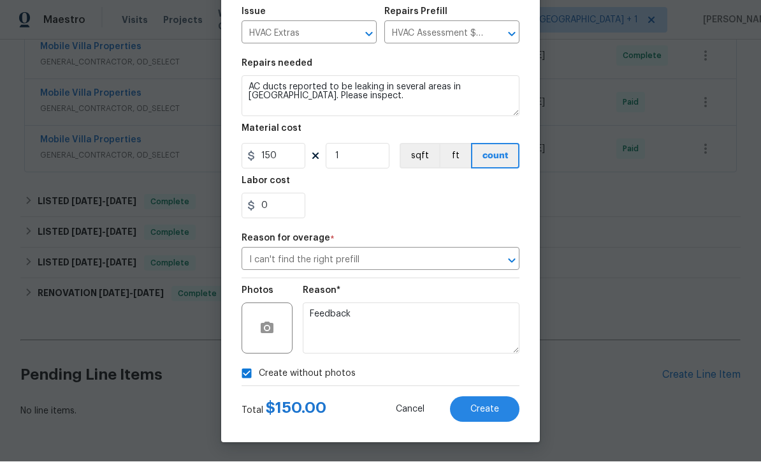
scroll to position [143, 0]
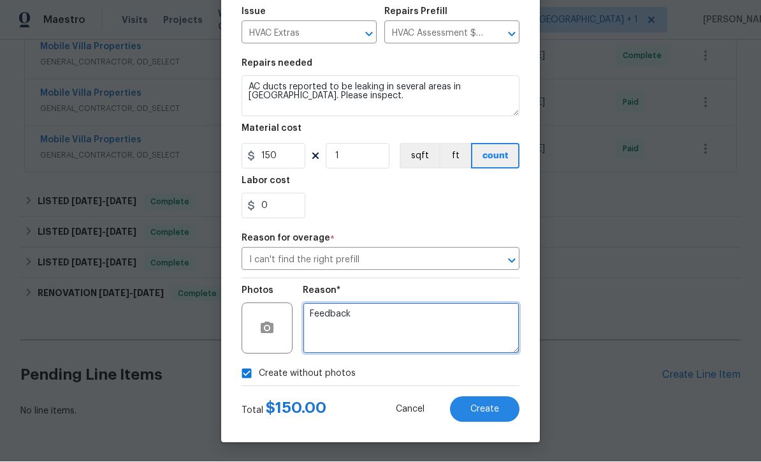
type textarea "Feedback"
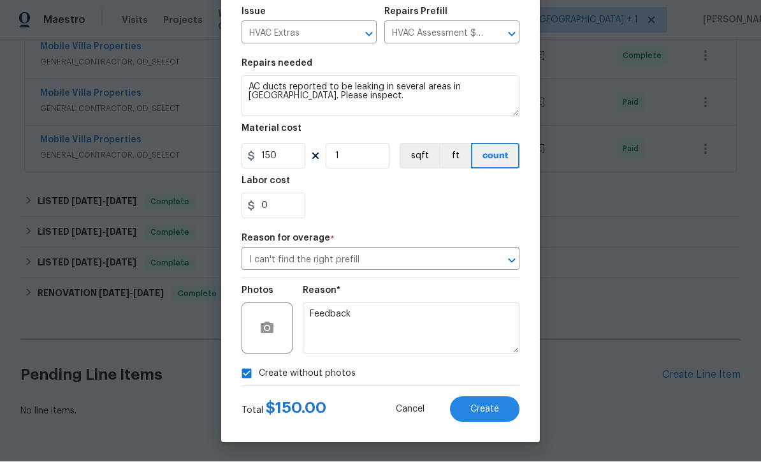
click at [492, 414] on button "Create" at bounding box center [484, 410] width 69 height 26
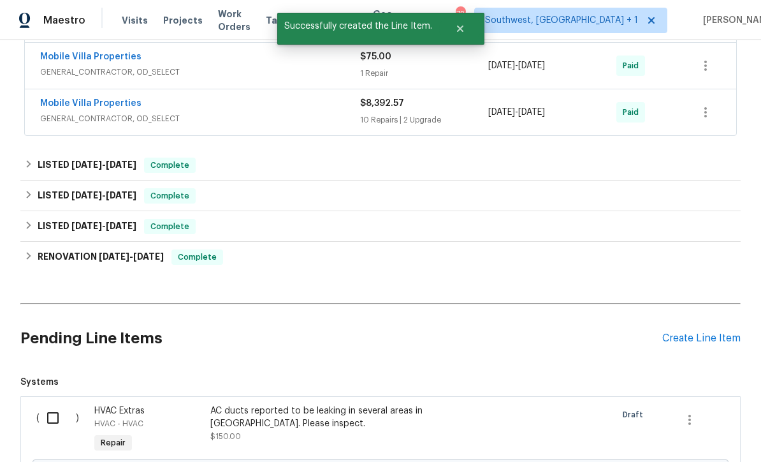
scroll to position [492, 0]
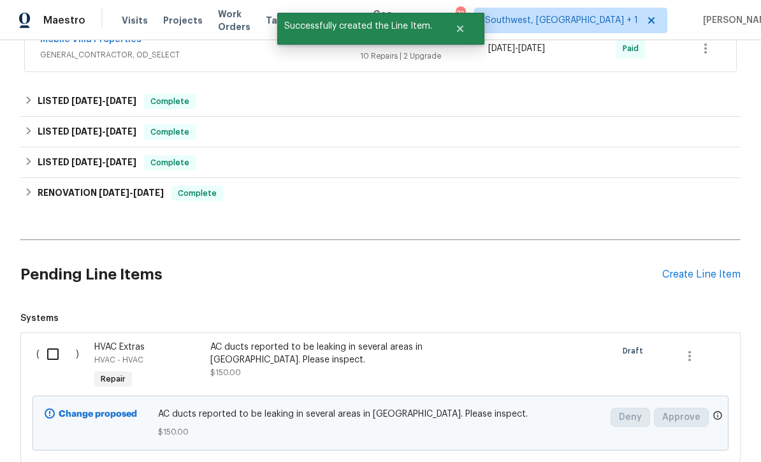
click at [59, 340] on input "checkbox" at bounding box center [58, 353] width 36 height 27
checkbox input "true"
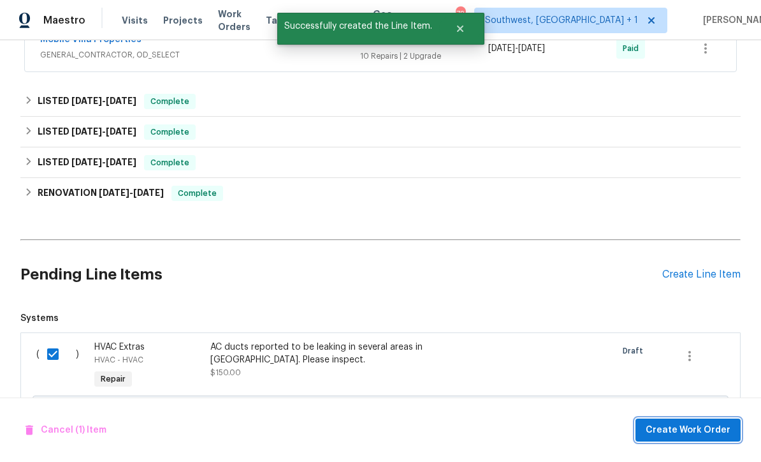
click at [689, 431] on span "Create Work Order" at bounding box center [688, 430] width 85 height 16
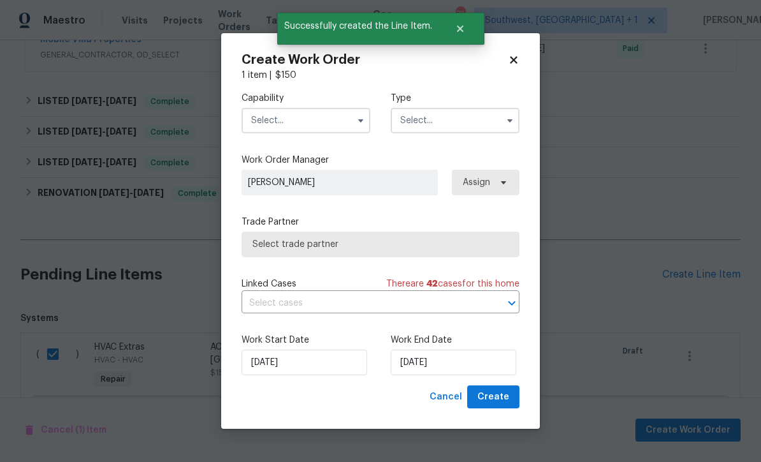
click at [316, 113] on input "text" at bounding box center [306, 121] width 129 height 26
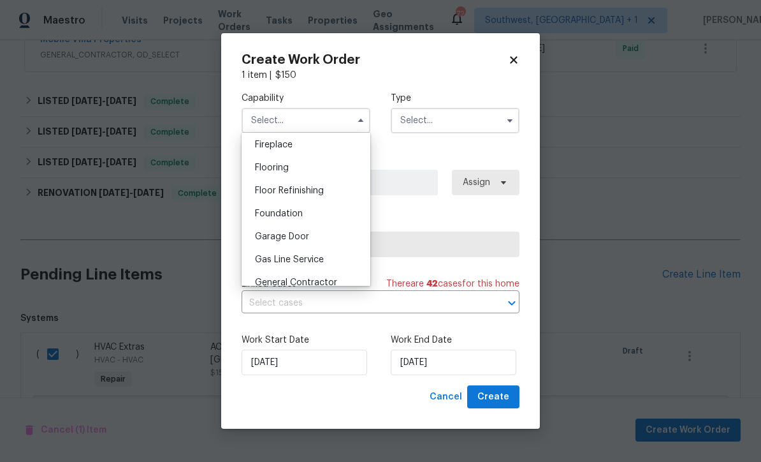
scroll to position [485, 0]
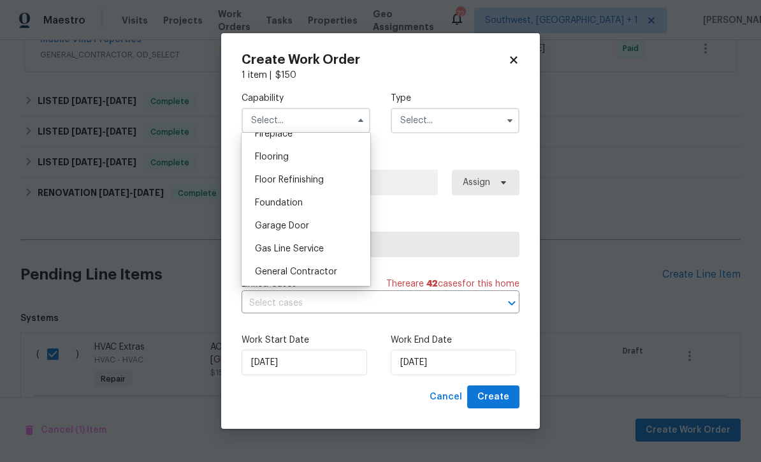
click at [333, 274] on span "General Contractor" at bounding box center [296, 271] width 82 height 9
type input "General Contractor"
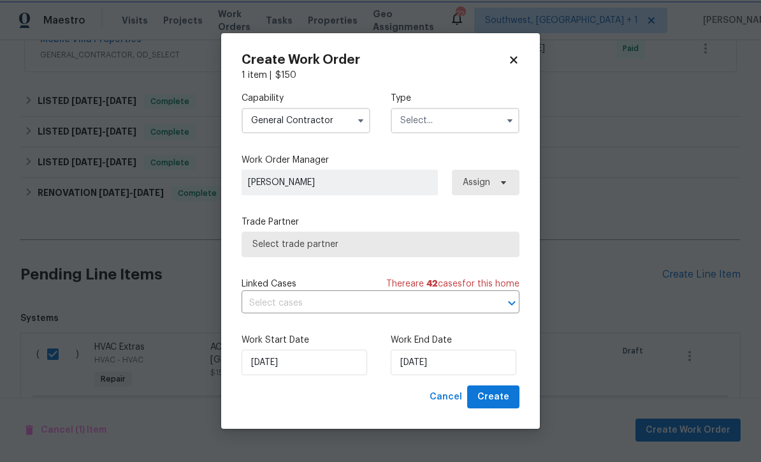
scroll to position [509, 0]
click at [469, 123] on input "text" at bounding box center [455, 121] width 129 height 26
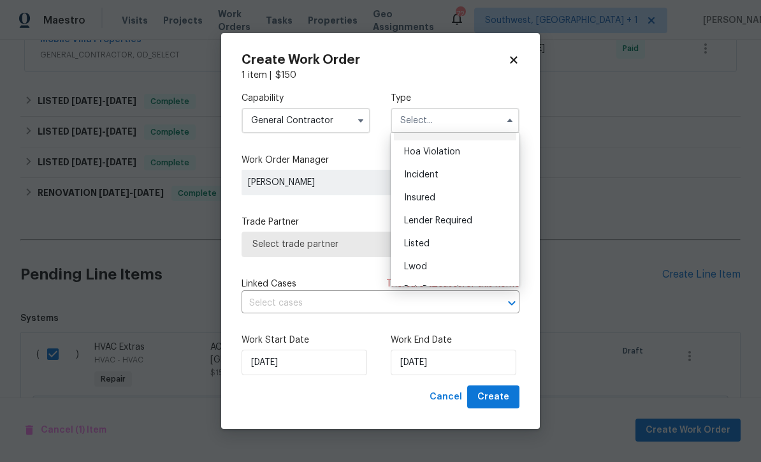
scroll to position [46, 0]
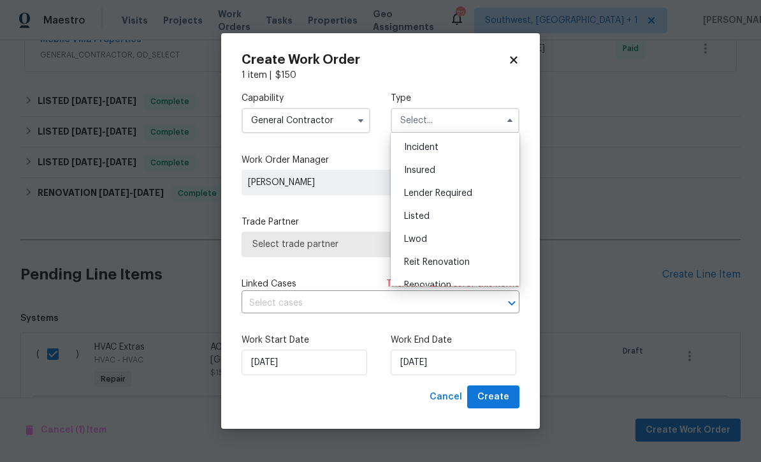
click at [443, 219] on div "Listed" at bounding box center [455, 216] width 122 height 23
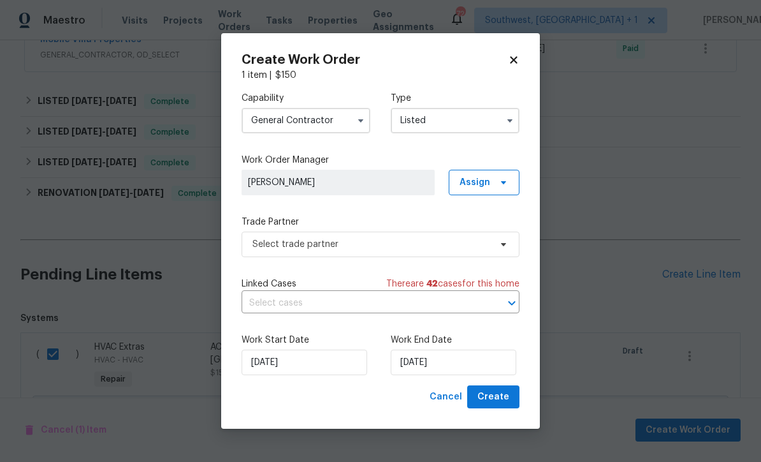
type input "Listed"
click at [493, 186] on span "Assign" at bounding box center [484, 183] width 71 height 26
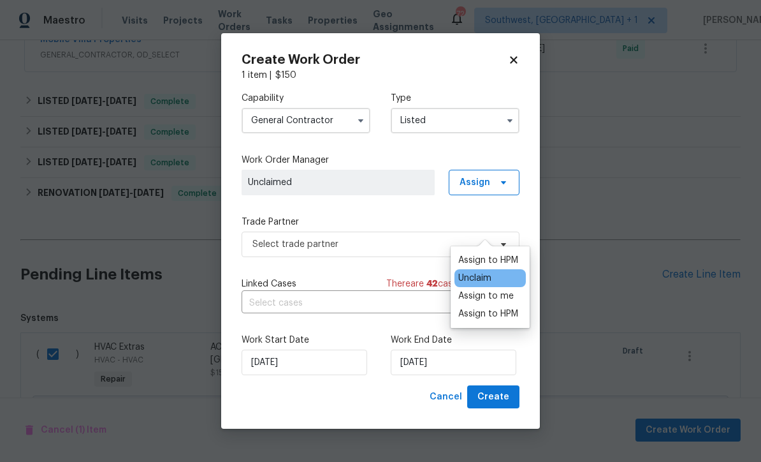
click at [502, 289] on div "Assign to me" at bounding box center [485, 295] width 55 height 13
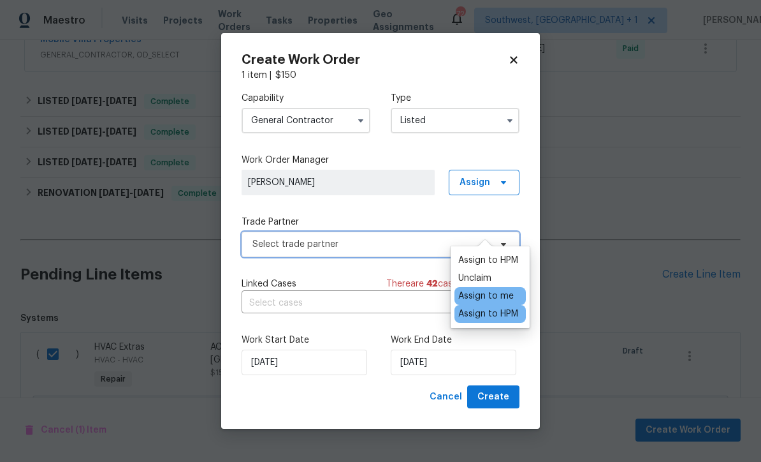
click at [388, 247] on span "Select trade partner" at bounding box center [371, 244] width 238 height 13
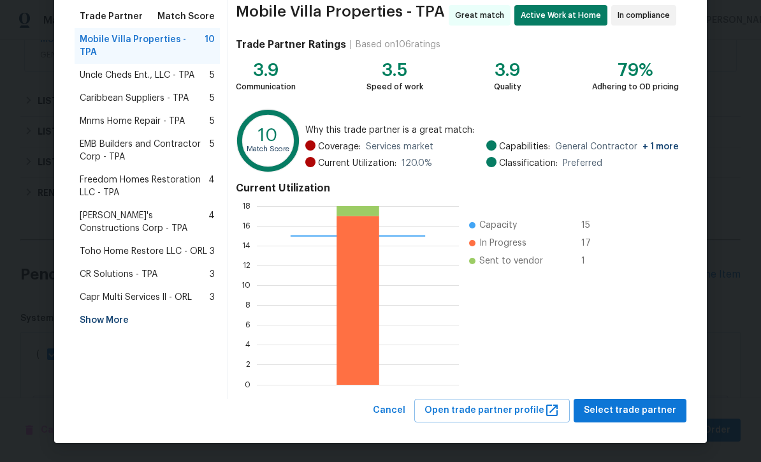
scroll to position [101, 0]
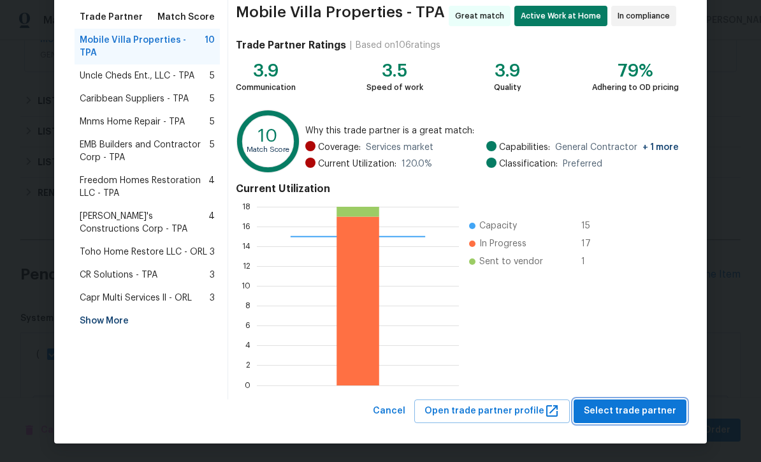
click at [634, 417] on span "Select trade partner" at bounding box center [630, 411] width 92 height 16
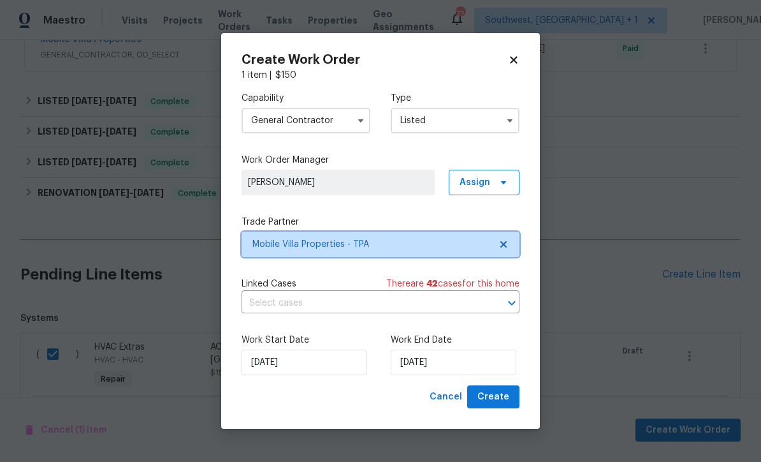
scroll to position [0, 0]
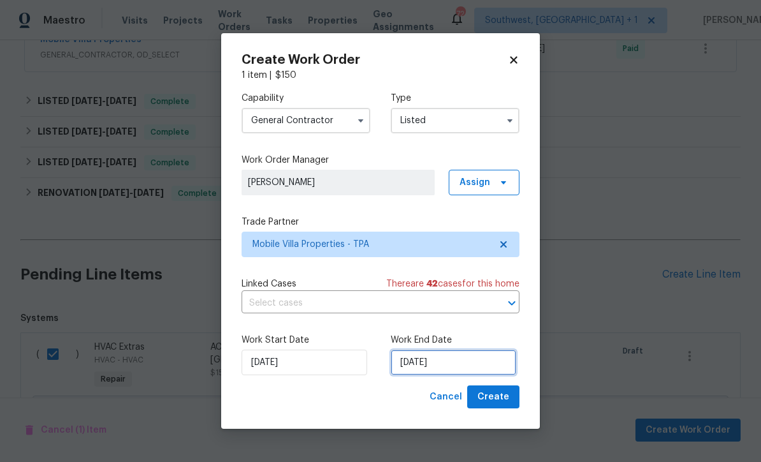
click at [477, 362] on input "[DATE]" at bounding box center [454, 362] width 126 height 26
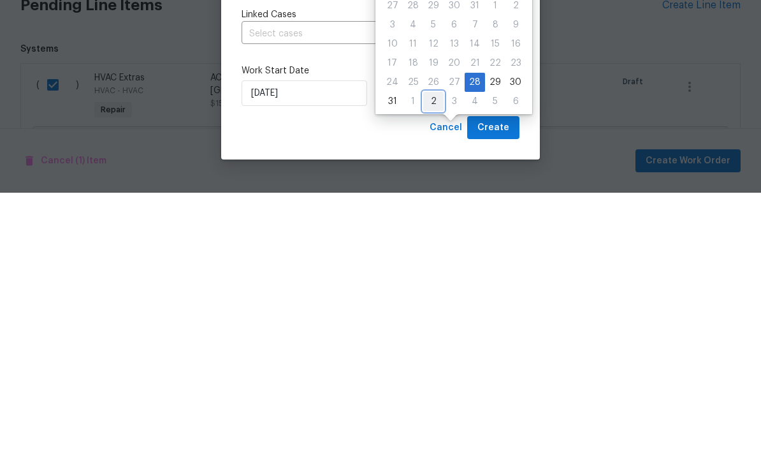
click at [434, 362] on div "2" at bounding box center [433, 371] width 20 height 18
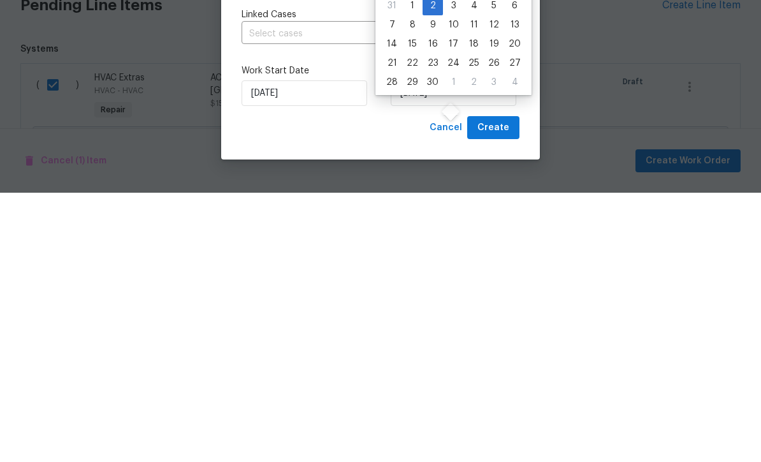
type input "9/2/2025"
select select "8"
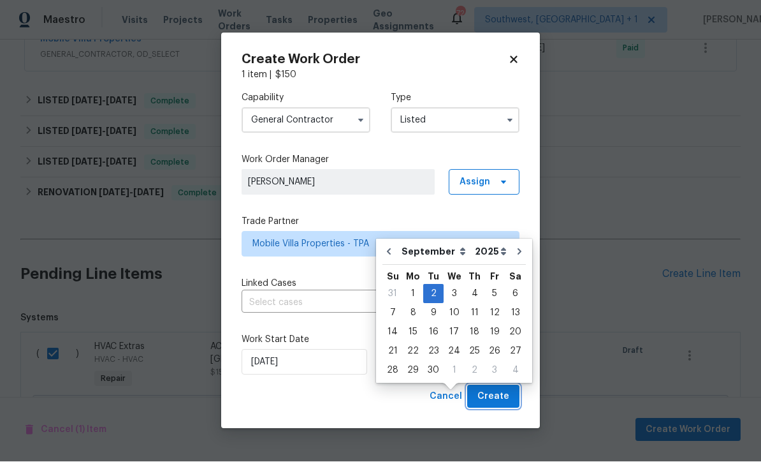
click at [502, 404] on span "Create" at bounding box center [494, 397] width 32 height 16
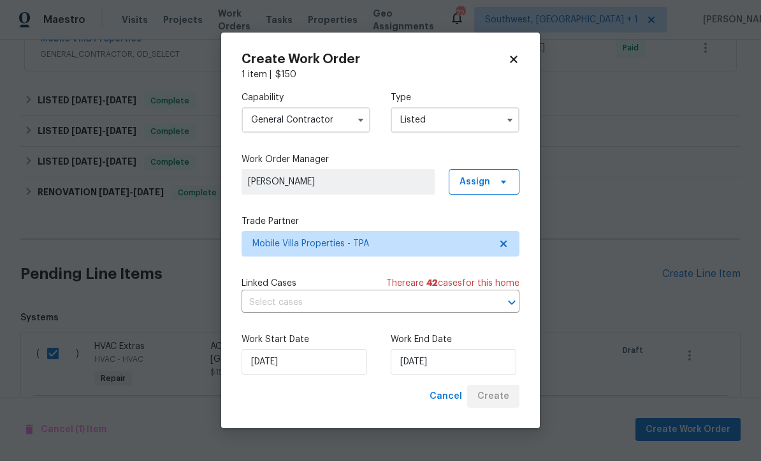
checkbox input "false"
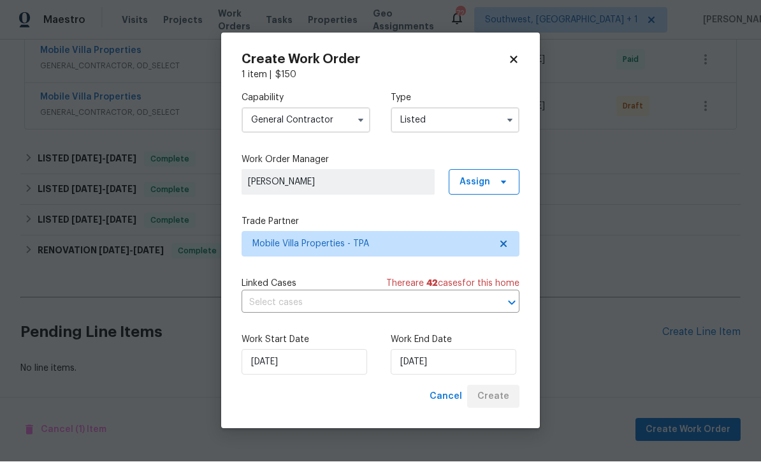
scroll to position [438, 0]
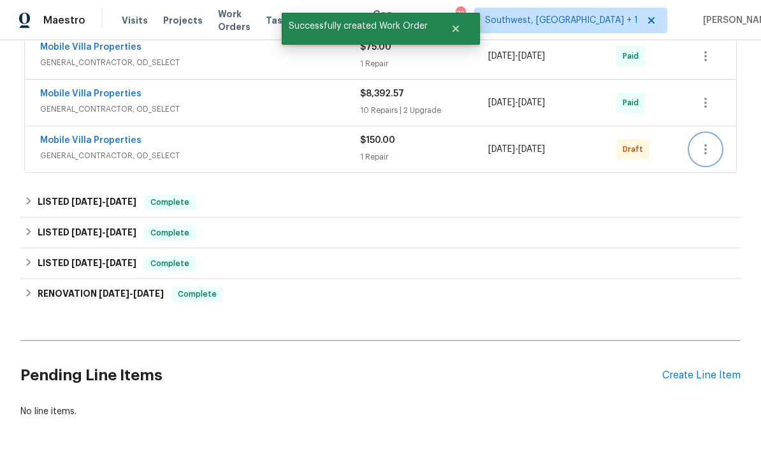
click at [706, 144] on icon "button" at bounding box center [706, 149] width 3 height 10
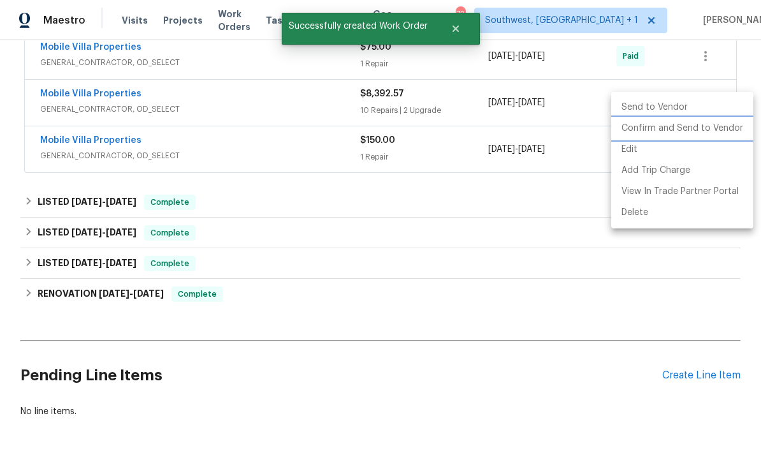
click at [702, 134] on li "Confirm and Send to Vendor" at bounding box center [682, 128] width 142 height 21
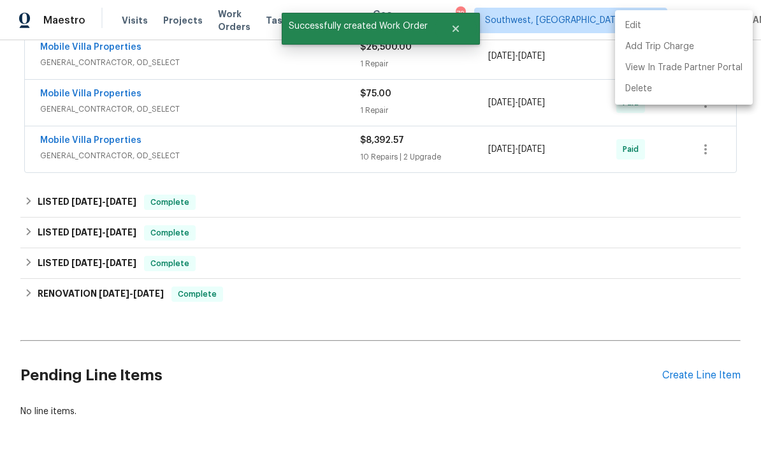
click at [533, 268] on div at bounding box center [380, 231] width 761 height 462
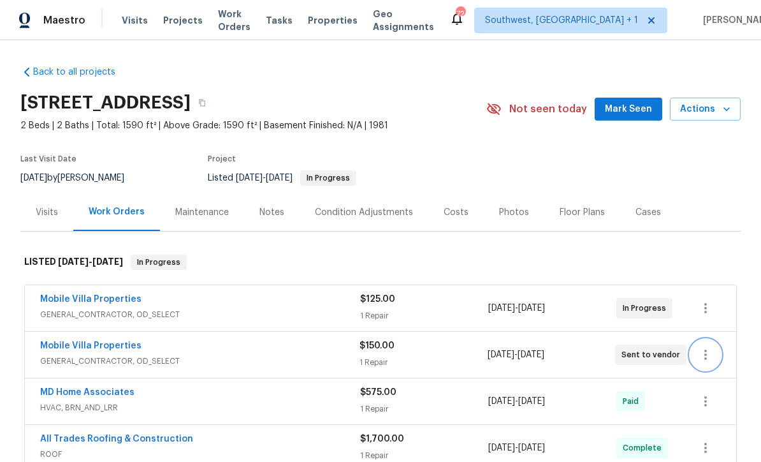
scroll to position [0, 0]
click at [462, 218] on div "Costs" at bounding box center [455, 212] width 55 height 38
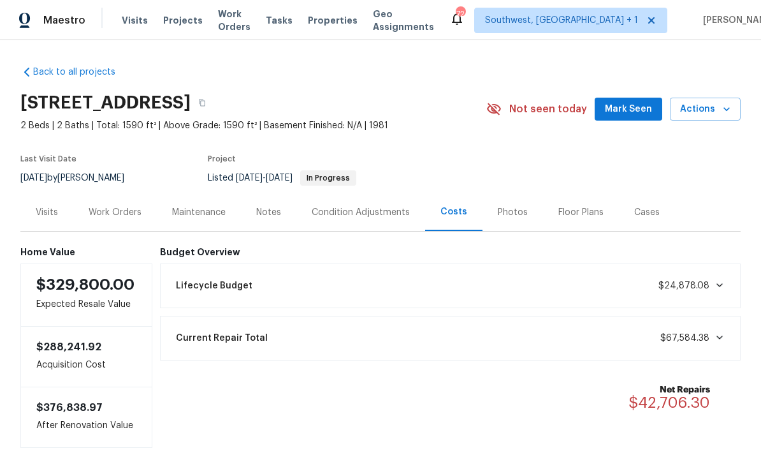
click at [122, 218] on div "Work Orders" at bounding box center [115, 212] width 84 height 38
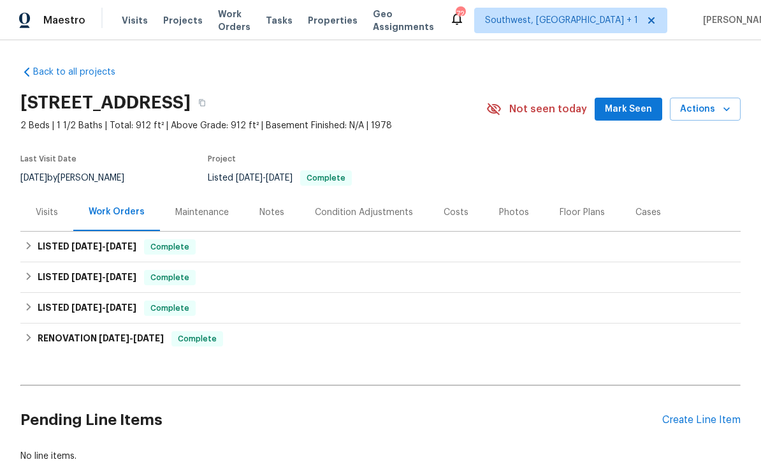
click at [706, 108] on span "Actions" at bounding box center [705, 109] width 50 height 16
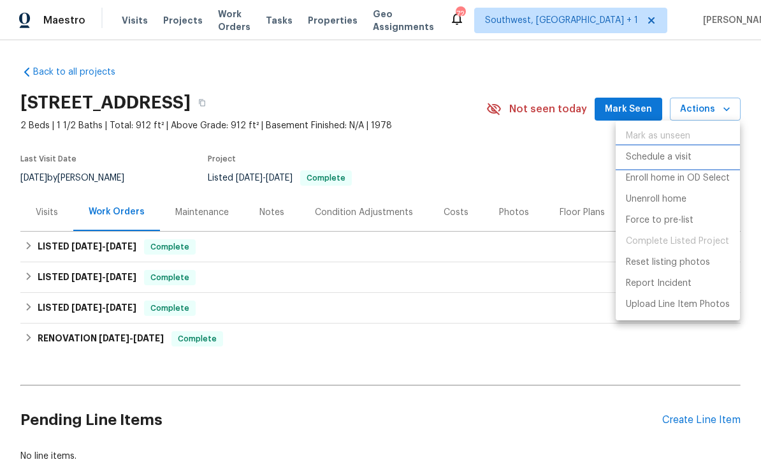
click at [664, 159] on p "Schedule a visit" at bounding box center [659, 156] width 66 height 13
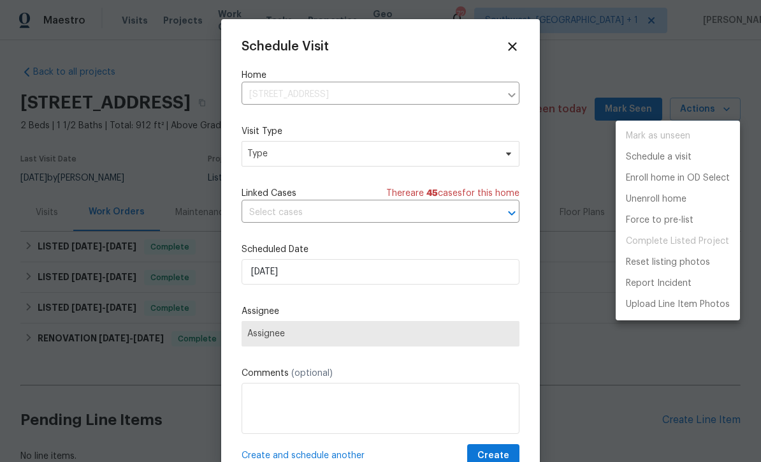
click at [325, 150] on div at bounding box center [380, 231] width 761 height 462
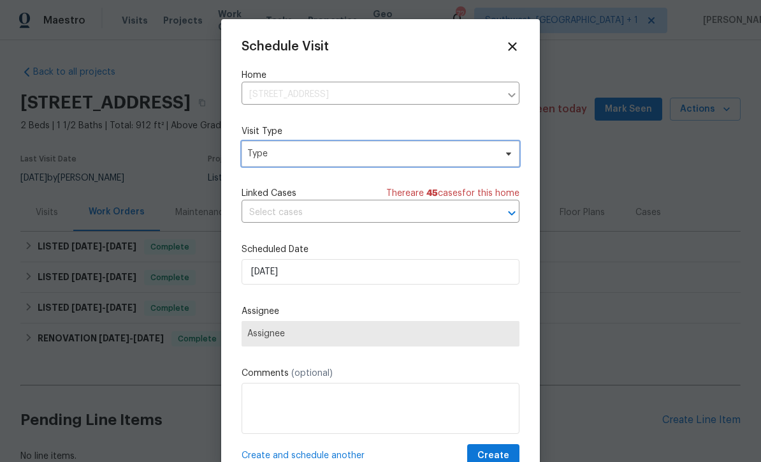
click at [402, 157] on span "Type" at bounding box center [371, 153] width 248 height 13
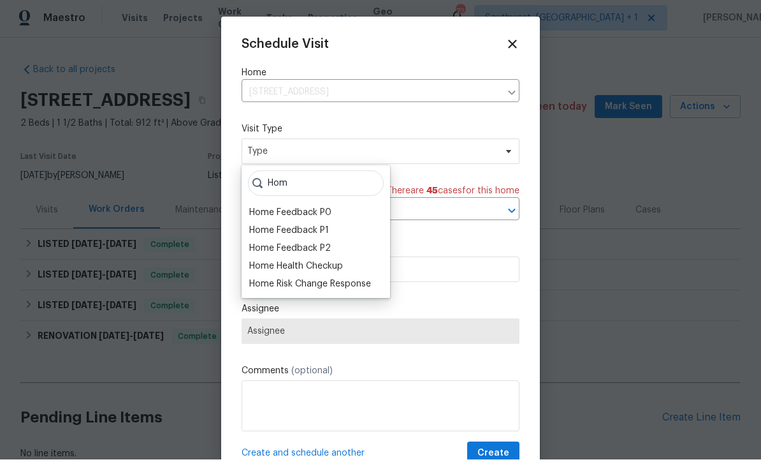
scroll to position [3, 0]
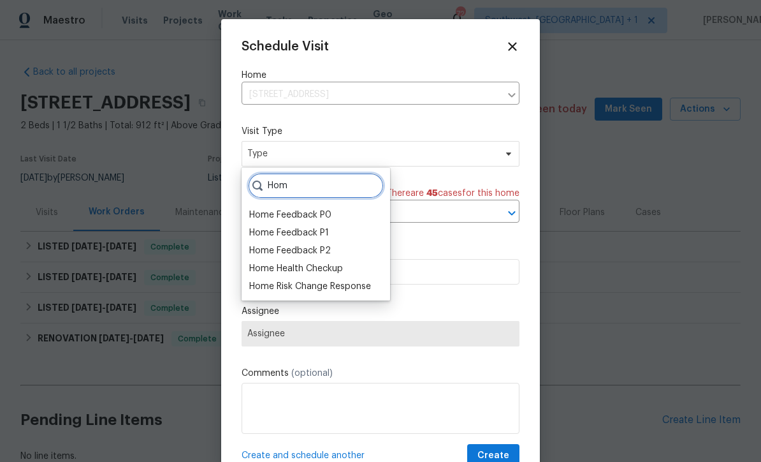
type input "Hom"
click at [338, 268] on div "Home Health Checkup" at bounding box center [296, 268] width 94 height 13
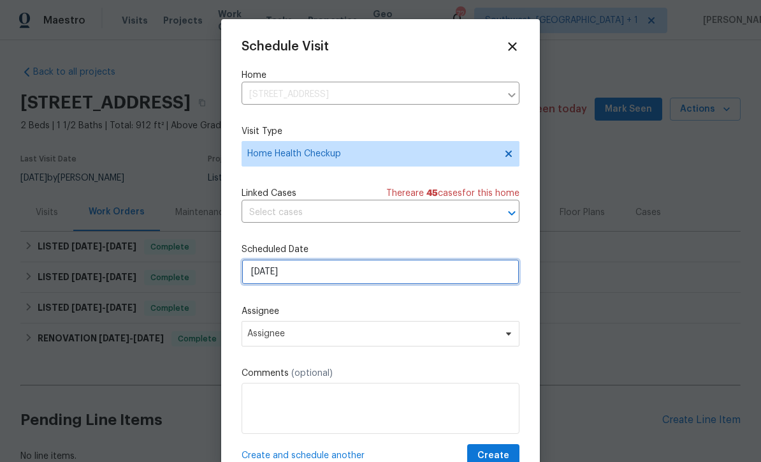
click at [356, 275] on input "8/28/2025" at bounding box center [381, 272] width 278 height 26
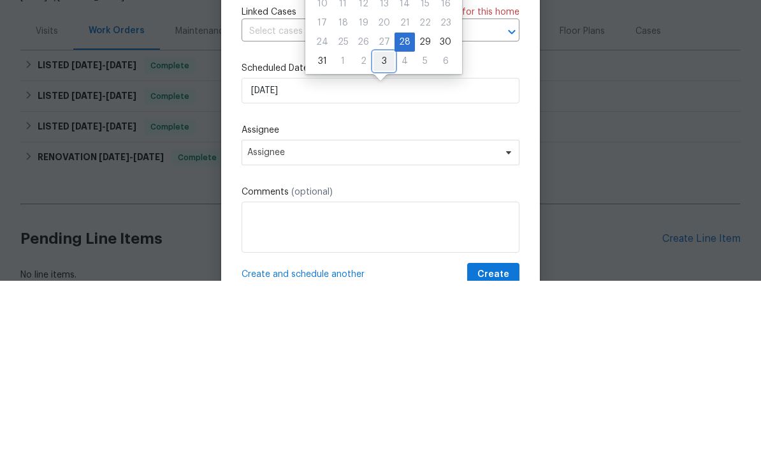
click at [381, 233] on div "3" at bounding box center [384, 242] width 21 height 18
type input "9/3/2025"
select select "8"
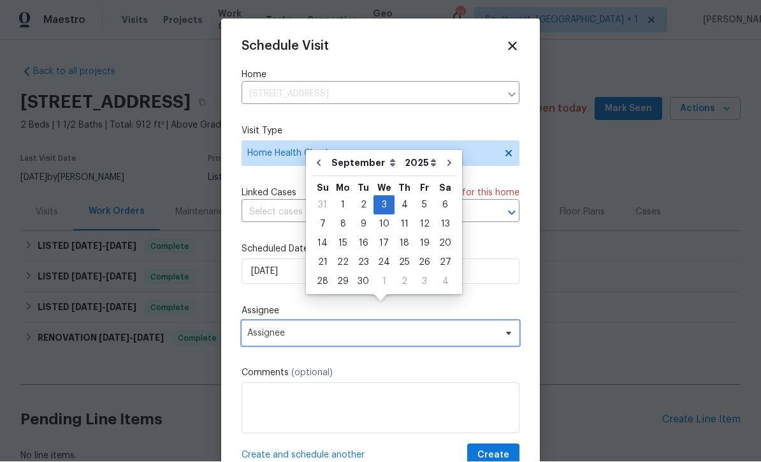
click at [357, 338] on span "Assignee" at bounding box center [372, 333] width 250 height 10
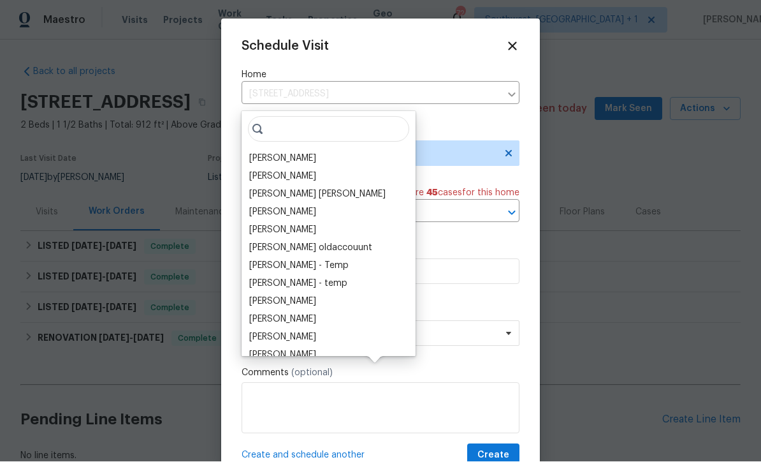
click at [297, 152] on div "[PERSON_NAME]" at bounding box center [282, 158] width 67 height 13
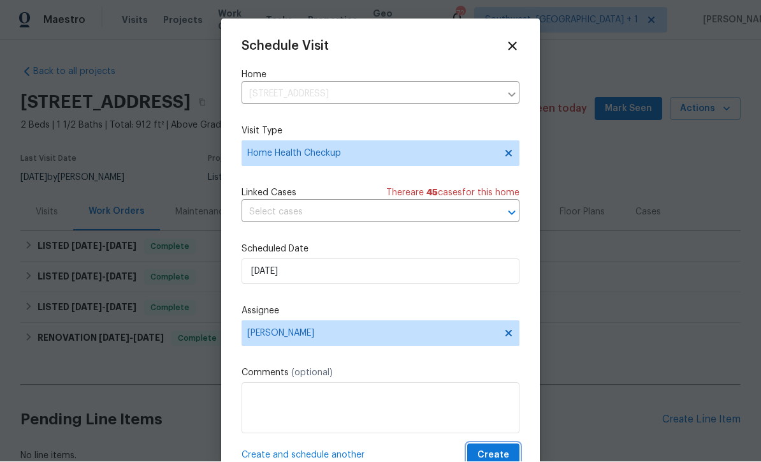
click at [501, 454] on span "Create" at bounding box center [494, 456] width 32 height 16
click at [500, 453] on div "Create and schedule another Create" at bounding box center [381, 456] width 278 height 24
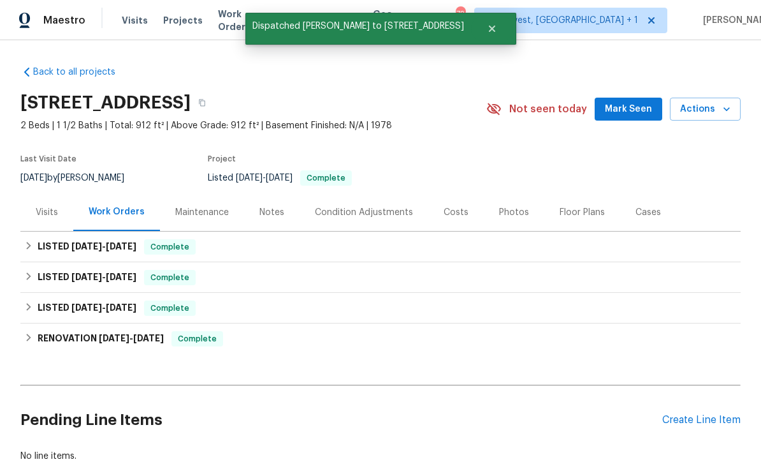
scroll to position [0, 0]
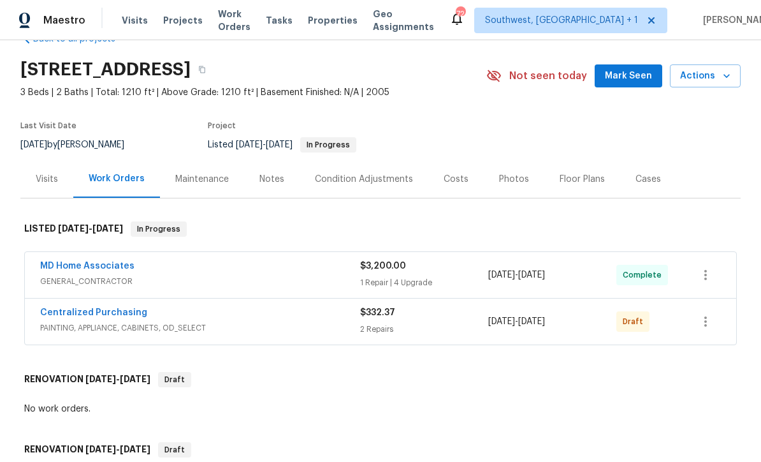
scroll to position [33, 0]
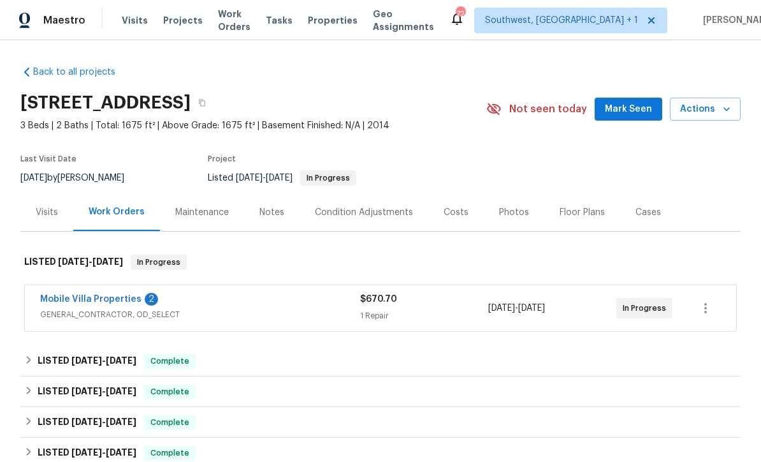
click at [112, 303] on link "Mobile Villa Properties" at bounding box center [90, 299] width 101 height 9
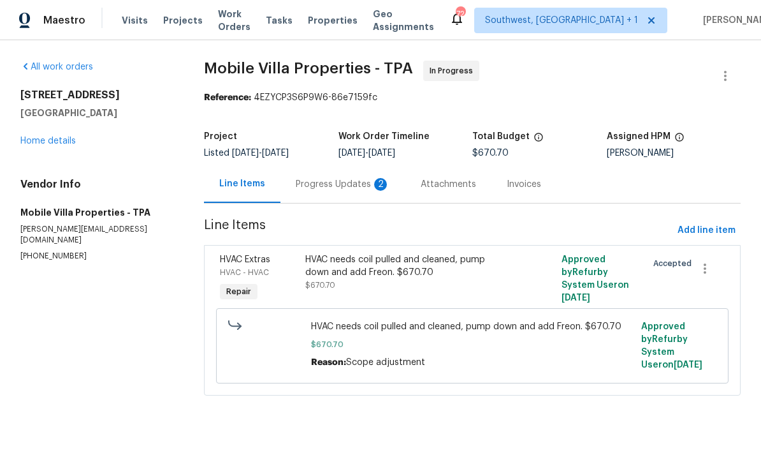
click at [332, 196] on div "Progress Updates 2" at bounding box center [343, 184] width 125 height 38
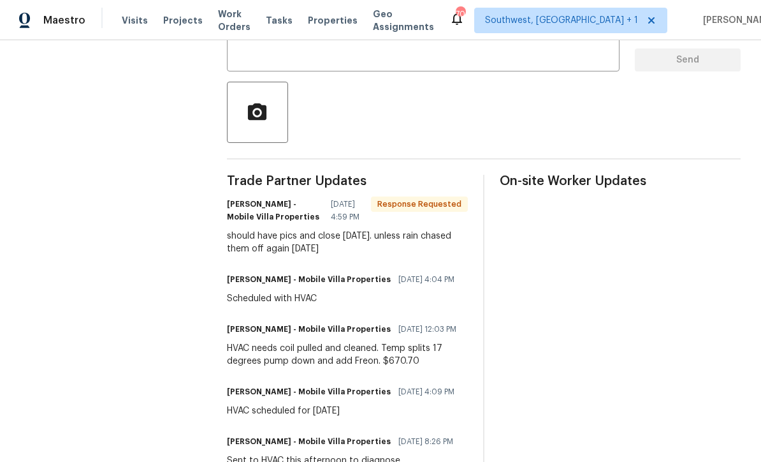
scroll to position [258, 0]
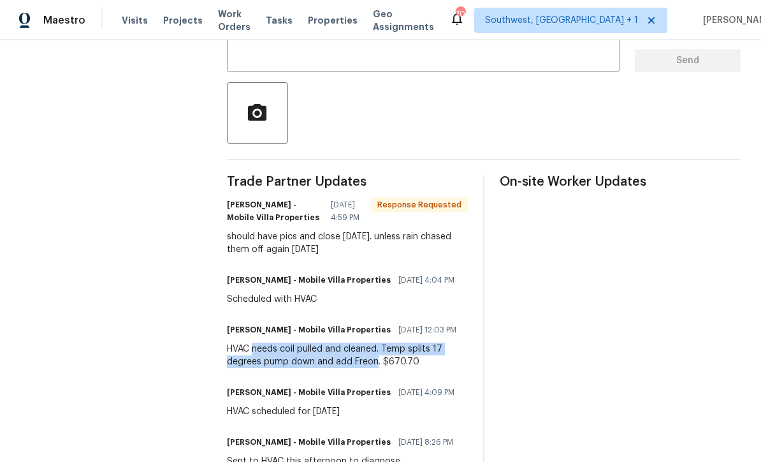
copy div "needs coil pulled and cleaned. Temp splits 17 degrees pump down and add Freon"
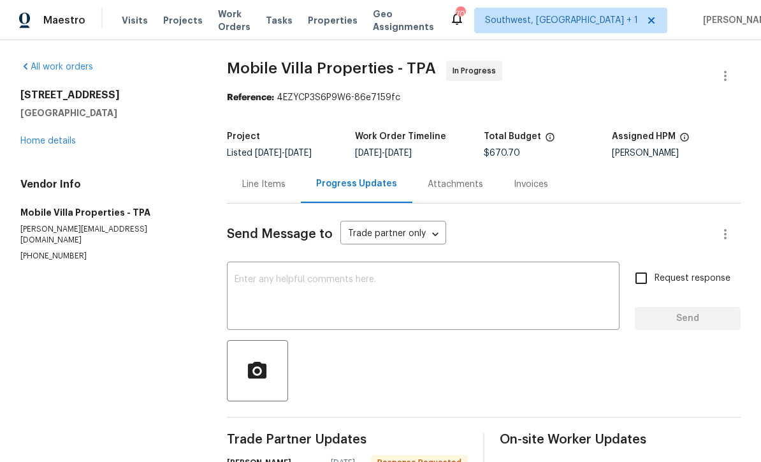
scroll to position [0, 0]
click at [270, 193] on div "Line Items" at bounding box center [264, 184] width 74 height 38
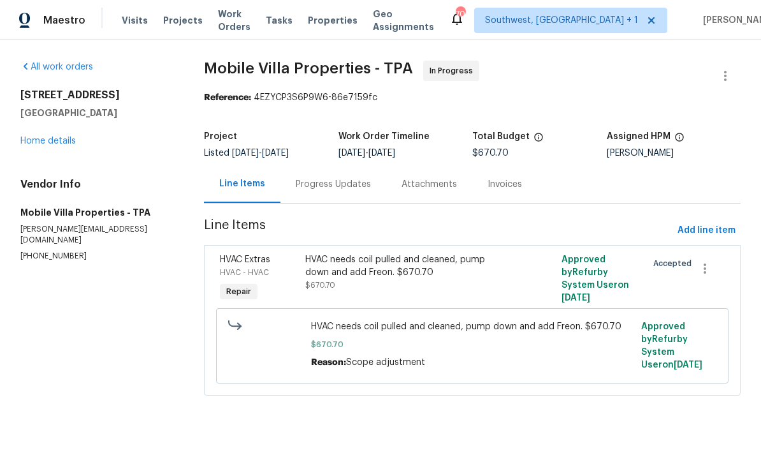
click at [54, 144] on link "Home details" at bounding box center [47, 140] width 55 height 9
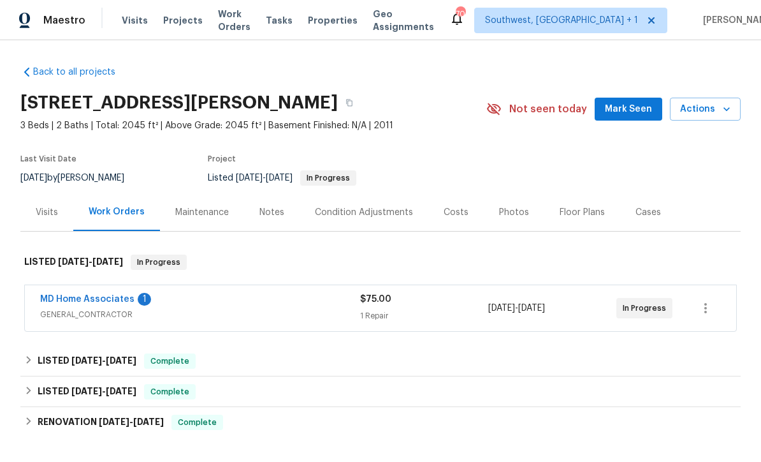
click at [89, 300] on link "MD Home Associates" at bounding box center [87, 299] width 94 height 9
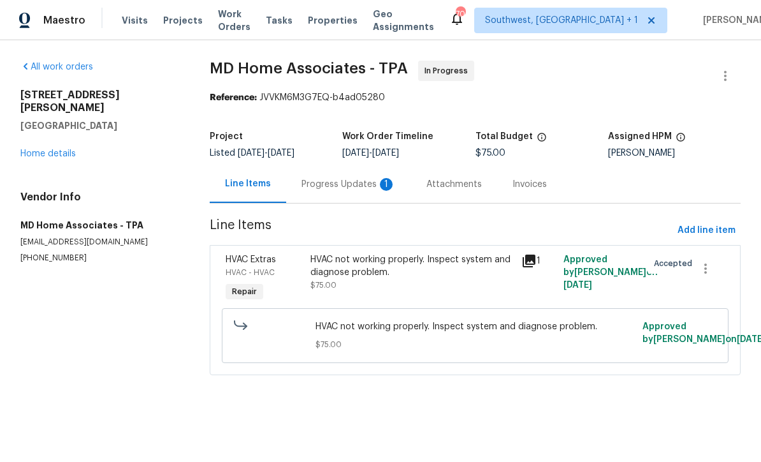
click at [353, 191] on div "Progress Updates 1" at bounding box center [348, 184] width 125 height 38
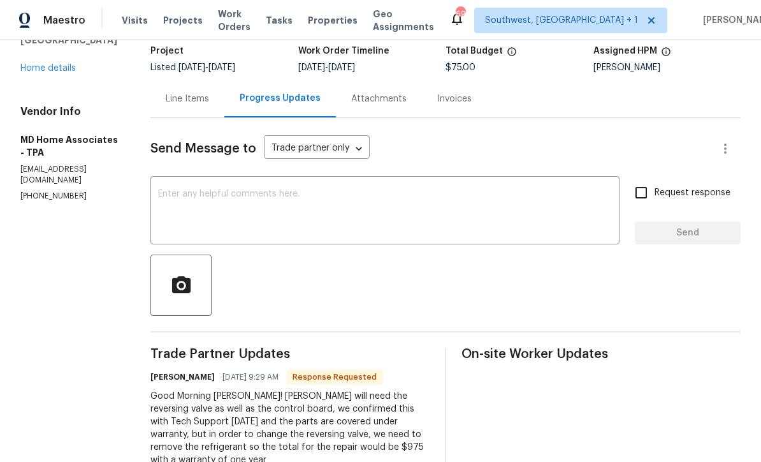
scroll to position [84, 0]
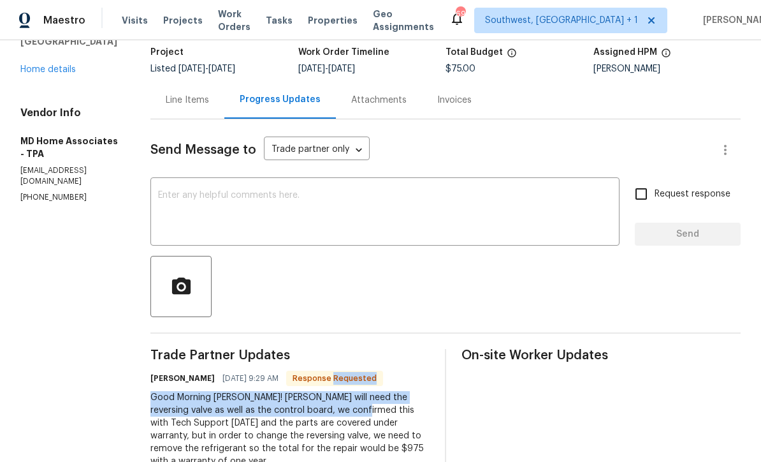
click at [464, 283] on div at bounding box center [445, 286] width 590 height 61
click at [451, 303] on div at bounding box center [445, 286] width 590 height 61
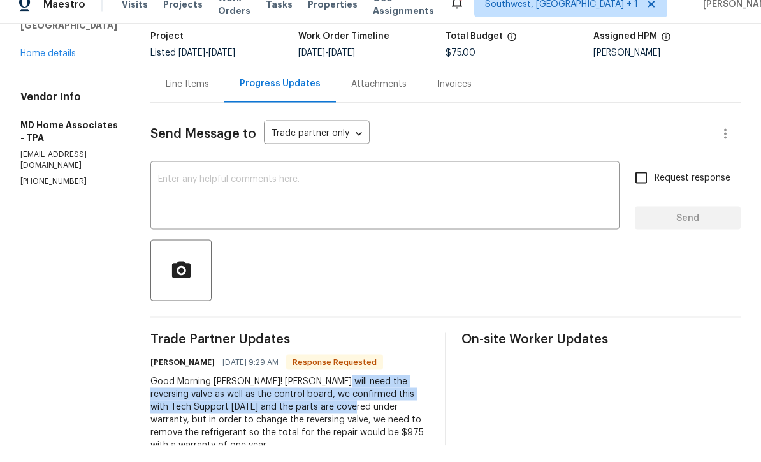
scroll to position [42, 0]
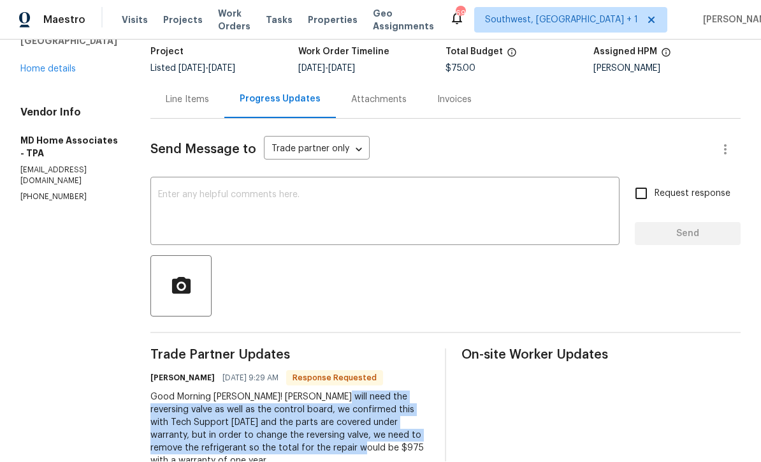
copy div "reversing valve as well as the control board, we confirmed this with Tech Suppo…"
click at [209, 94] on div "Line Items" at bounding box center [187, 100] width 43 height 13
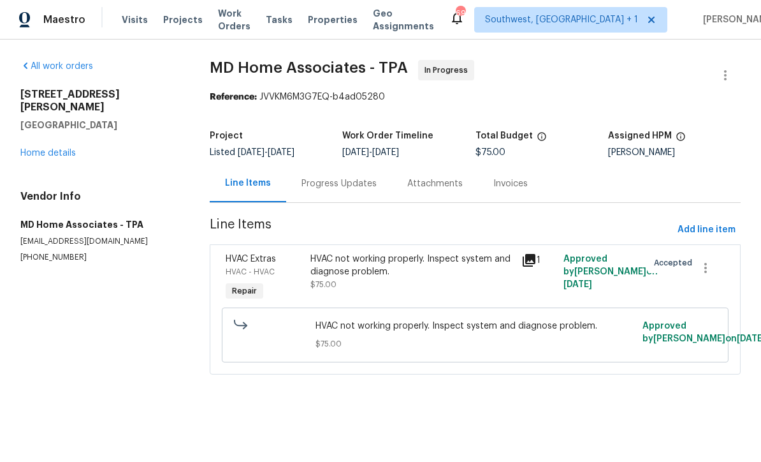
click at [353, 193] on div "Progress Updates" at bounding box center [339, 184] width 106 height 38
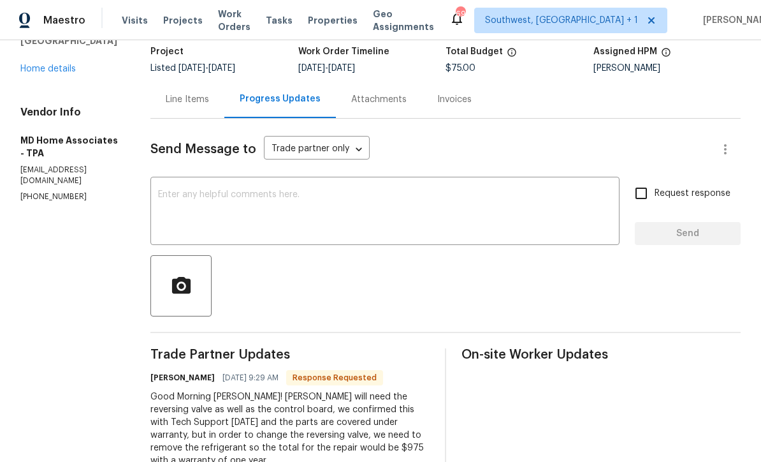
scroll to position [84, 0]
click at [207, 106] on div "Line Items" at bounding box center [187, 100] width 43 height 13
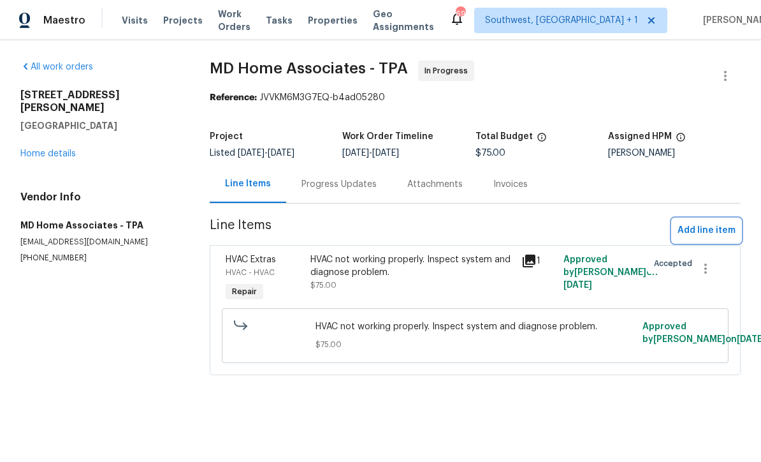
click at [701, 229] on span "Add line item" at bounding box center [707, 231] width 58 height 16
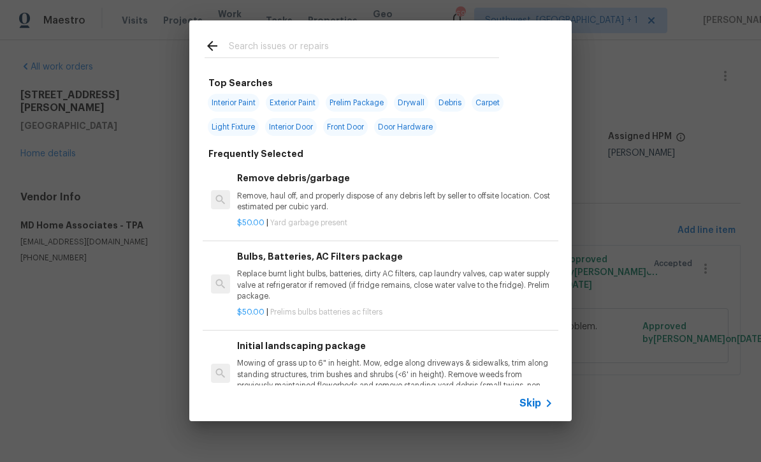
click at [539, 408] on span "Skip" at bounding box center [531, 403] width 22 height 13
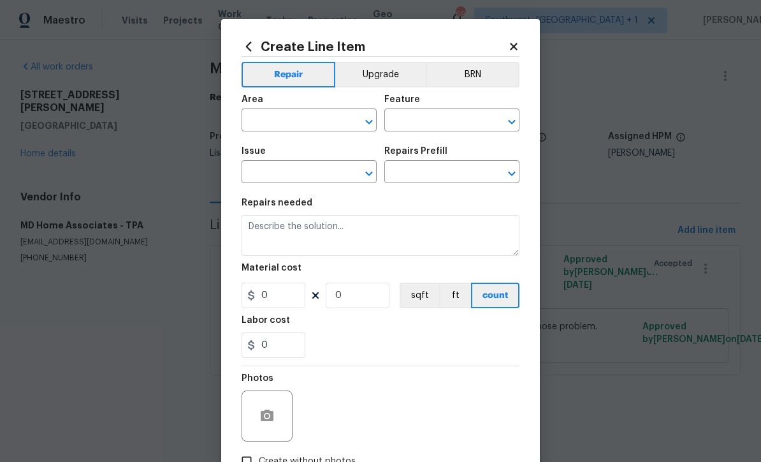
click at [289, 113] on input "text" at bounding box center [291, 122] width 99 height 20
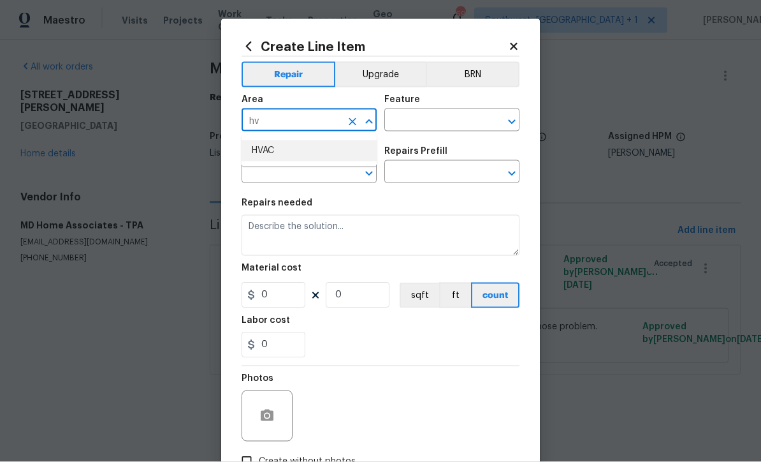
click at [290, 152] on li "HVAC" at bounding box center [309, 150] width 135 height 21
type input "HVAC"
click at [436, 122] on input "text" at bounding box center [433, 122] width 99 height 20
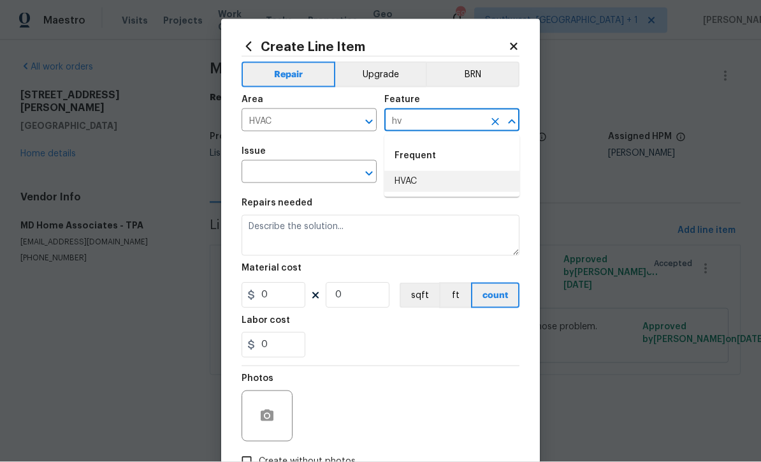
click at [425, 181] on li "HVAC" at bounding box center [451, 181] width 135 height 21
type input "HVAC"
click at [302, 175] on input "text" at bounding box center [291, 173] width 99 height 20
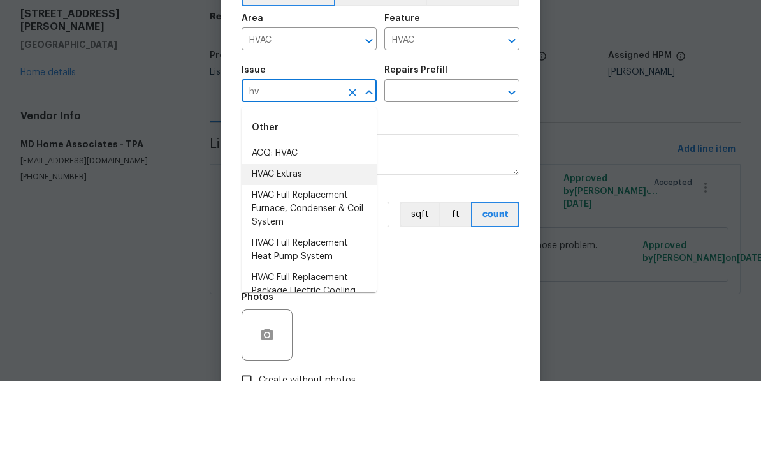
click at [296, 245] on li "HVAC Extras" at bounding box center [309, 255] width 135 height 21
type input "HVAC Extras"
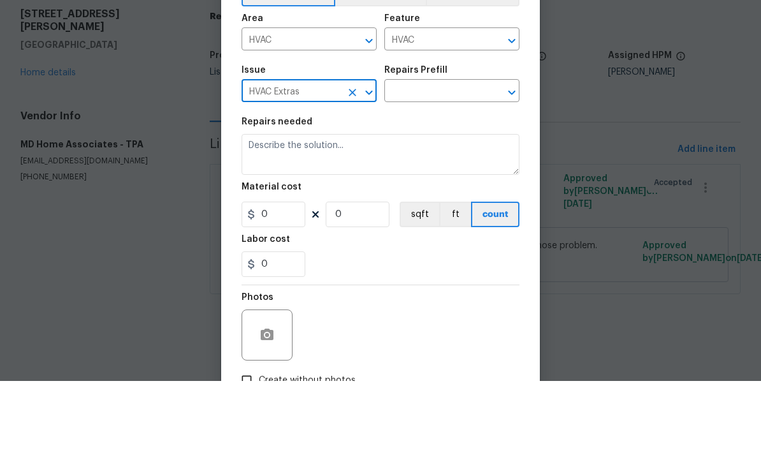
click at [438, 163] on input "text" at bounding box center [433, 173] width 99 height 20
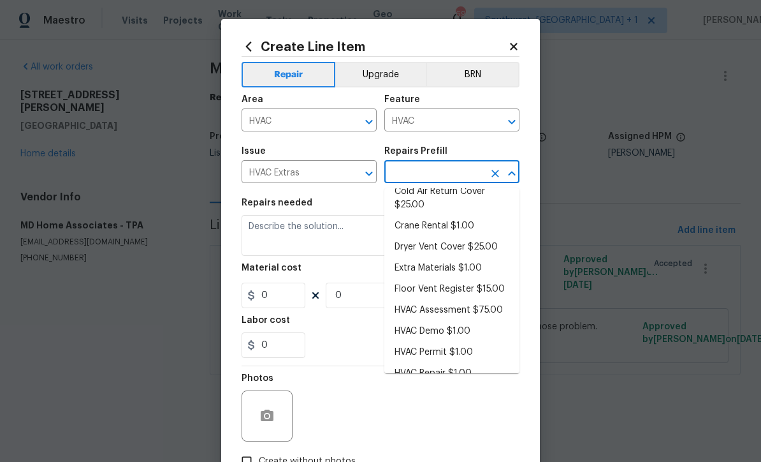
scroll to position [67, 0]
click at [453, 377] on li "HVAC Repair $1.00" at bounding box center [451, 373] width 135 height 21
type input "HVAC Repair $1.00"
type textarea "HVAC Repair - (HPM to provide details)"
type input "1"
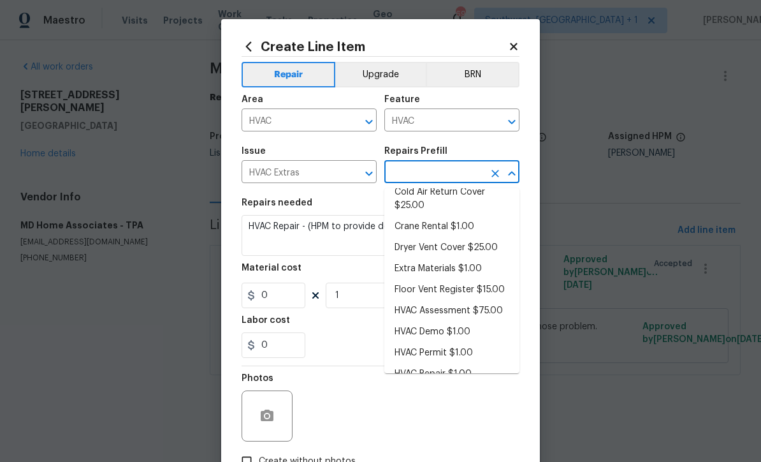
type input "HVAC Repair $1.00"
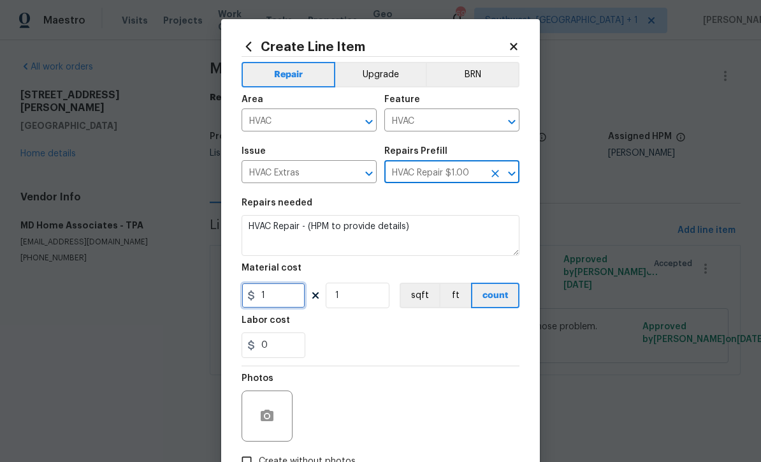
click at [293, 304] on input "1" at bounding box center [274, 295] width 64 height 26
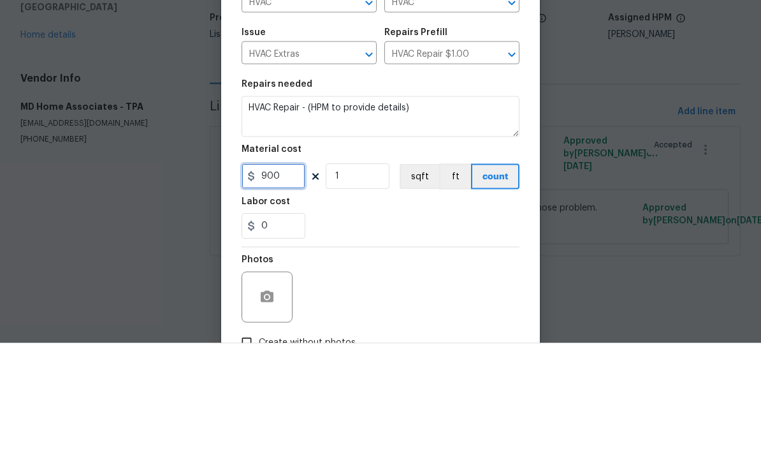
type input "900"
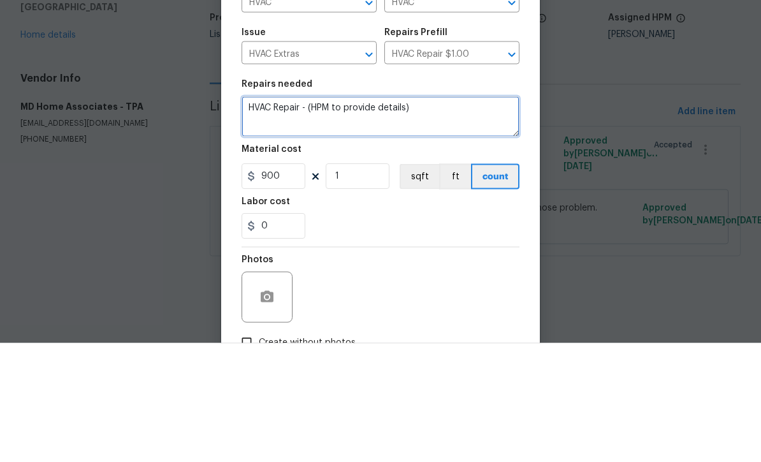
click at [450, 215] on textarea "HVAC Repair - (HPM to provide details)" at bounding box center [381, 235] width 278 height 41
type textarea "HVAC"
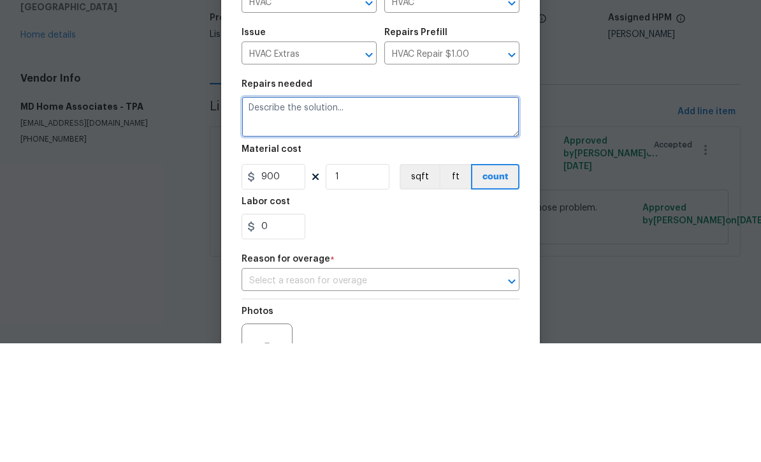
paste textarea "reversing valve as well as the control board, we confirmed this with Tech Suppo…"
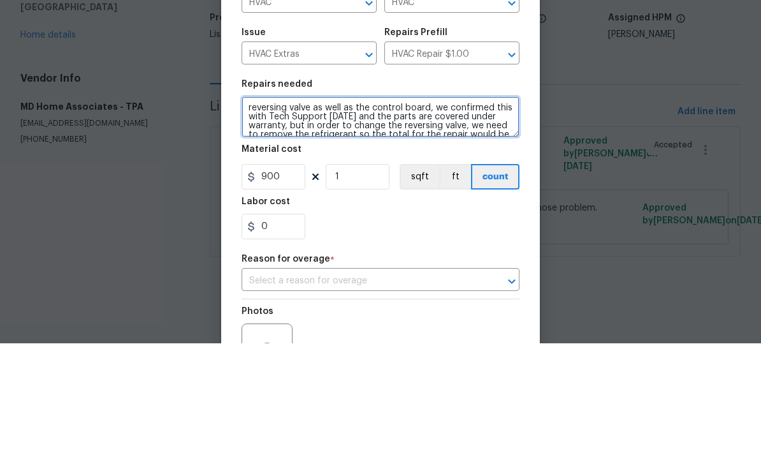
scroll to position [0, 0]
click at [434, 215] on textarea "reversing valve as well as the control board, we confirmed this with Tech Suppo…" at bounding box center [381, 235] width 278 height 41
click at [464, 215] on textarea "reversing valve as well as the control board need replaced. we confirmed this w…" at bounding box center [381, 235] width 278 height 41
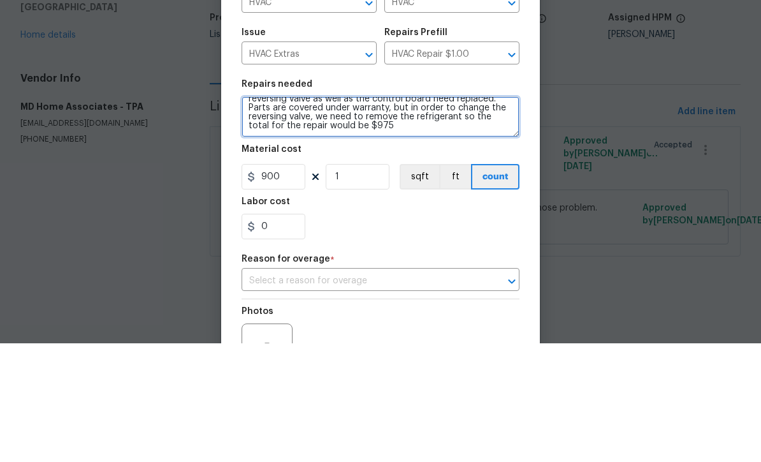
scroll to position [8, 0]
click at [390, 215] on textarea "reversing valve as well as the control board need replaced. Parts are covered u…" at bounding box center [381, 235] width 278 height 41
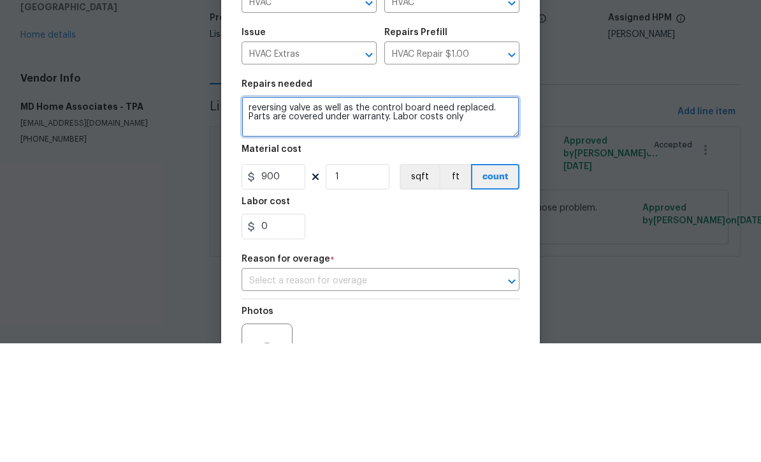
click at [506, 215] on textarea "reversing valve as well as the control board need replaced. Parts are covered u…" at bounding box center [381, 235] width 278 height 41
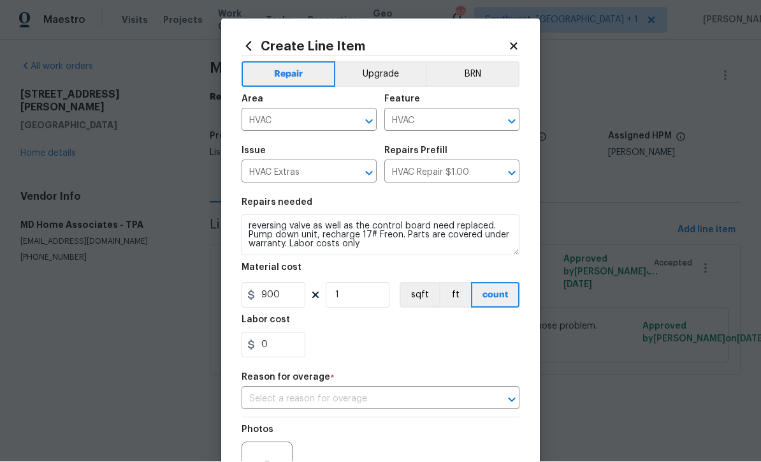
scroll to position [48, 0]
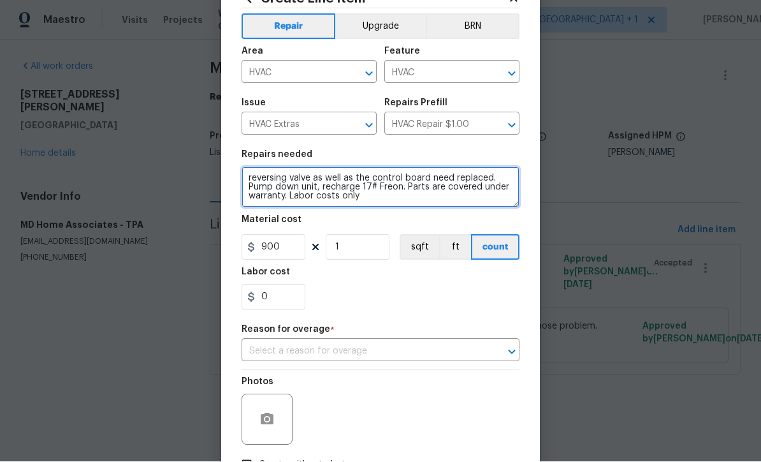
type textarea "reversing valve as well as the control board need replaced. Pump down unit, rec…"
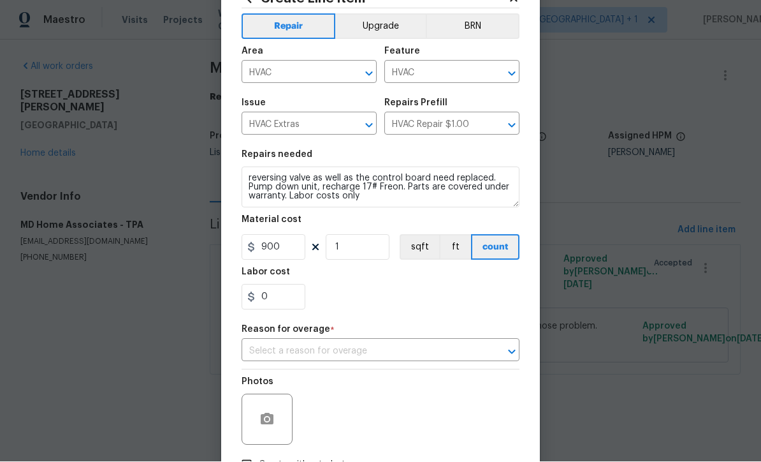
click at [359, 354] on input "text" at bounding box center [363, 352] width 242 height 20
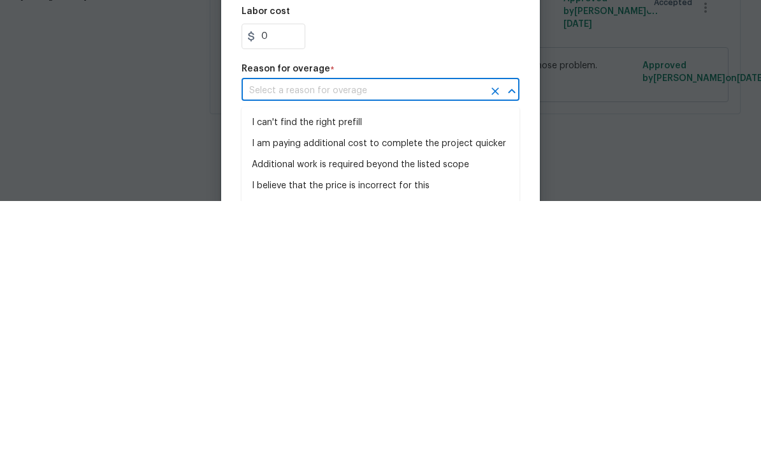
click at [312, 373] on li "I can't find the right prefill" at bounding box center [381, 383] width 278 height 21
type input "I can't find the right prefill"
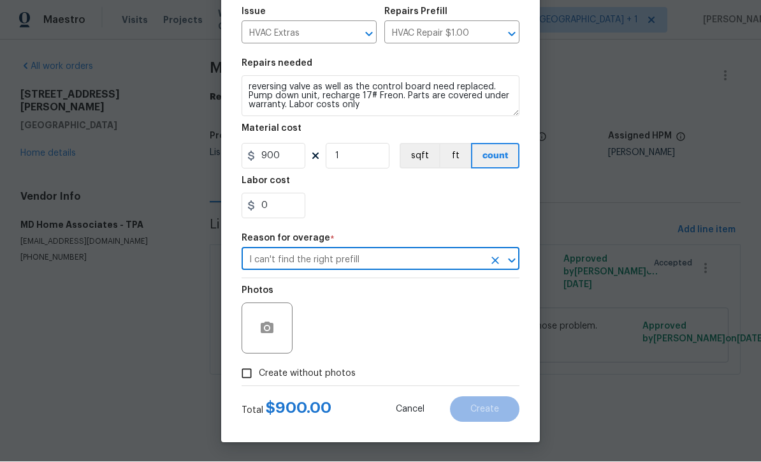
scroll to position [143, 0]
click at [243, 381] on input "Create without photos" at bounding box center [247, 374] width 24 height 24
checkbox input "true"
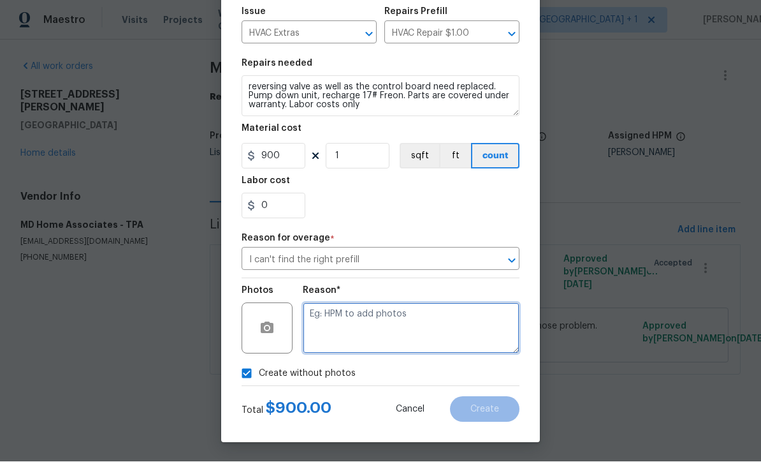
click at [362, 344] on textarea at bounding box center [411, 328] width 217 height 51
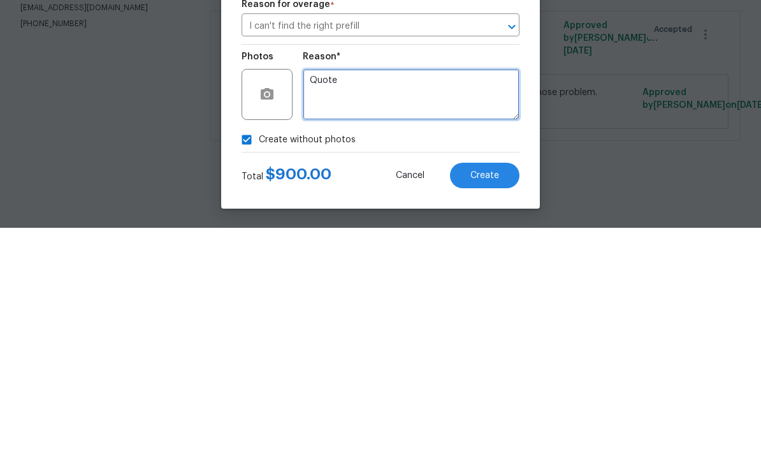
type textarea "Quote"
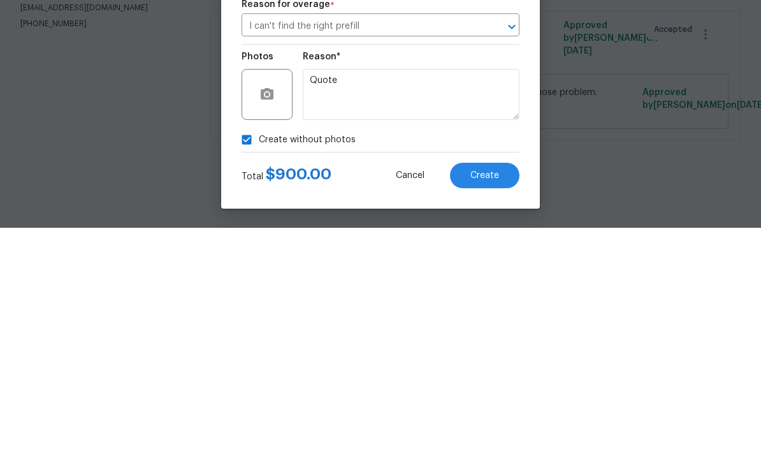
click at [490, 405] on span "Create" at bounding box center [485, 410] width 29 height 10
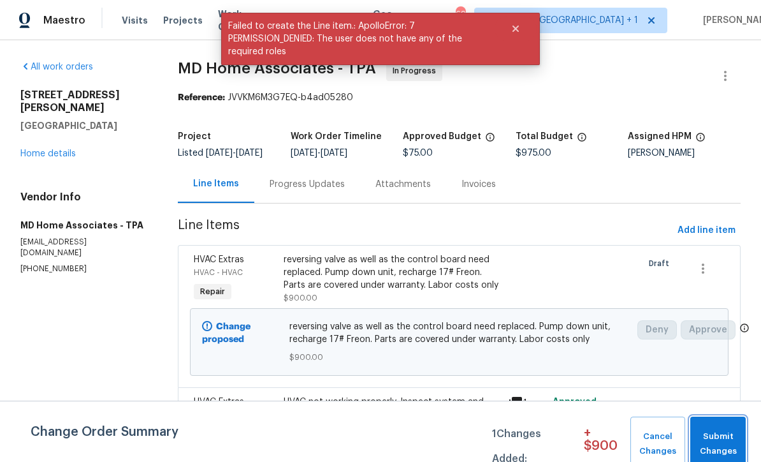
click at [715, 441] on span "Submit Changes" at bounding box center [718, 443] width 43 height 29
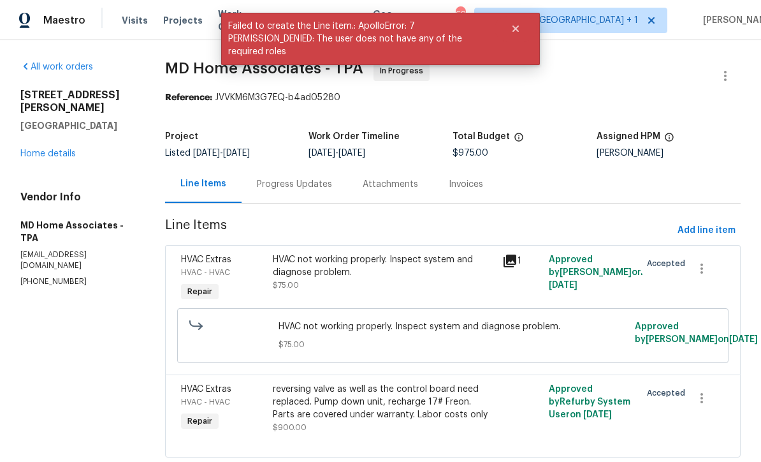
click at [64, 149] on link "Home details" at bounding box center [47, 153] width 55 height 9
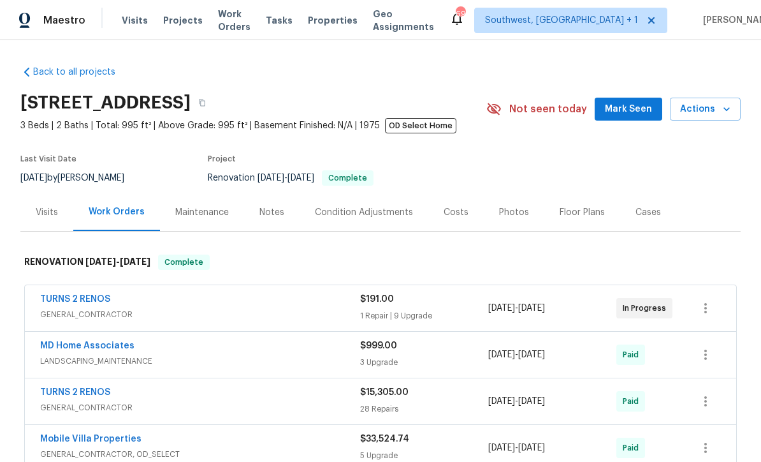
click at [703, 108] on span "Actions" at bounding box center [705, 109] width 50 height 16
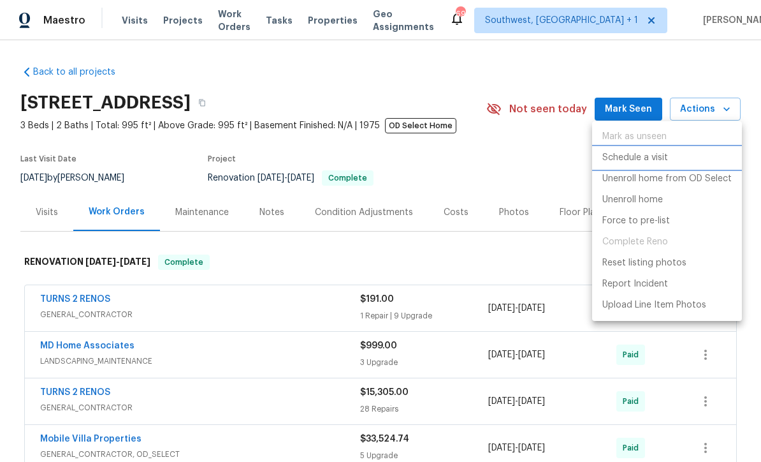
click at [637, 156] on p "Schedule a visit" at bounding box center [636, 157] width 66 height 13
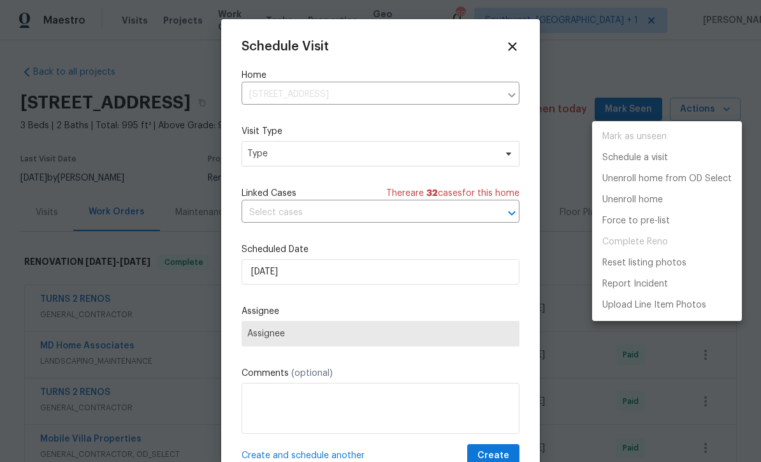
click at [333, 154] on div at bounding box center [380, 231] width 761 height 462
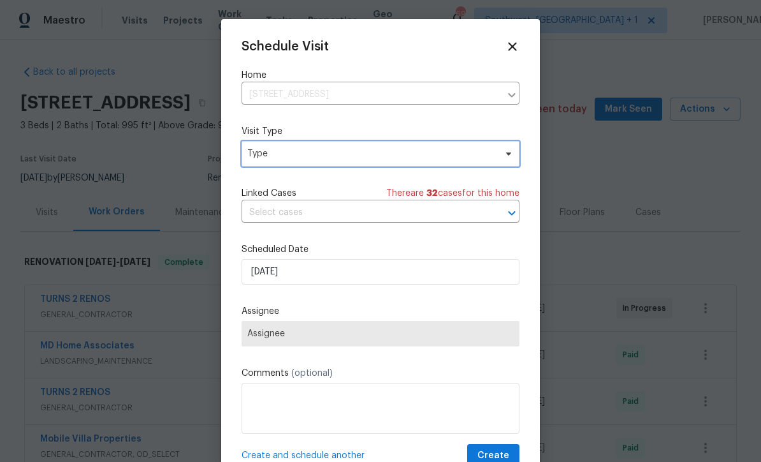
click at [404, 151] on span "Type" at bounding box center [371, 153] width 248 height 13
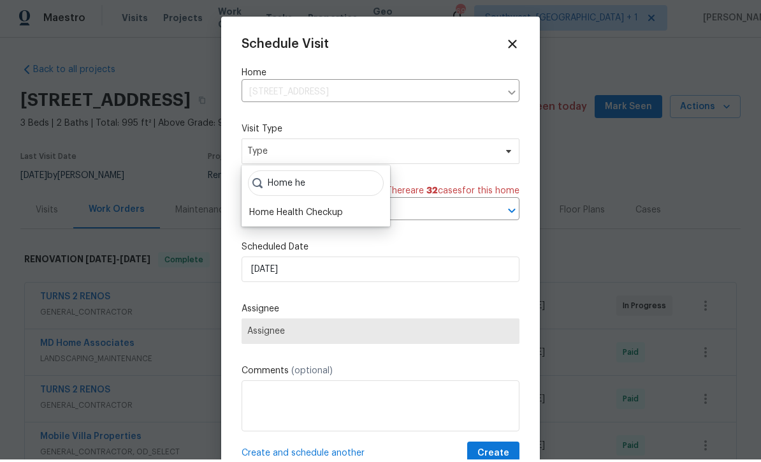
scroll to position [3, 0]
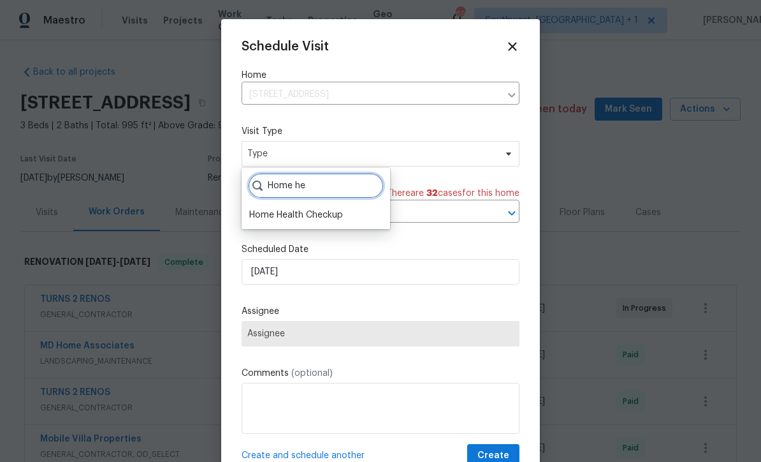
type input "Home he"
click at [312, 217] on div "Home Health Checkup" at bounding box center [296, 214] width 94 height 13
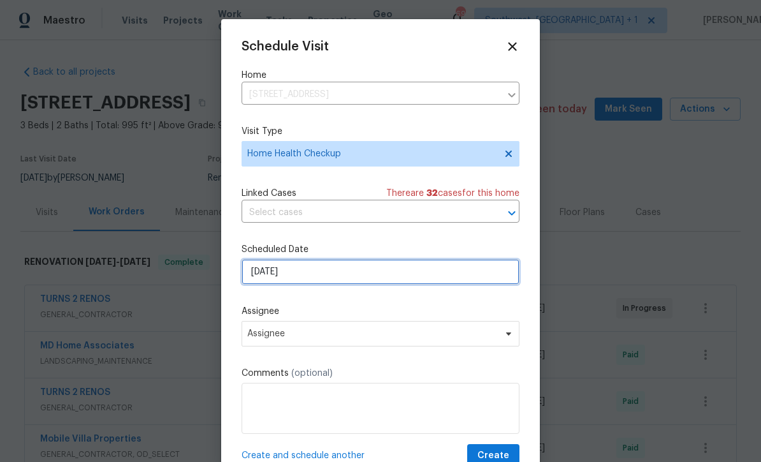
click at [344, 278] on input "[DATE]" at bounding box center [381, 272] width 278 height 26
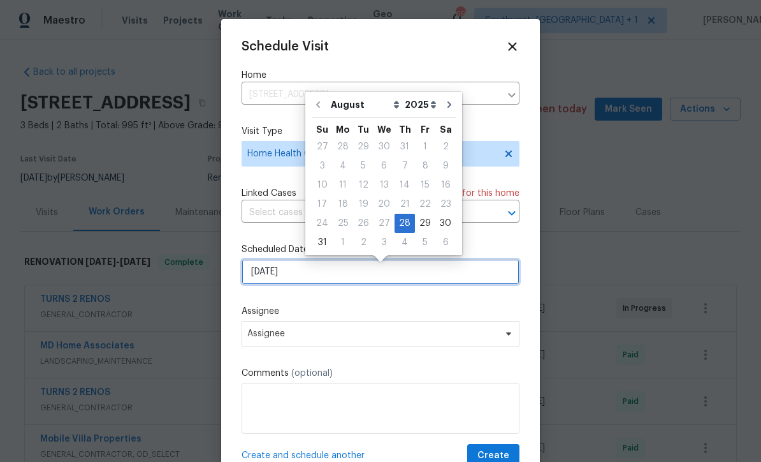
scroll to position [2, 0]
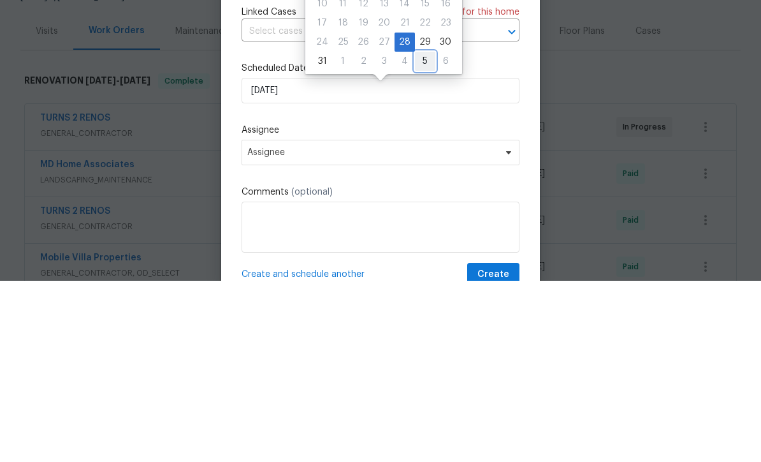
click at [421, 233] on div "5" at bounding box center [425, 242] width 20 height 18
type input "[DATE]"
select select "8"
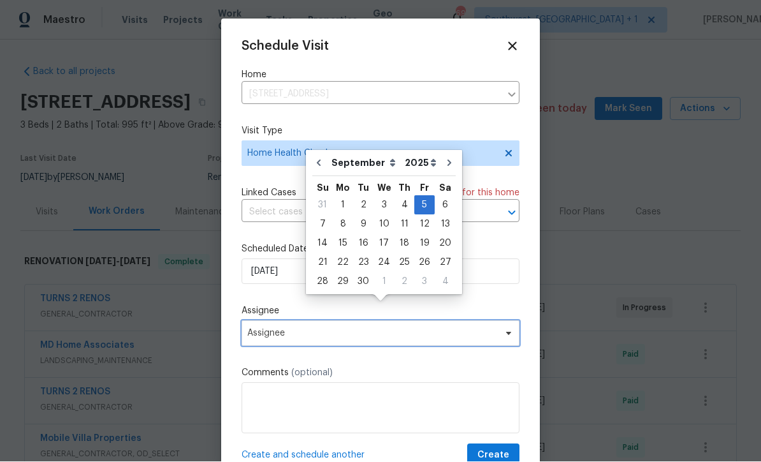
click at [369, 339] on span "Assignee" at bounding box center [372, 333] width 250 height 10
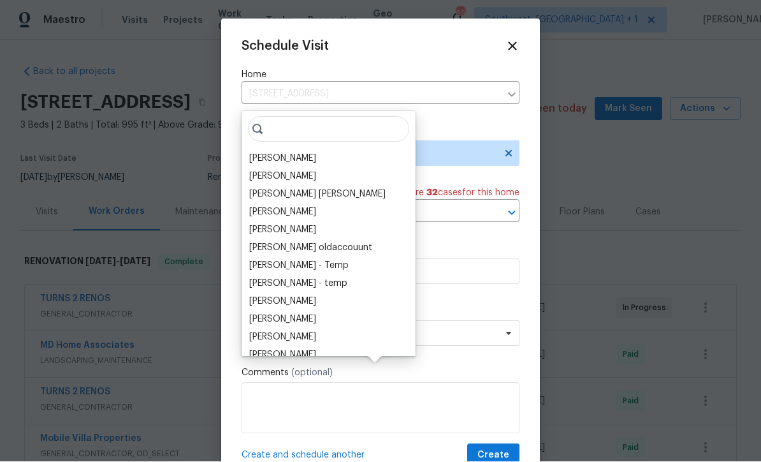
click at [303, 152] on div "[PERSON_NAME]" at bounding box center [282, 158] width 67 height 13
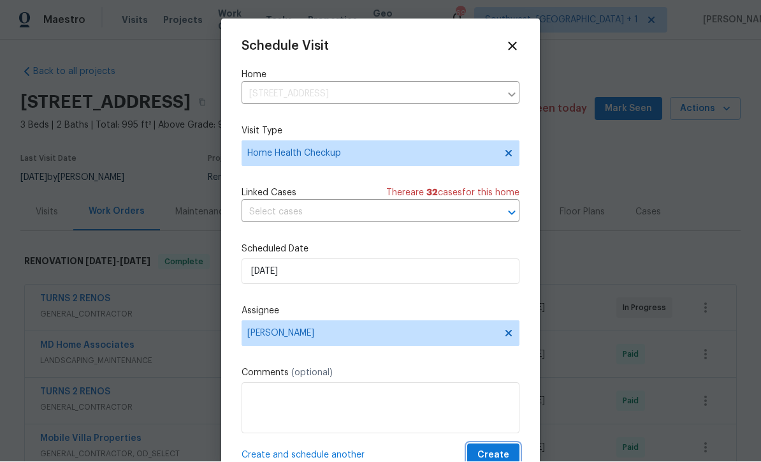
click at [501, 450] on span "Create" at bounding box center [494, 456] width 32 height 16
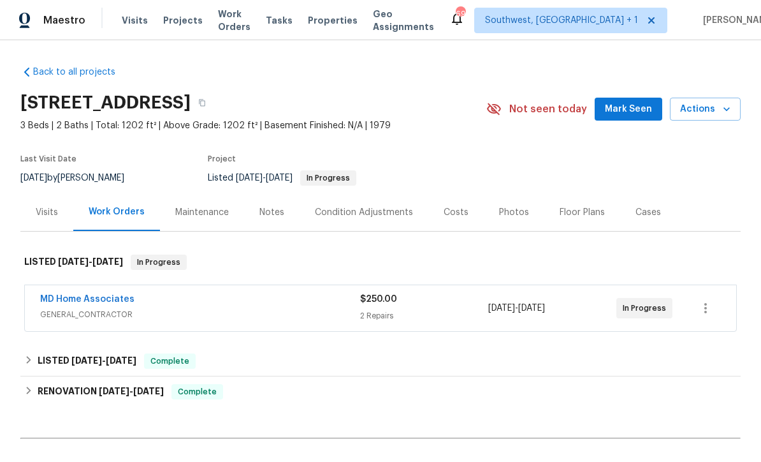
click at [102, 300] on link "MD Home Associates" at bounding box center [87, 299] width 94 height 9
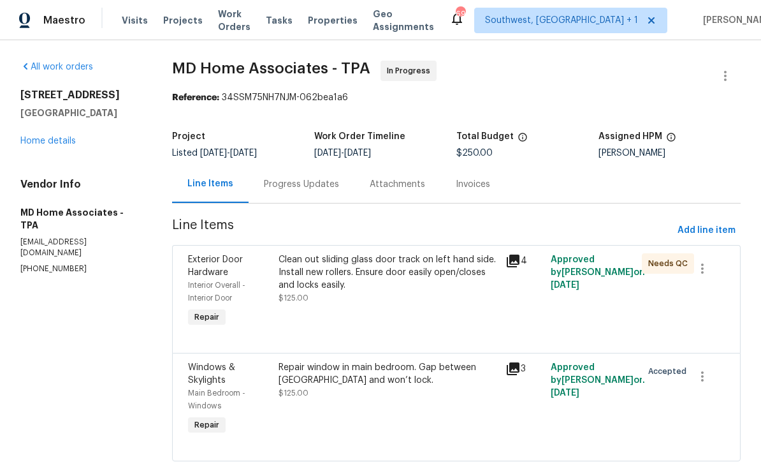
click at [316, 194] on div "Progress Updates" at bounding box center [302, 184] width 106 height 38
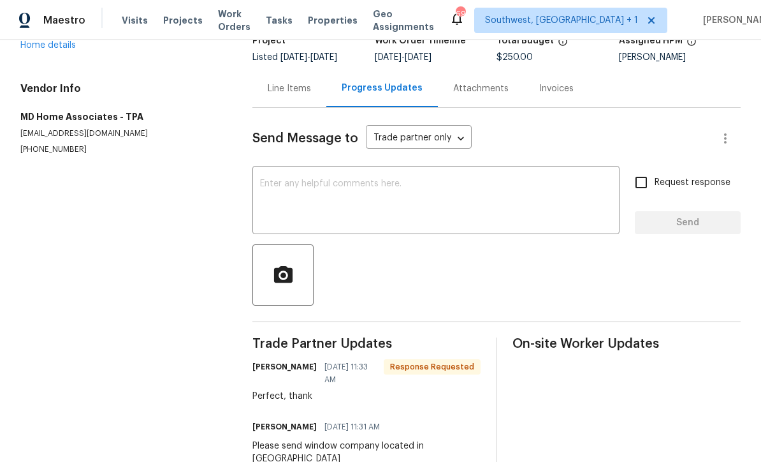
scroll to position [96, 0]
click at [363, 199] on textarea at bounding box center [436, 201] width 352 height 45
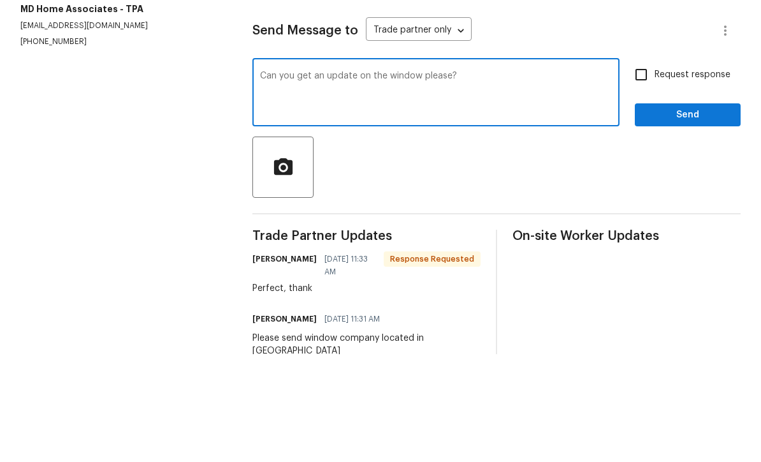
type textarea "Can you get an update on the window please?"
click at [647, 169] on input "Request response" at bounding box center [641, 182] width 27 height 27
checkbox input "true"
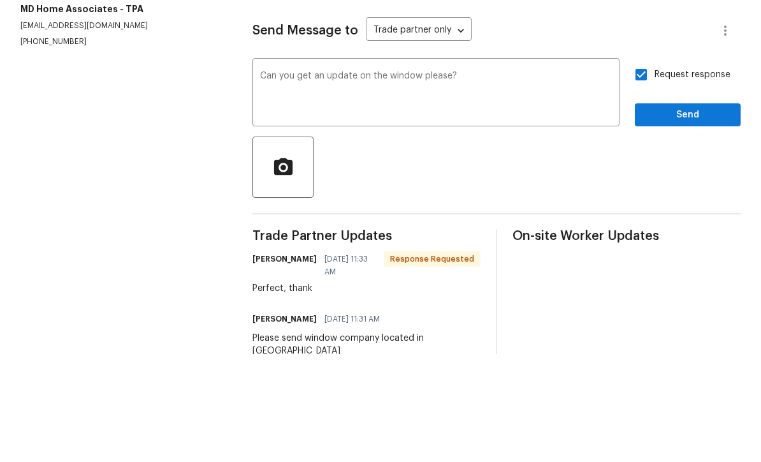
scroll to position [42, 0]
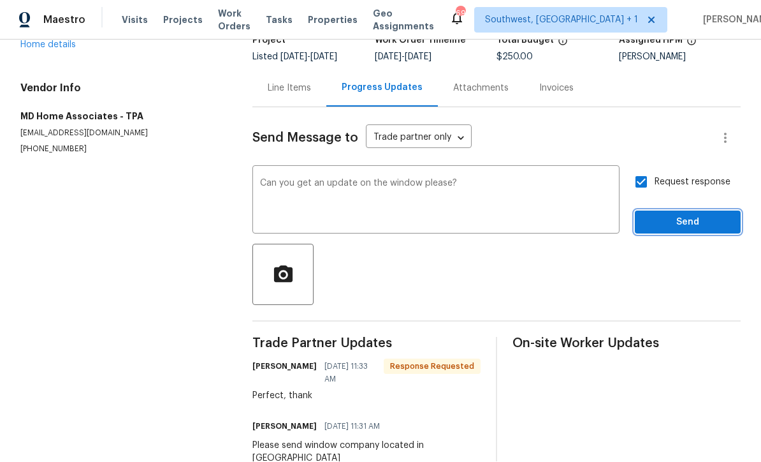
click at [684, 215] on span "Send" at bounding box center [687, 223] width 85 height 16
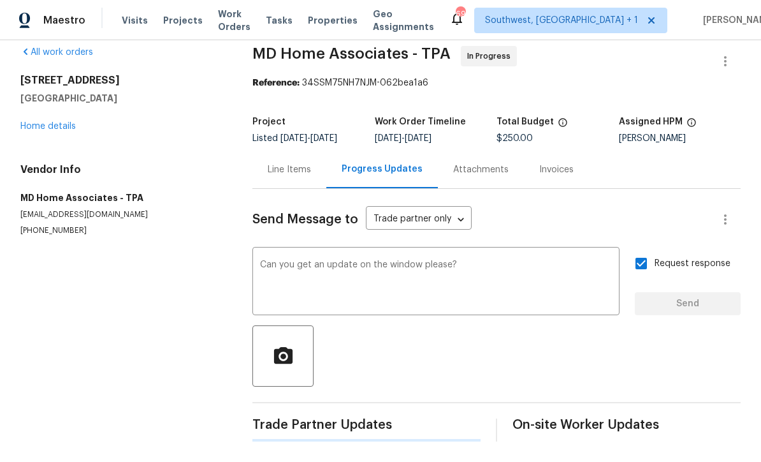
scroll to position [0, 0]
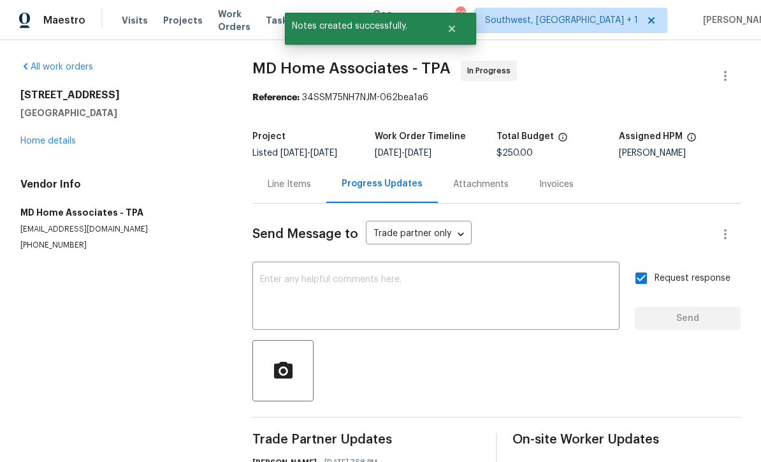
click at [44, 136] on link "Home details" at bounding box center [47, 140] width 55 height 9
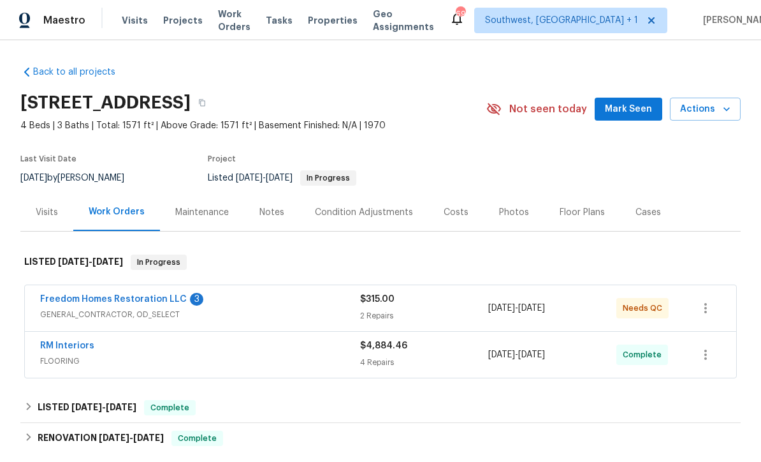
click at [142, 298] on link "Freedom Homes Restoration LLC" at bounding box center [113, 299] width 147 height 9
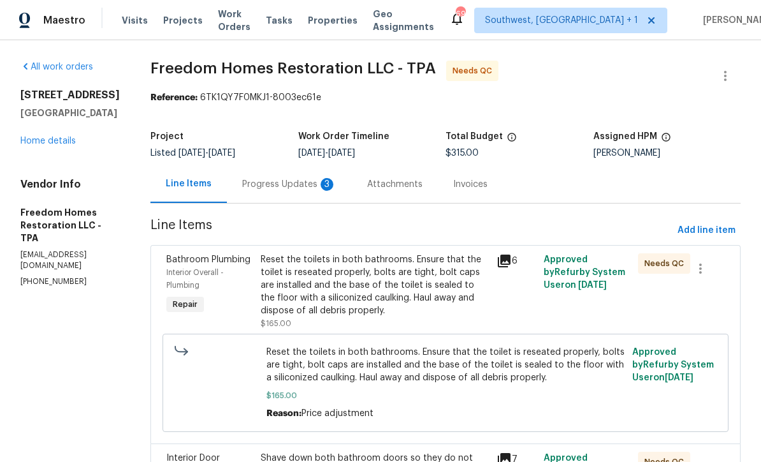
click at [298, 193] on div "Progress Updates 3" at bounding box center [289, 184] width 125 height 38
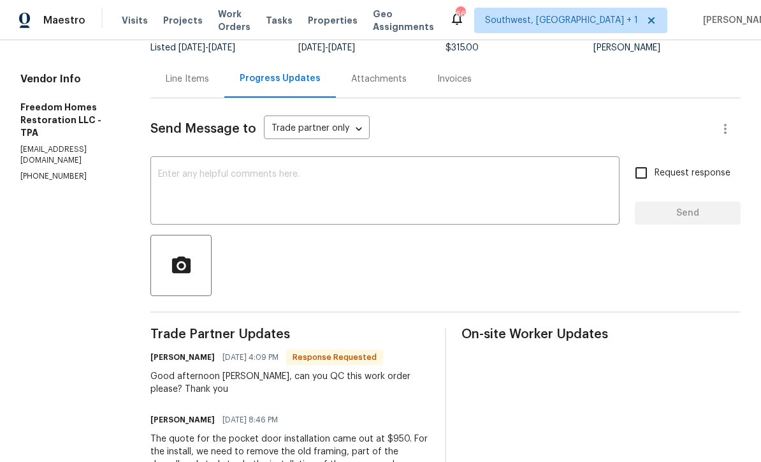
scroll to position [68, 0]
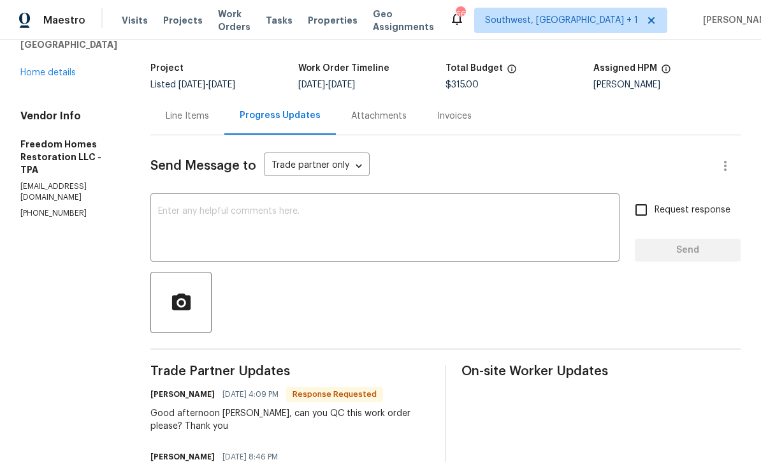
click at [182, 120] on div "Line Items" at bounding box center [187, 116] width 43 height 13
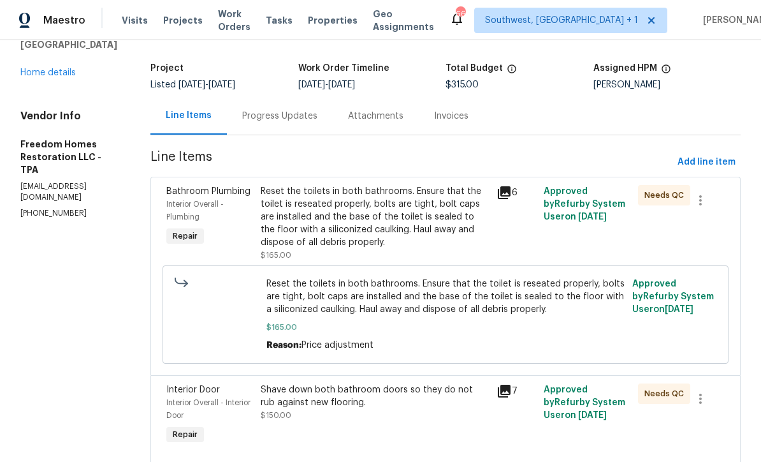
click at [418, 230] on div "Reset the toilets in both bathrooms. Ensure that the toilet is reseated properl…" at bounding box center [375, 217] width 228 height 64
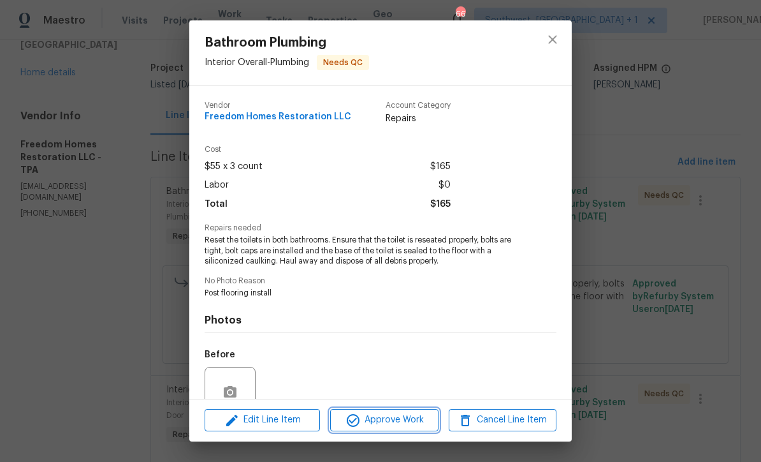
click at [418, 427] on span "Approve Work" at bounding box center [384, 420] width 100 height 16
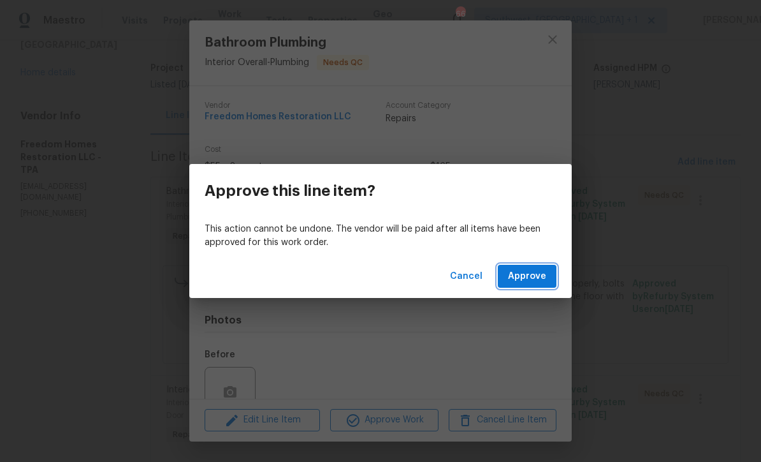
click at [534, 272] on span "Approve" at bounding box center [527, 276] width 38 height 16
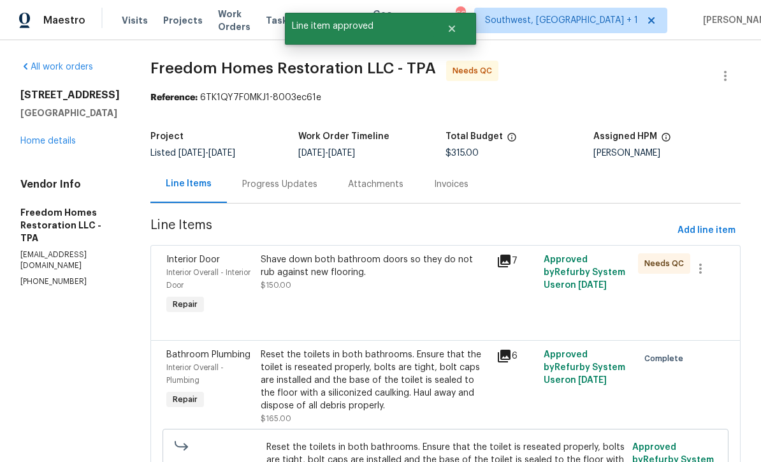
click at [430, 318] on div "Shave down both bathroom doors so they do not rub against new flooring. $150.00" at bounding box center [375, 284] width 236 height 71
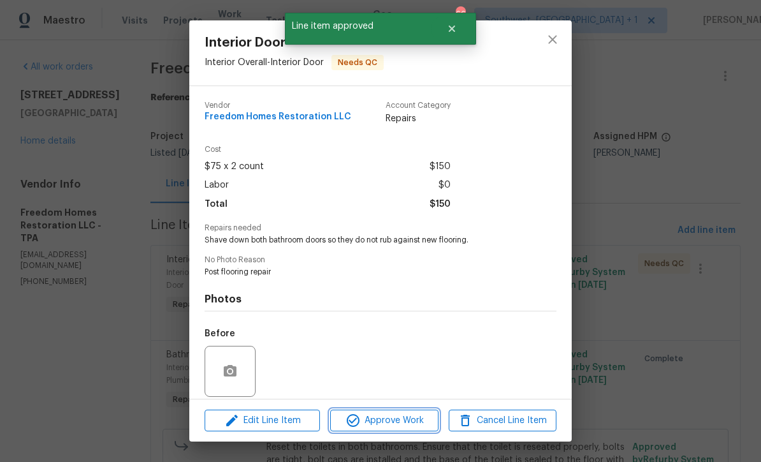
click at [419, 424] on span "Approve Work" at bounding box center [384, 421] width 100 height 16
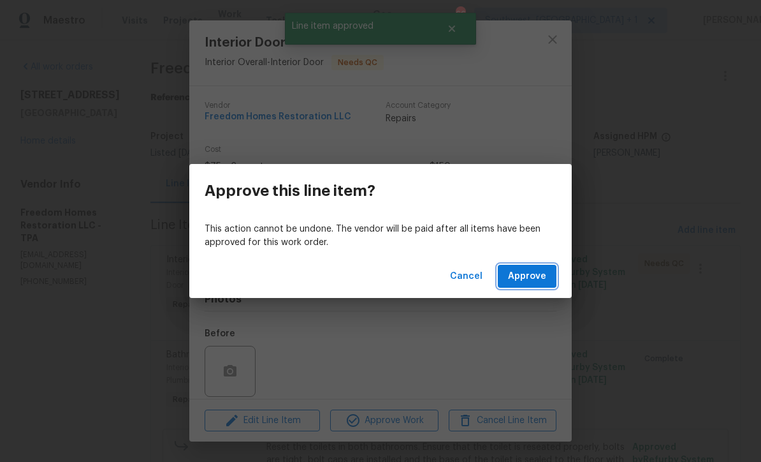
click at [533, 283] on span "Approve" at bounding box center [527, 276] width 38 height 16
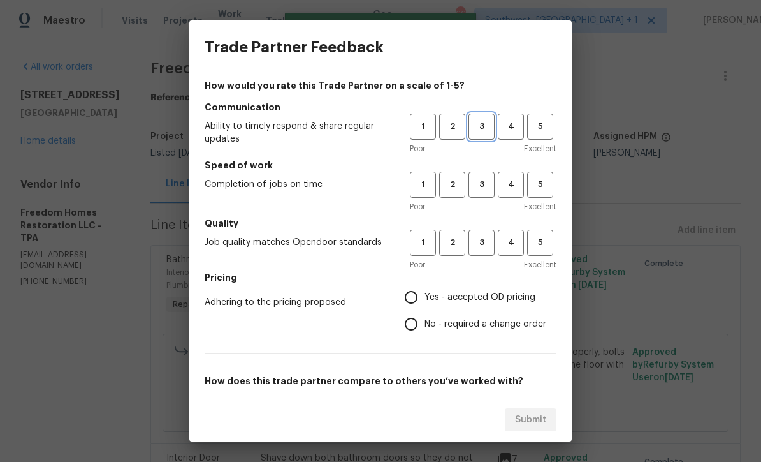
click at [473, 124] on span "3" at bounding box center [482, 126] width 24 height 15
click at [483, 174] on button "3" at bounding box center [482, 185] width 26 height 26
click at [479, 253] on button "3" at bounding box center [482, 243] width 26 height 26
click at [419, 297] on input "Yes - accepted OD pricing" at bounding box center [411, 297] width 27 height 27
radio input "true"
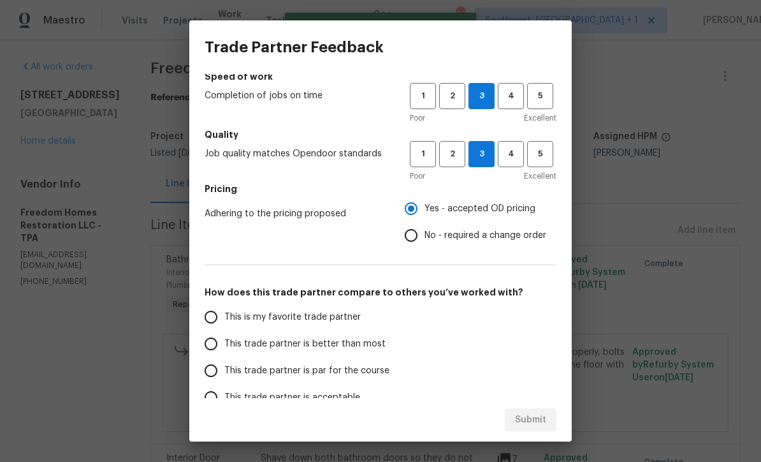
scroll to position [87, 0]
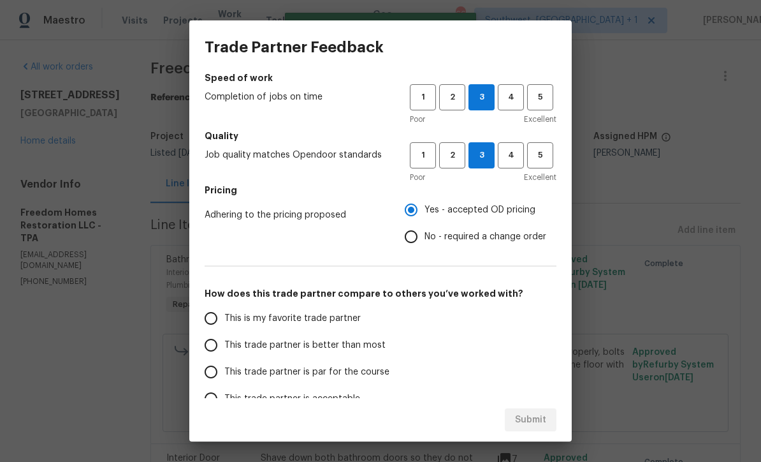
click at [208, 374] on input "This trade partner is par for the course" at bounding box center [211, 371] width 27 height 27
click at [535, 427] on span "Submit" at bounding box center [530, 420] width 31 height 16
radio input "true"
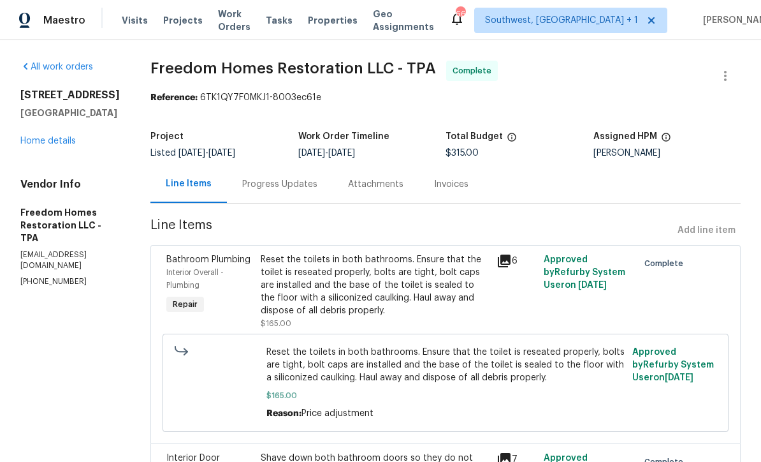
click at [292, 189] on div "Progress Updates" at bounding box center [279, 184] width 75 height 13
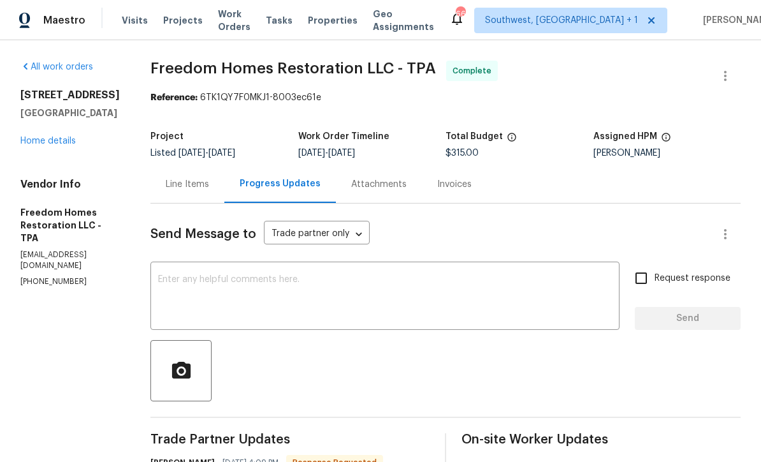
click at [369, 284] on textarea at bounding box center [385, 297] width 454 height 45
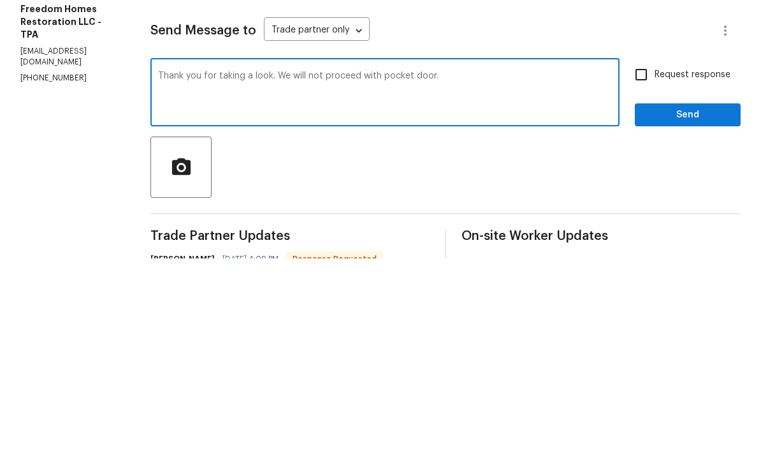
type textarea "Thank you for taking a look. We will not proceed with pocket door."
click at [641, 265] on input "Request response" at bounding box center [641, 278] width 27 height 27
checkbox input "true"
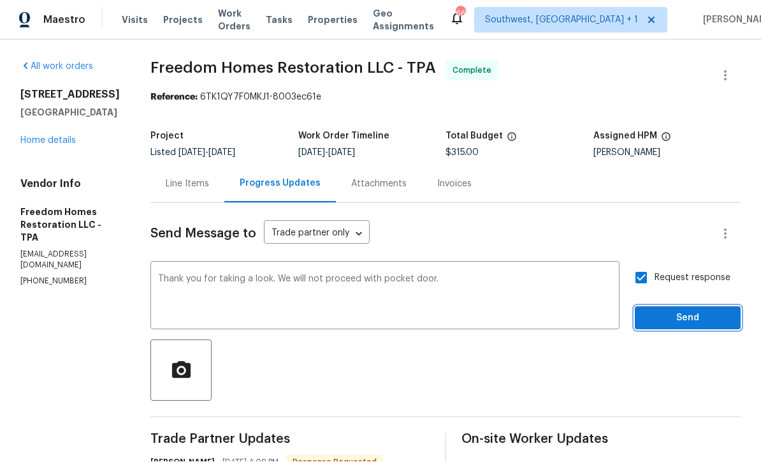
click at [670, 311] on span "Send" at bounding box center [687, 319] width 85 height 16
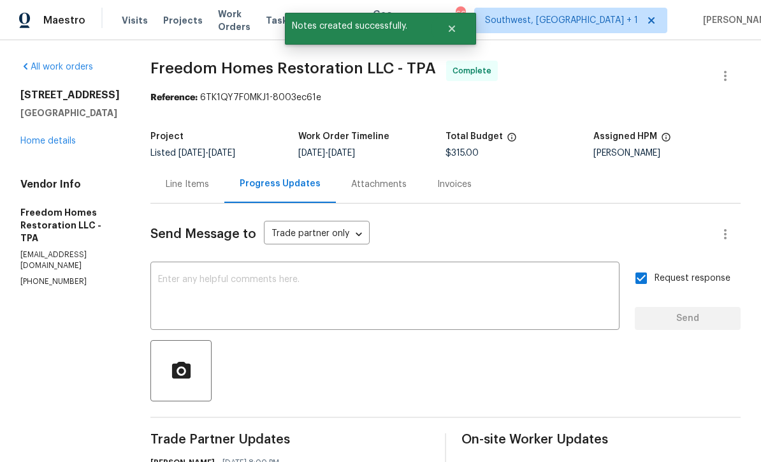
click at [41, 136] on link "Home details" at bounding box center [47, 140] width 55 height 9
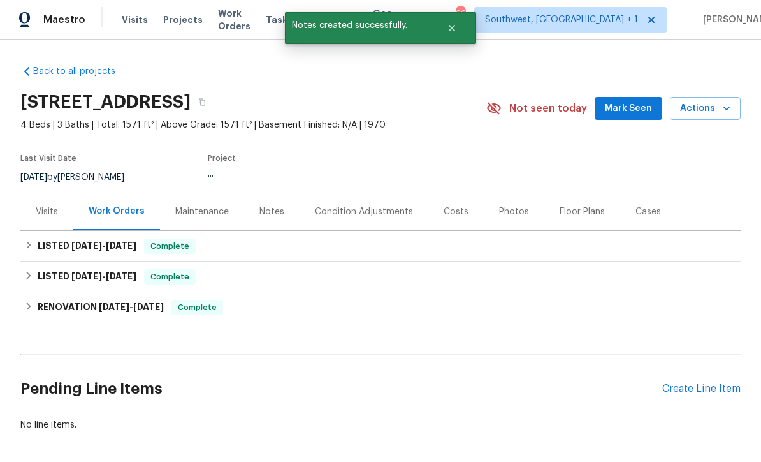
scroll to position [1, 0]
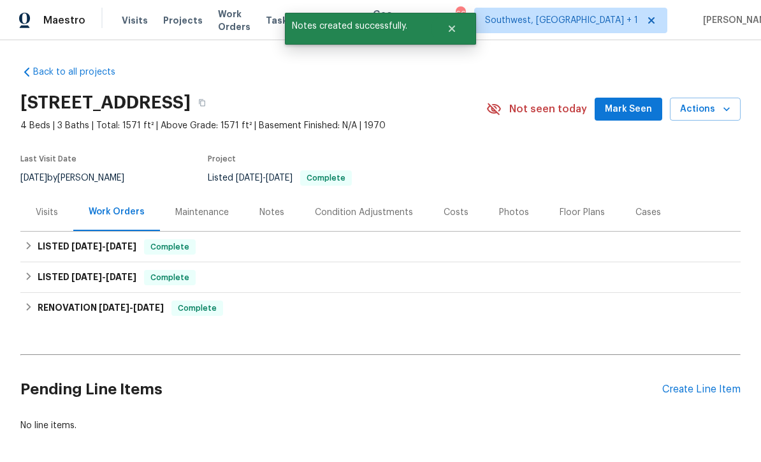
click at [513, 209] on div "Photos" at bounding box center [514, 212] width 30 height 13
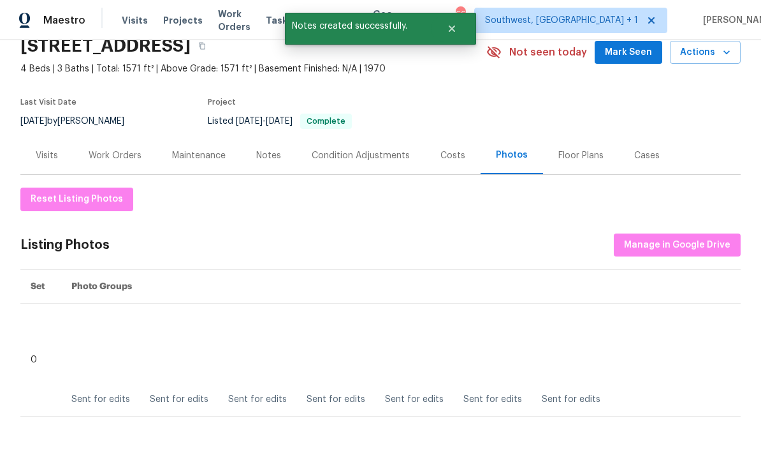
scroll to position [73, 0]
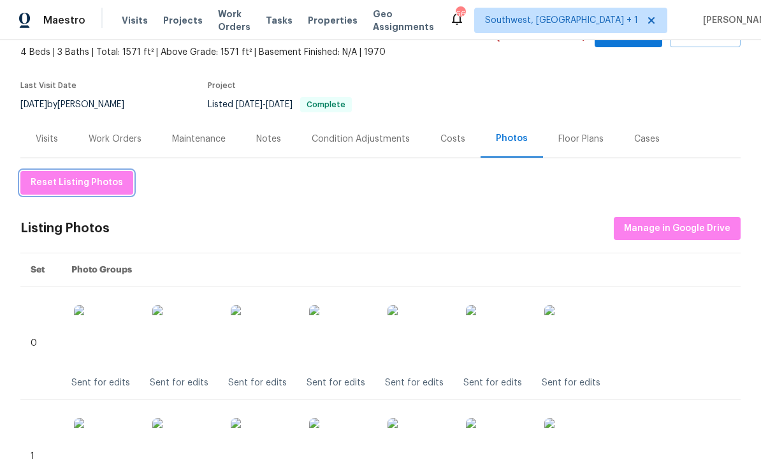
click at [83, 187] on span "Reset Listing Photos" at bounding box center [77, 183] width 92 height 16
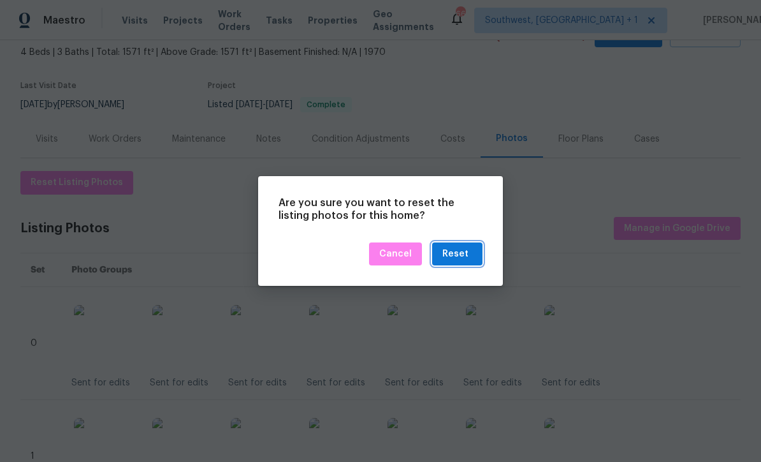
click at [460, 254] on div "Reset" at bounding box center [455, 254] width 26 height 16
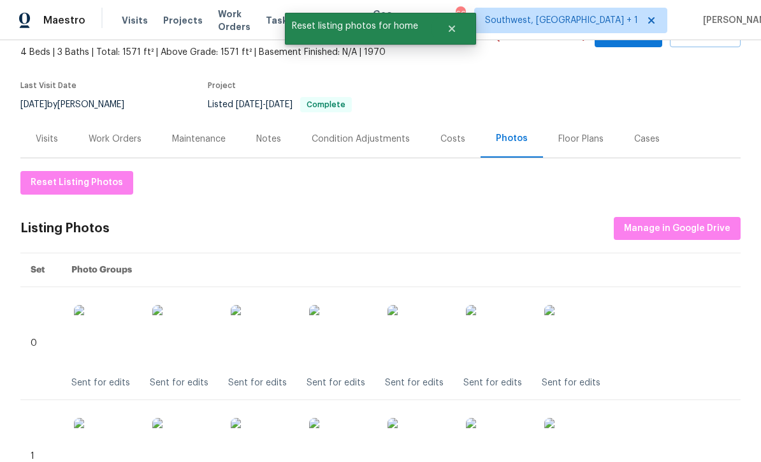
scroll to position [0, 0]
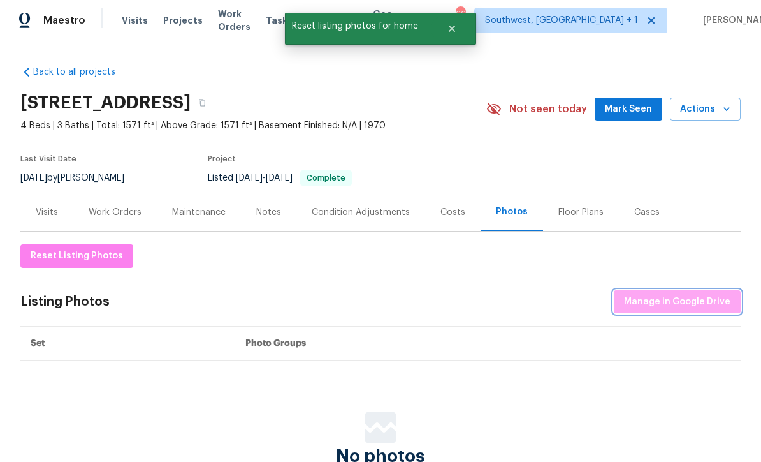
click at [683, 304] on span "Manage in Google Drive" at bounding box center [677, 302] width 106 height 16
